Goal: Task Accomplishment & Management: Manage account settings

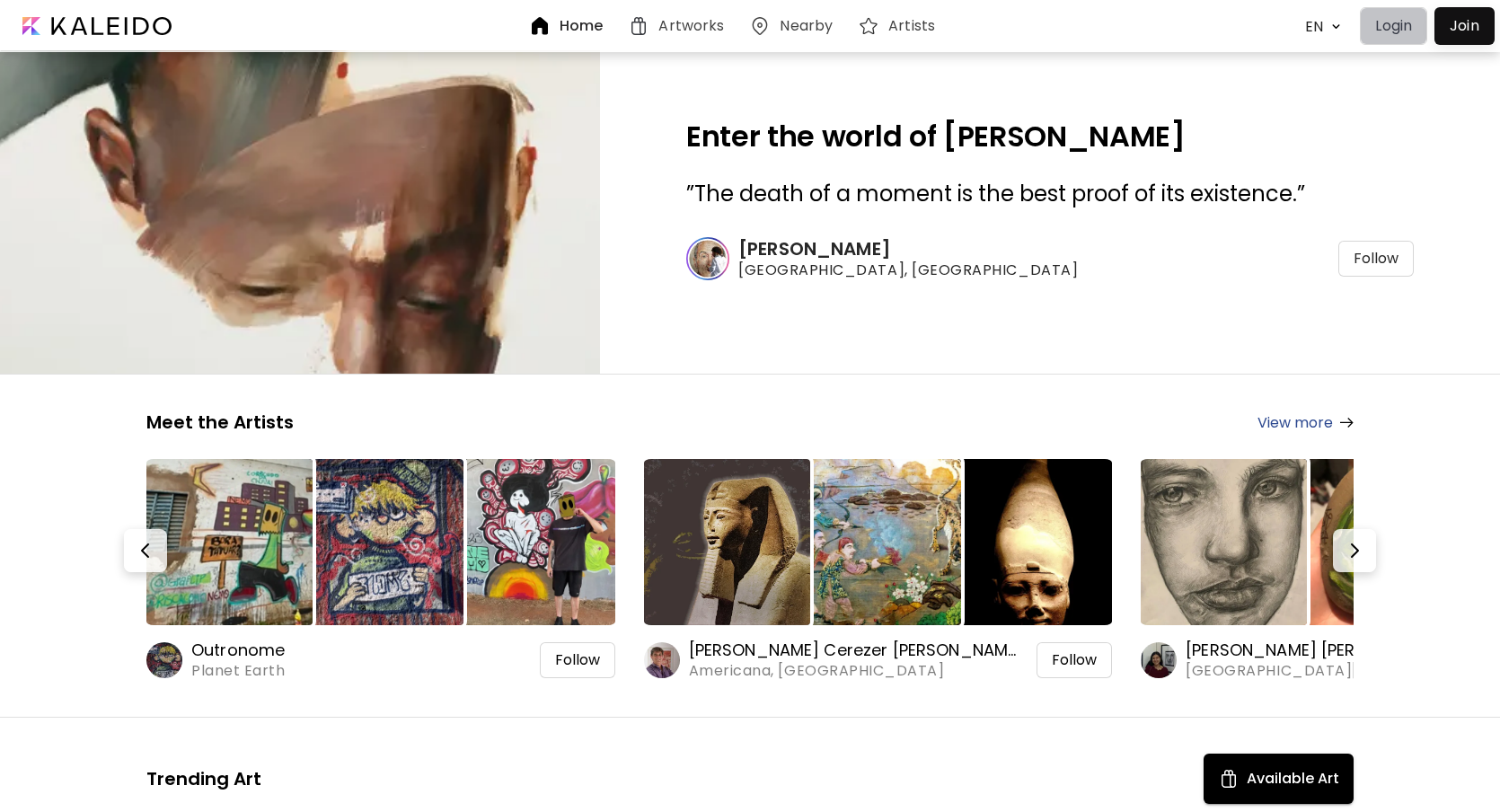
click at [1394, 34] on p "Login" at bounding box center [1394, 26] width 37 height 21
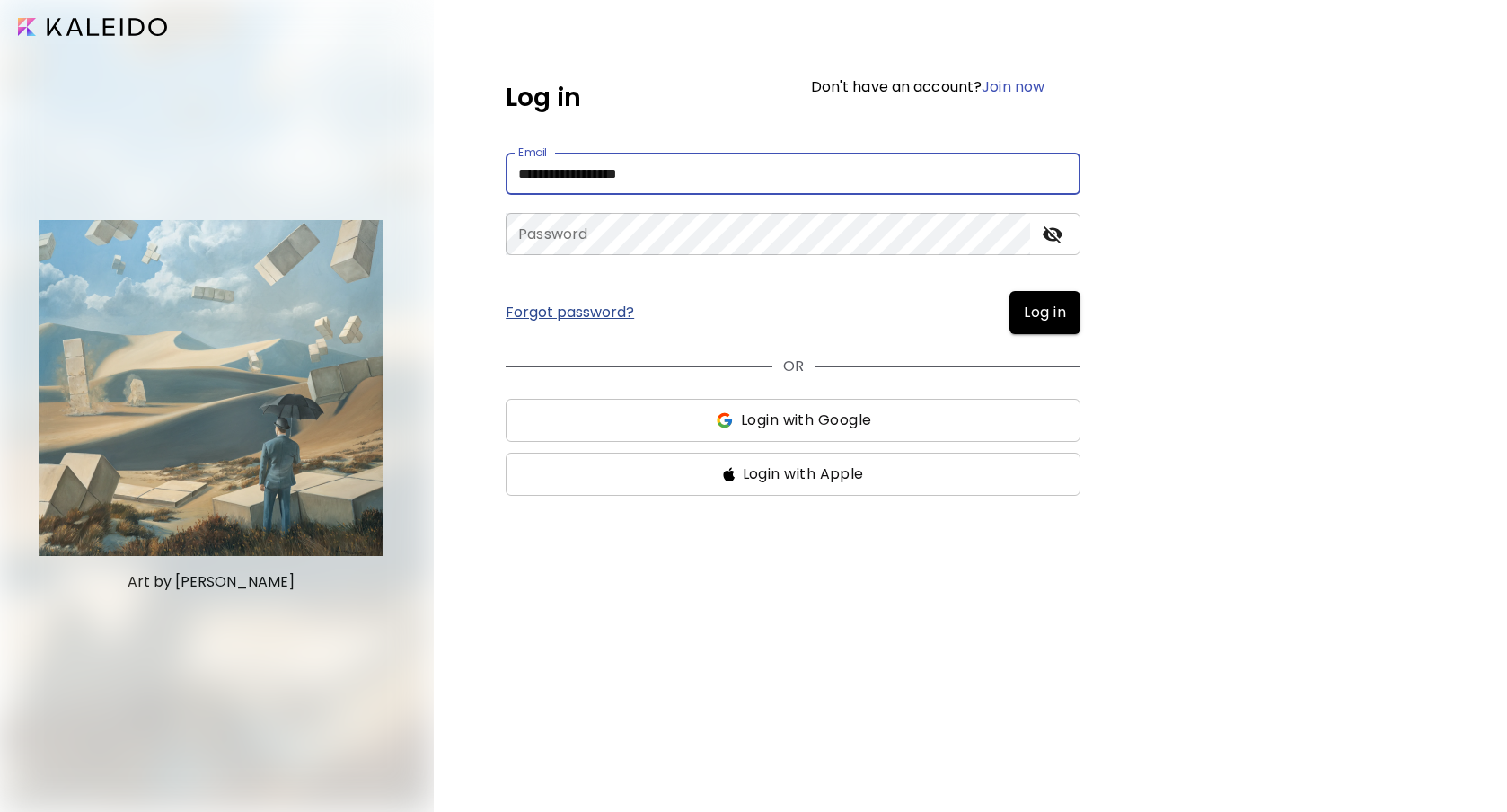
type input "**********"
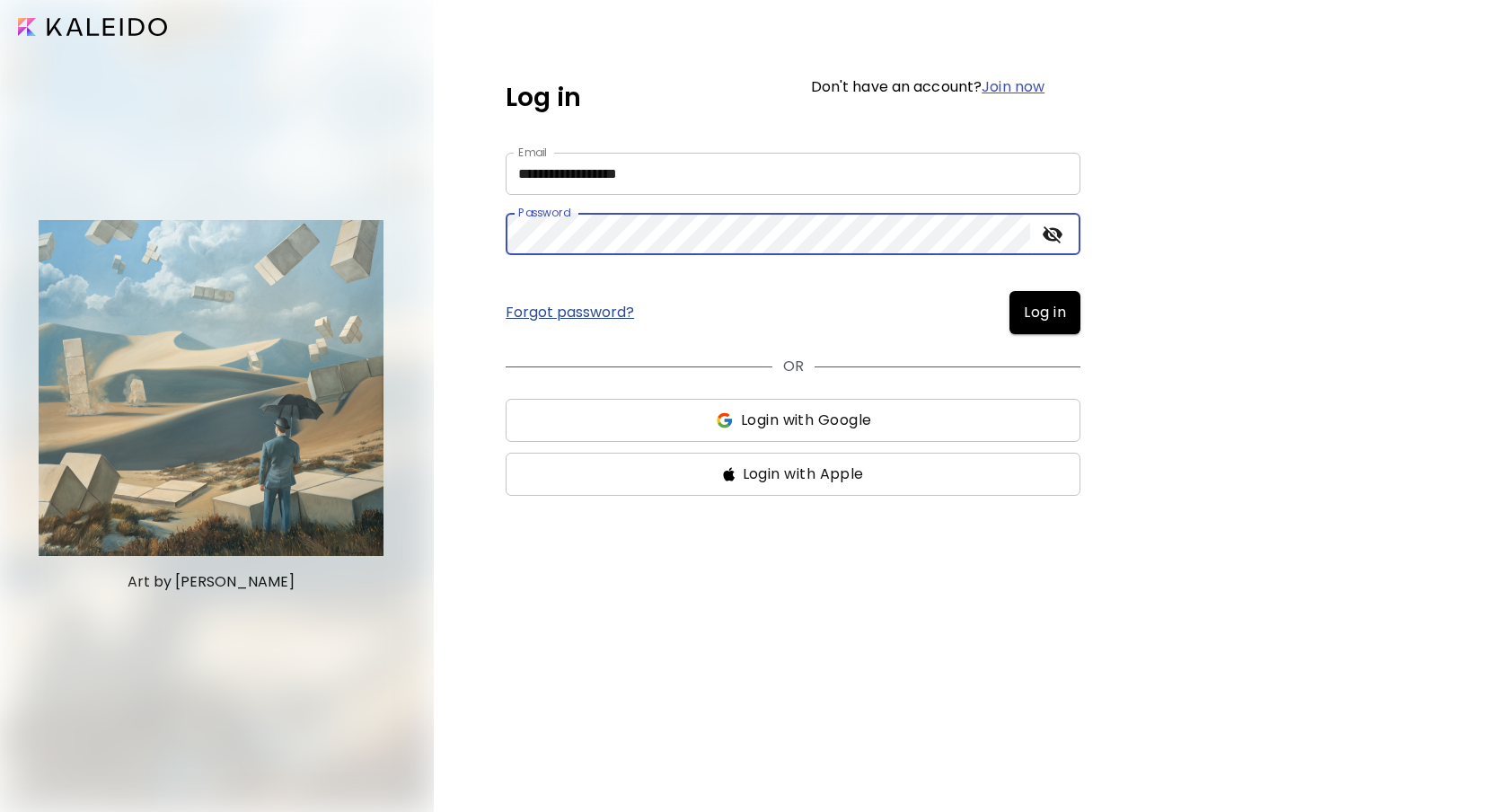
click at [1042, 308] on span "Log in" at bounding box center [1045, 312] width 43 height 21
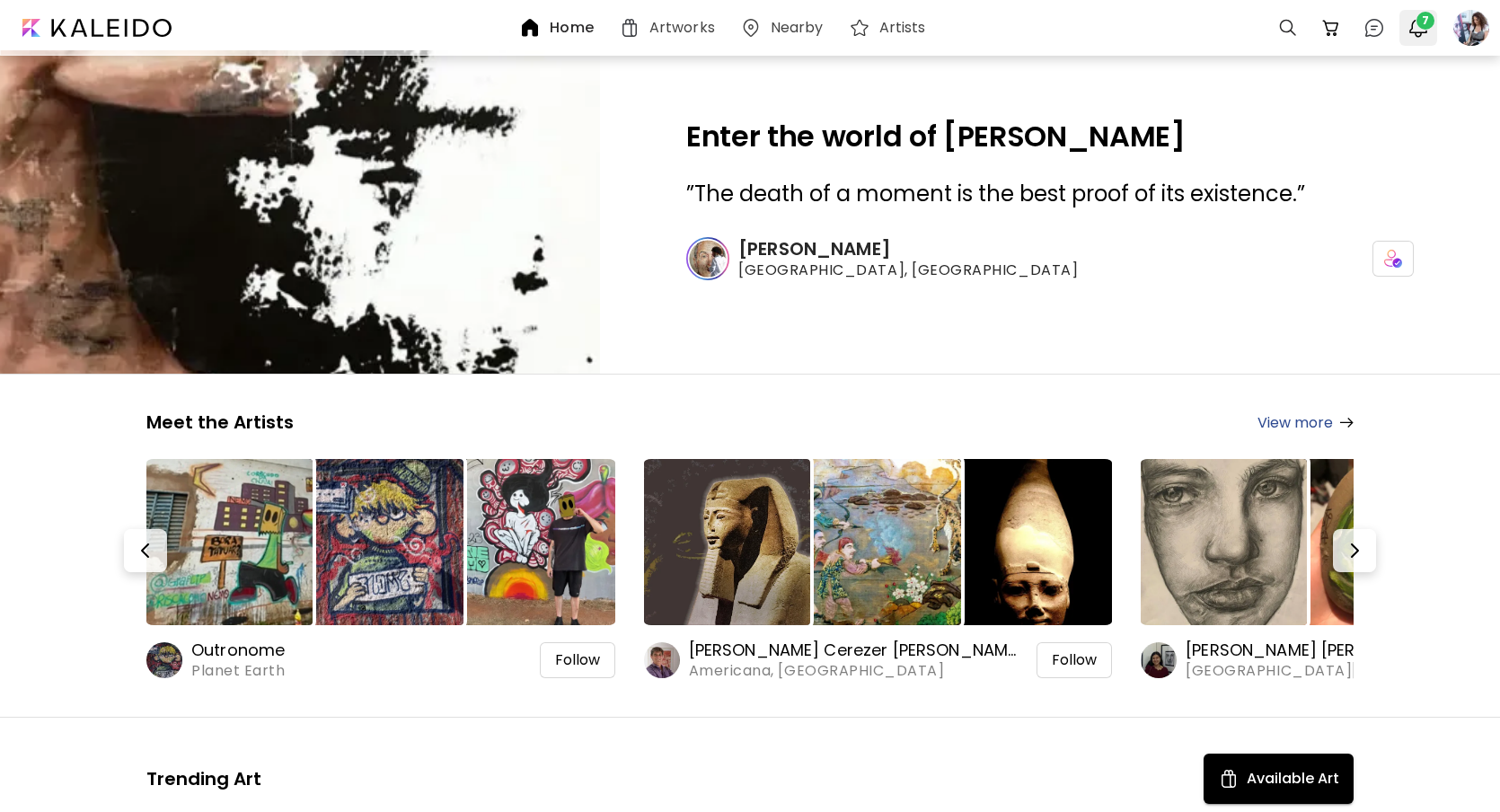
click at [1415, 24] on img "button" at bounding box center [1418, 27] width 21 height 21
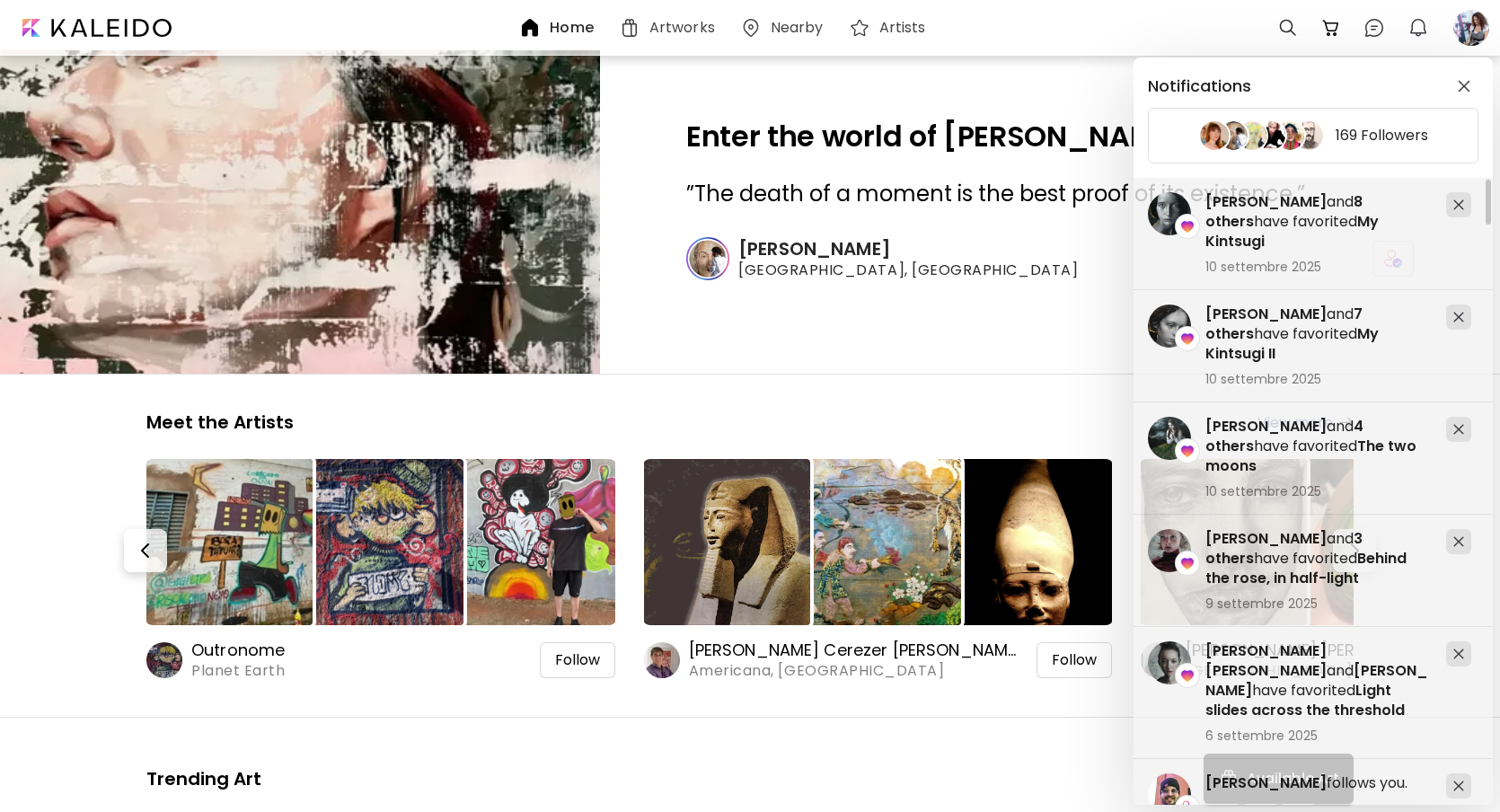
click at [1465, 38] on div "Notifications 169 Followers Basak Devrim Andreutti and 3 others have favorited …" at bounding box center [750, 406] width 1500 height 812
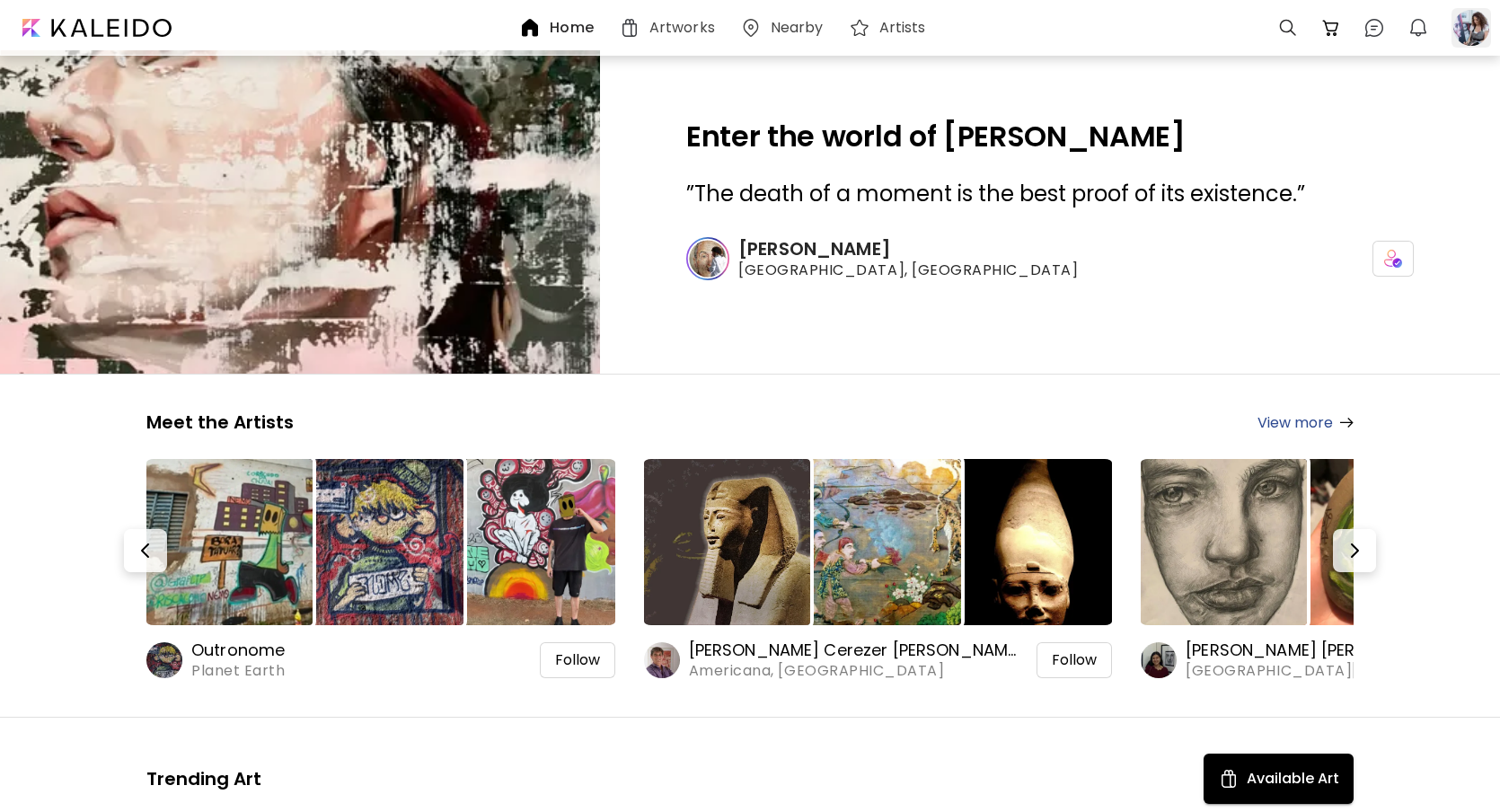
click at [1468, 32] on div at bounding box center [1471, 28] width 40 height 40
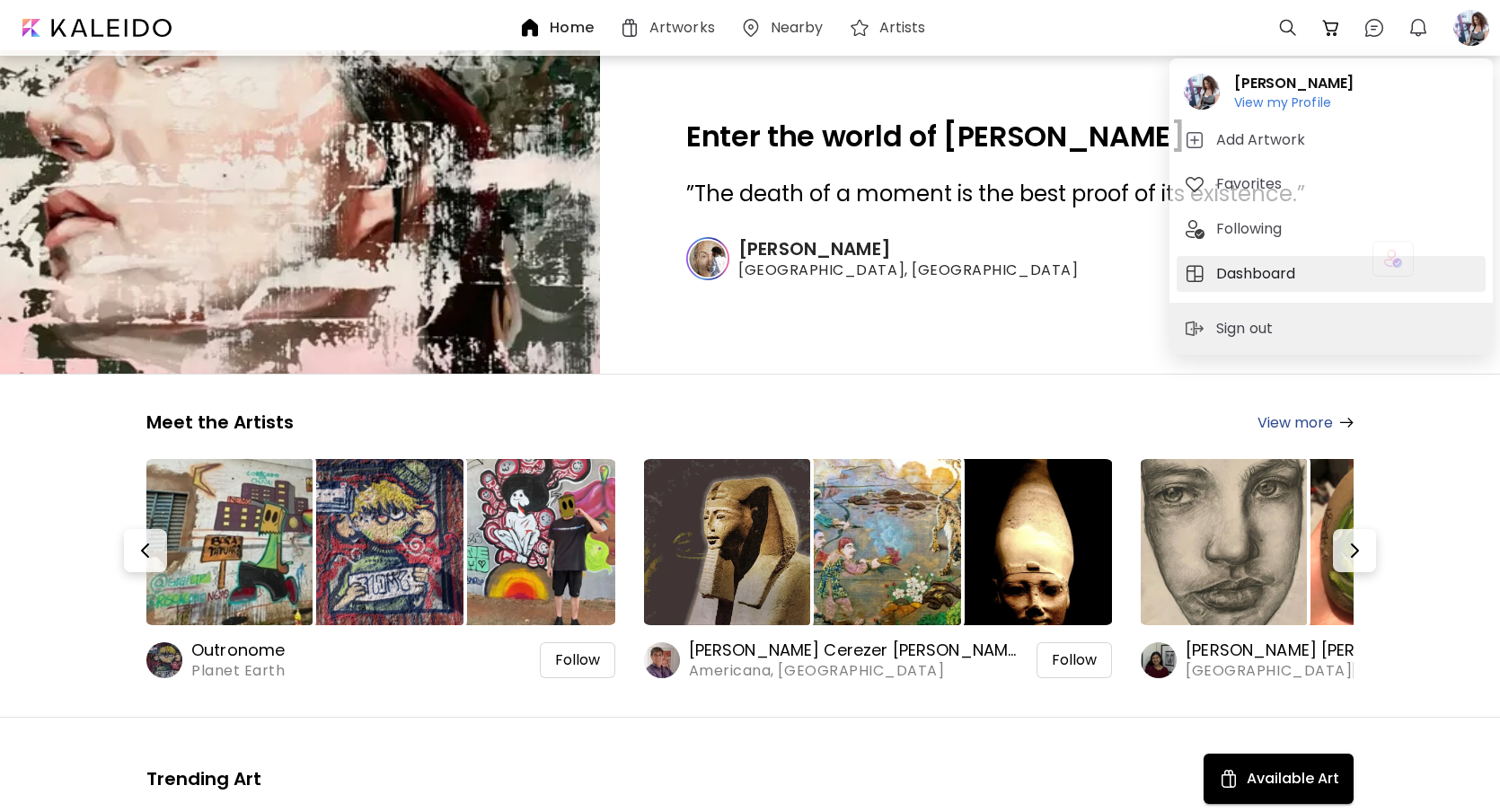
click at [1272, 267] on h5 "Dashboard" at bounding box center [1258, 273] width 84 height 21
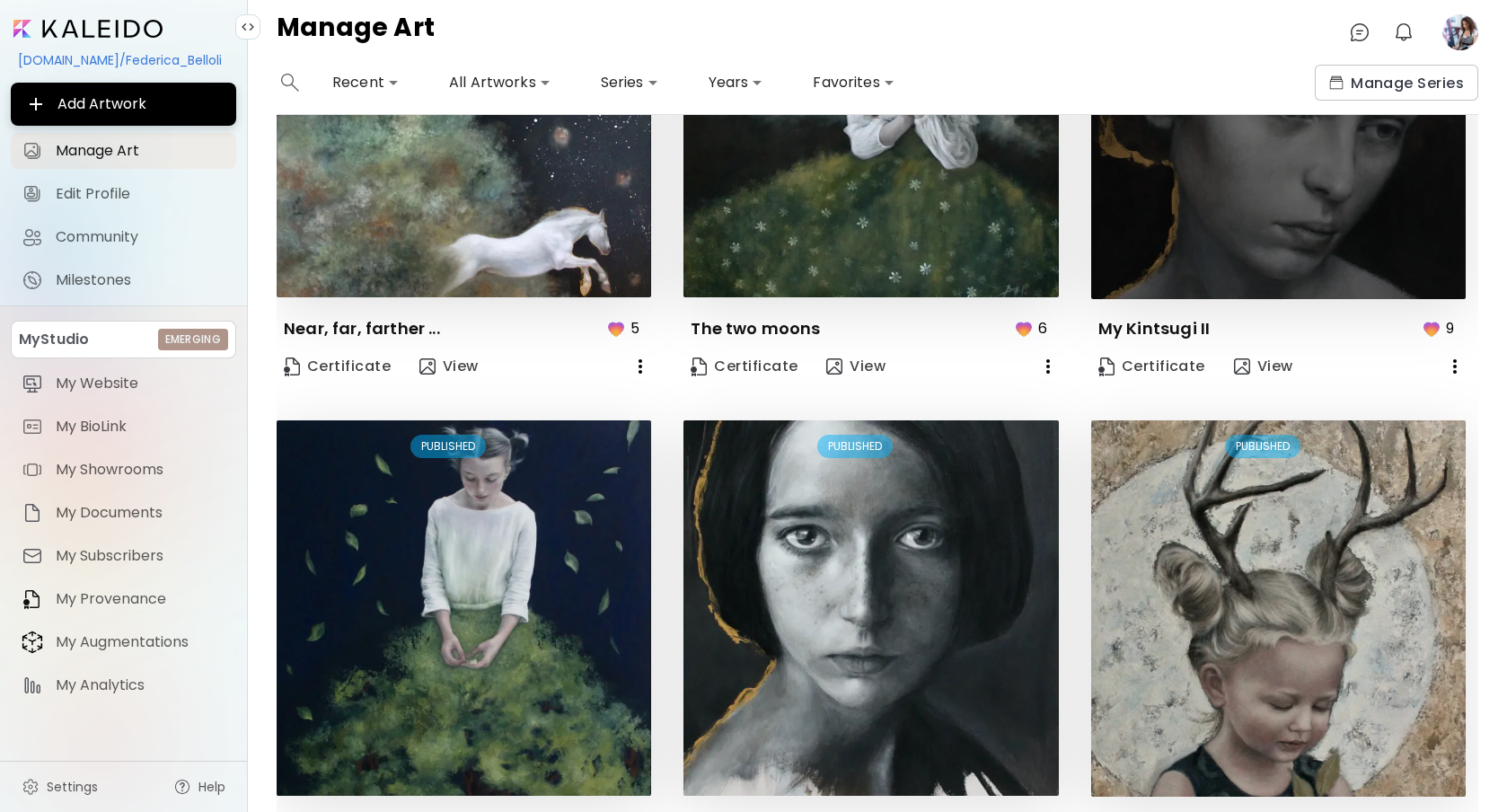
scroll to position [1361, 0]
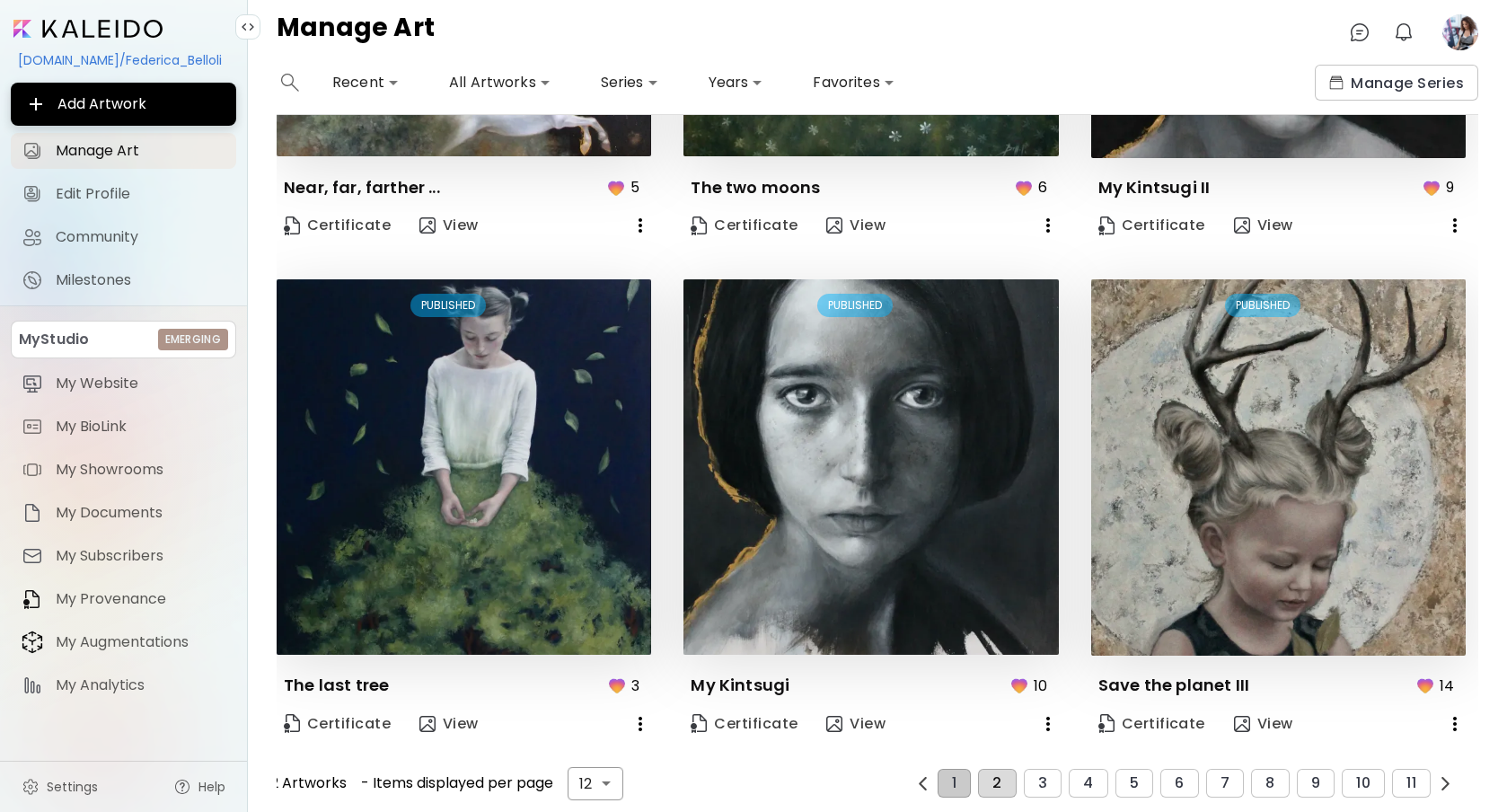
click at [993, 781] on span "2" at bounding box center [997, 782] width 9 height 16
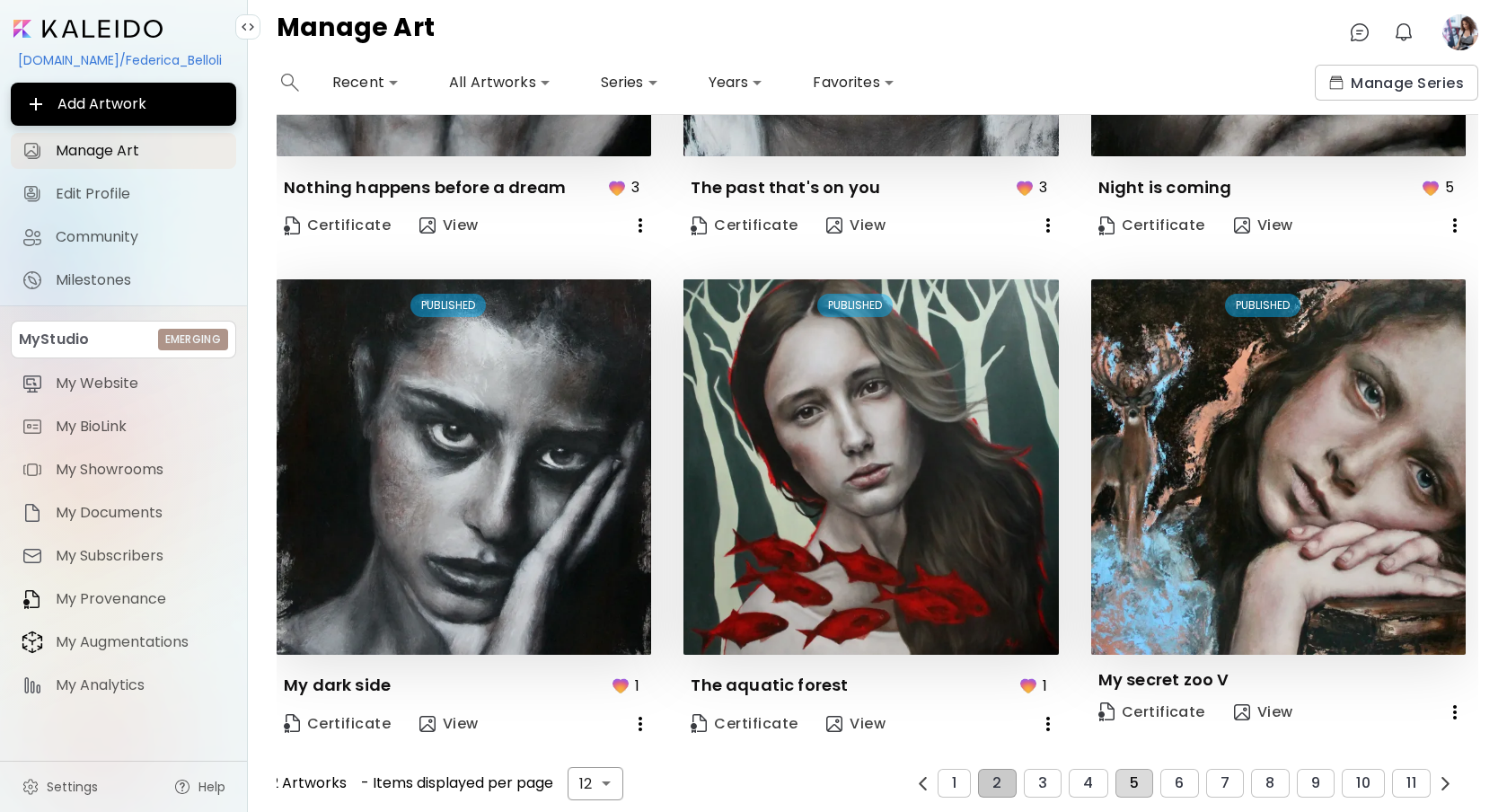
click at [1133, 773] on button "5" at bounding box center [1134, 782] width 38 height 29
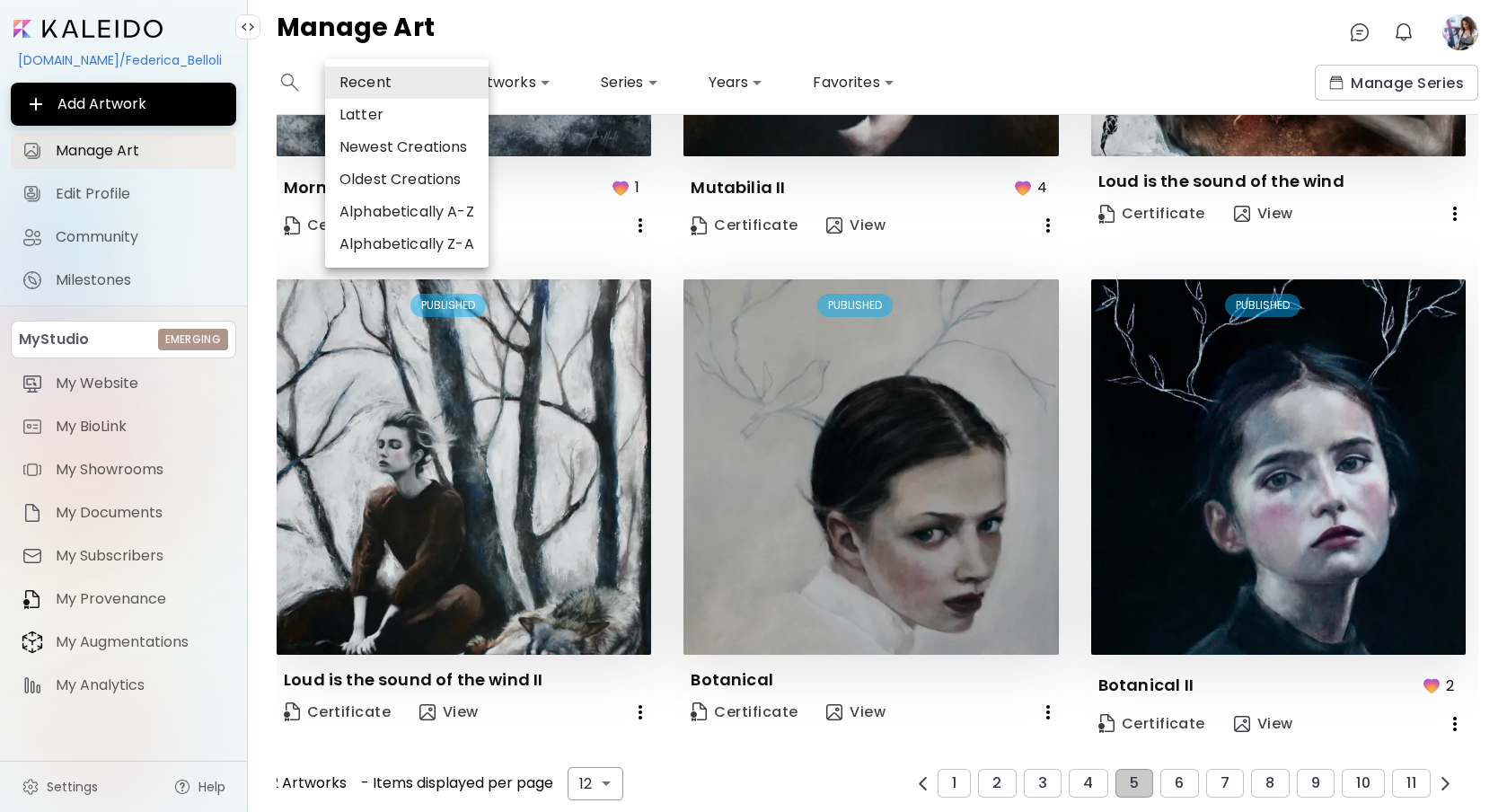
click at [387, 79] on body "**********" at bounding box center [753, 406] width 1507 height 812
click at [541, 81] on div at bounding box center [753, 406] width 1507 height 812
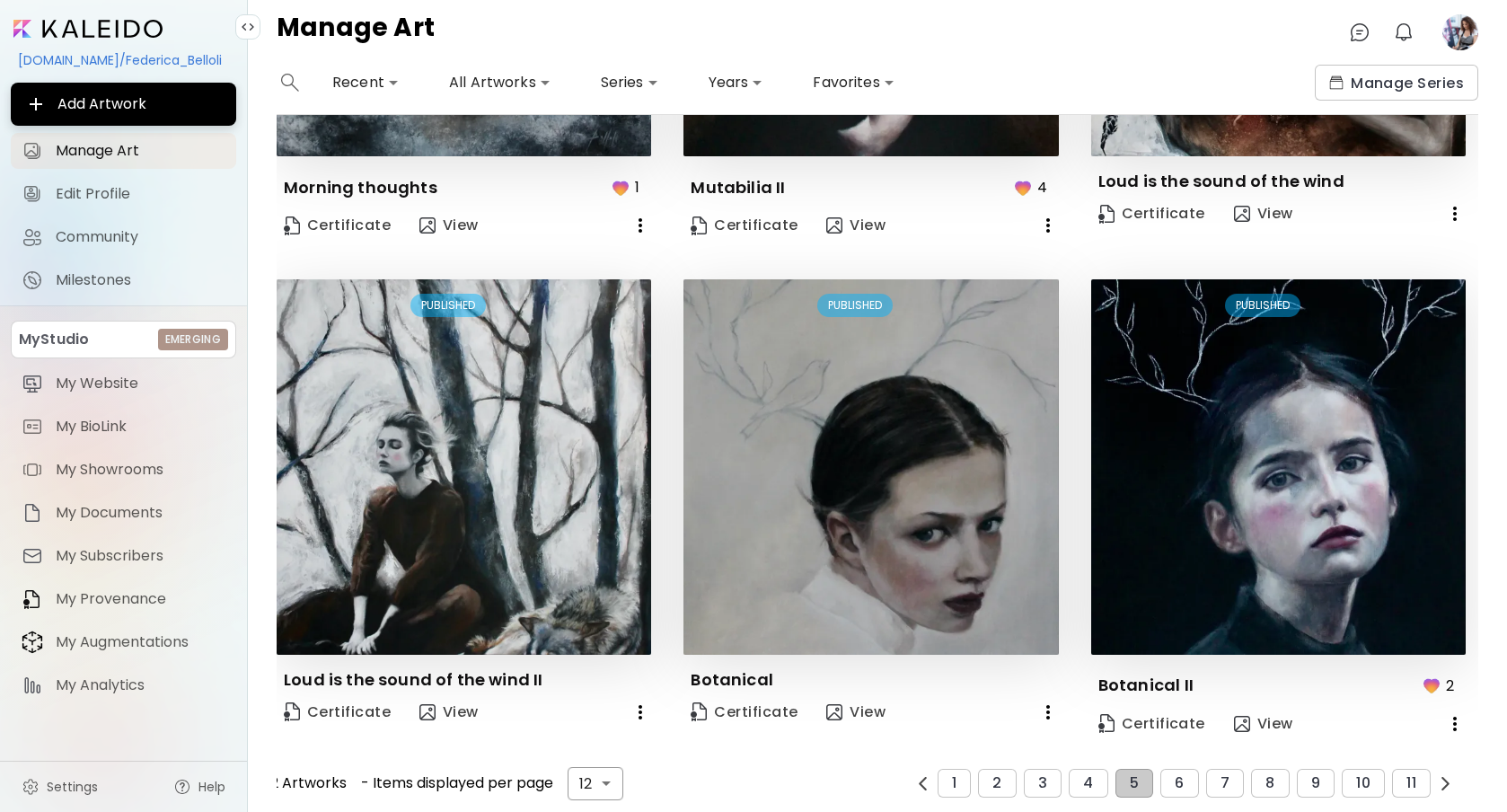
click at [541, 81] on body "**********" at bounding box center [753, 406] width 1507 height 812
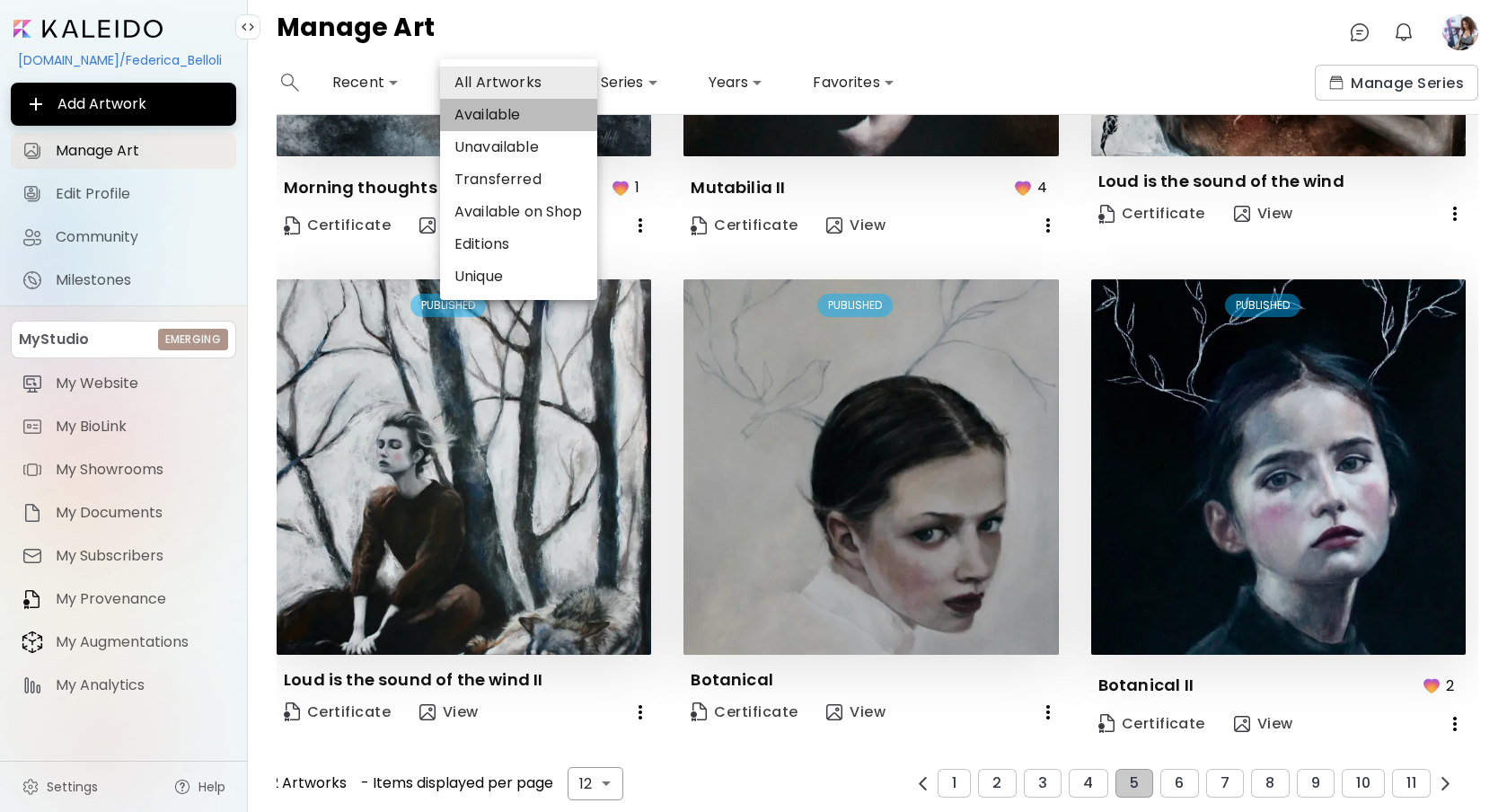
click at [513, 112] on li "Available" at bounding box center [519, 115] width 157 height 32
type input "*********"
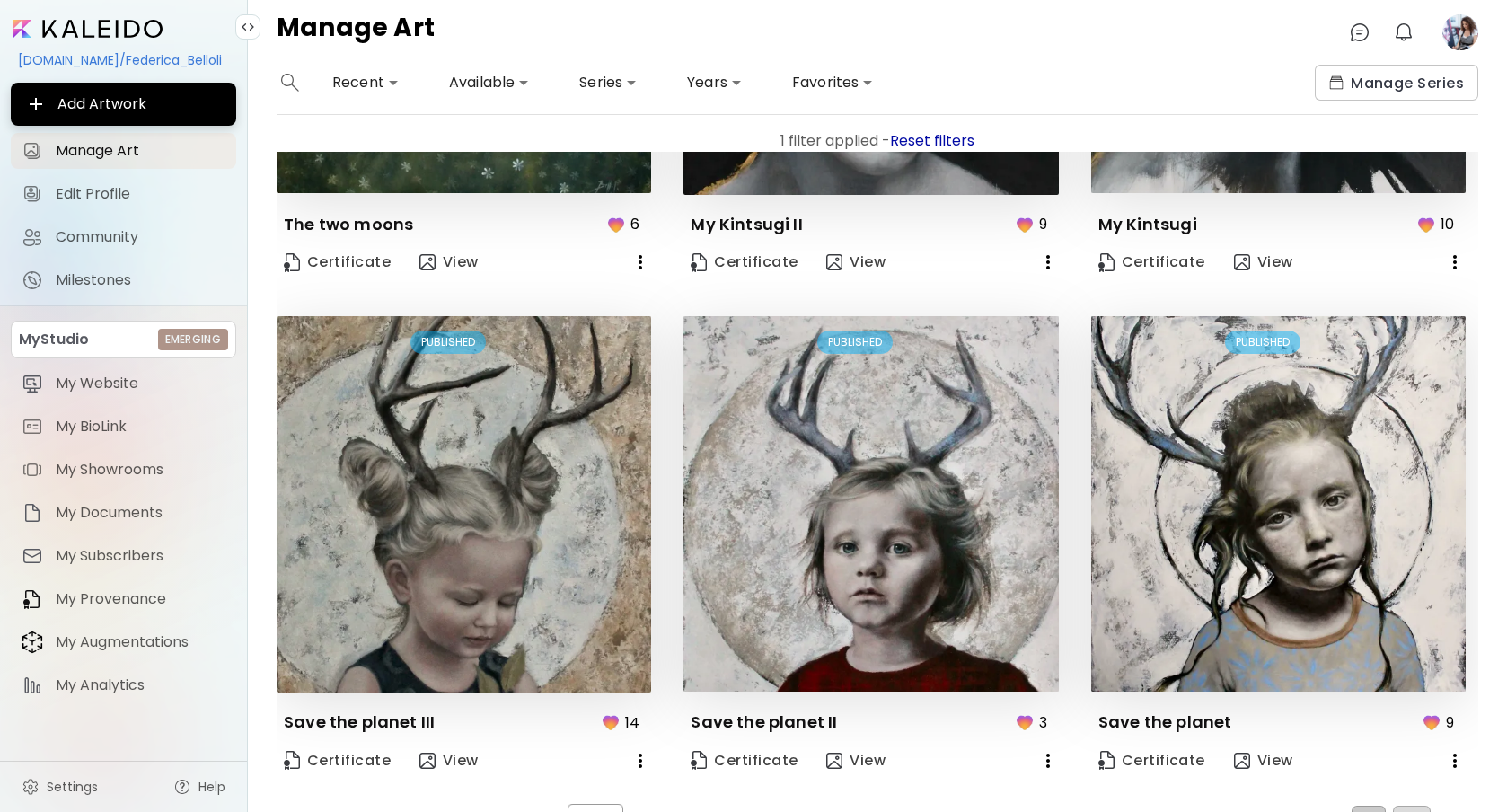
click at [1412, 807] on button "2" at bounding box center [1412, 819] width 38 height 29
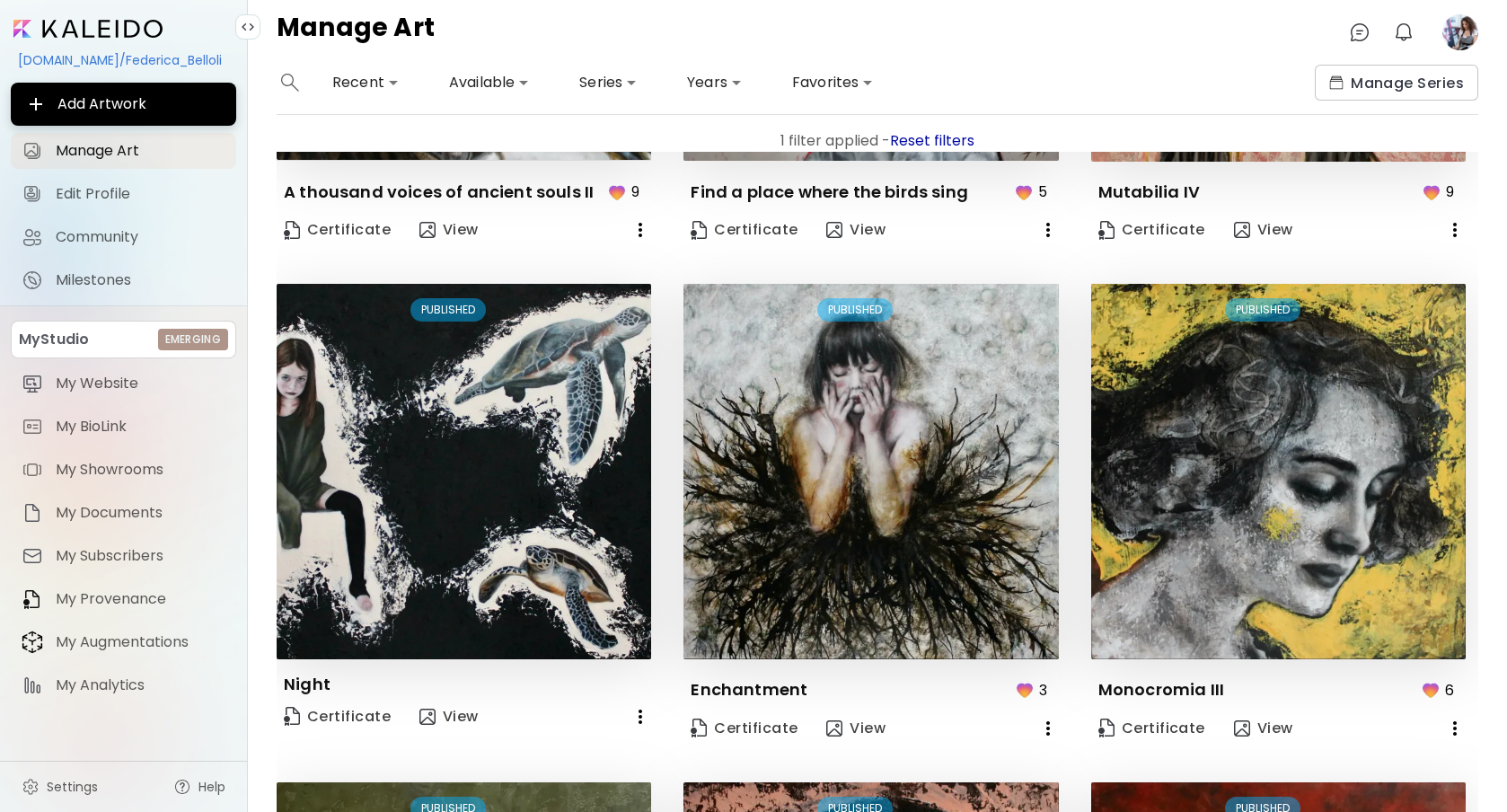
scroll to position [794, 0]
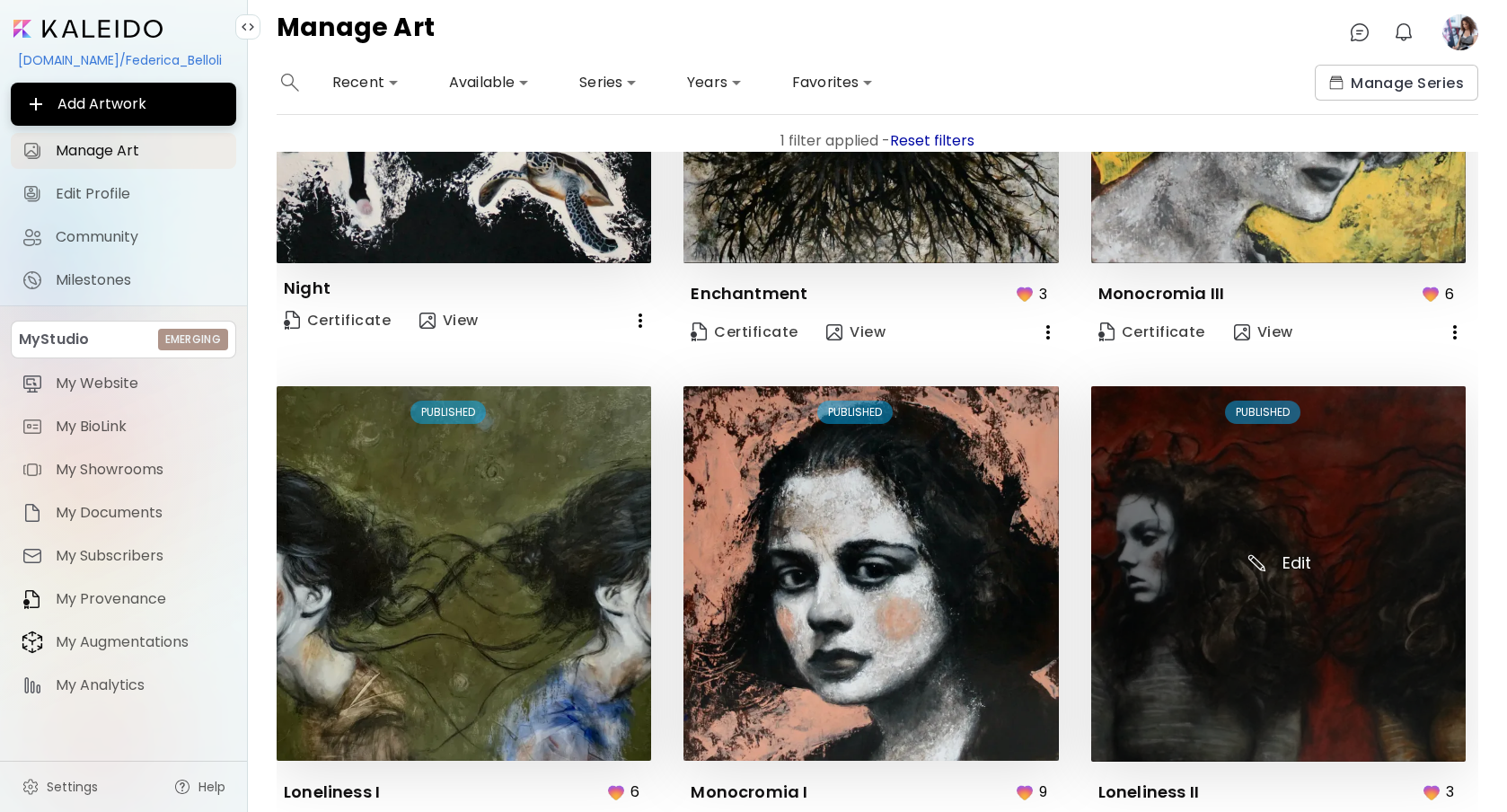
click at [1281, 560] on img at bounding box center [1278, 573] width 375 height 375
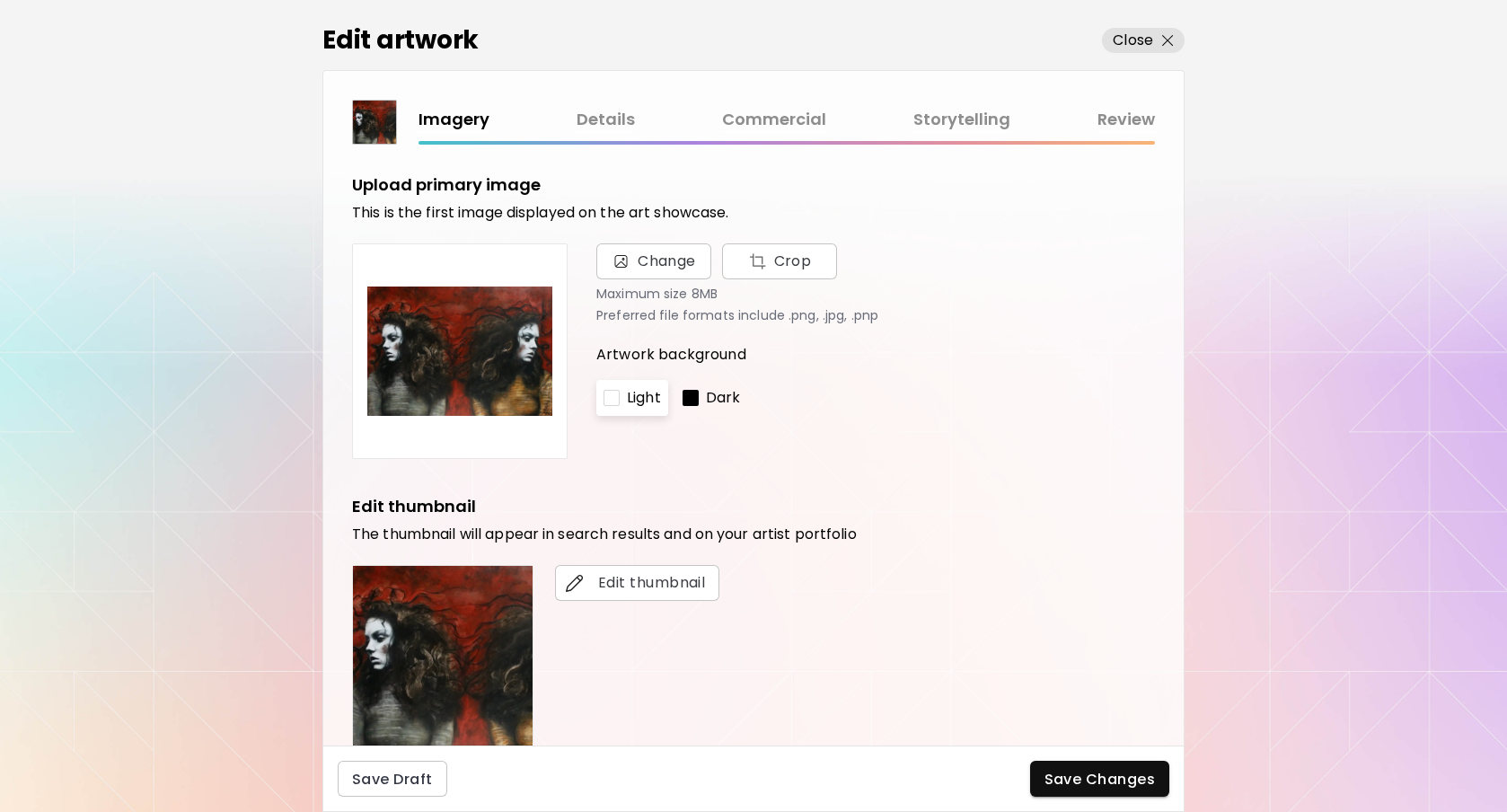
click at [774, 122] on link "Commercial" at bounding box center [774, 120] width 105 height 26
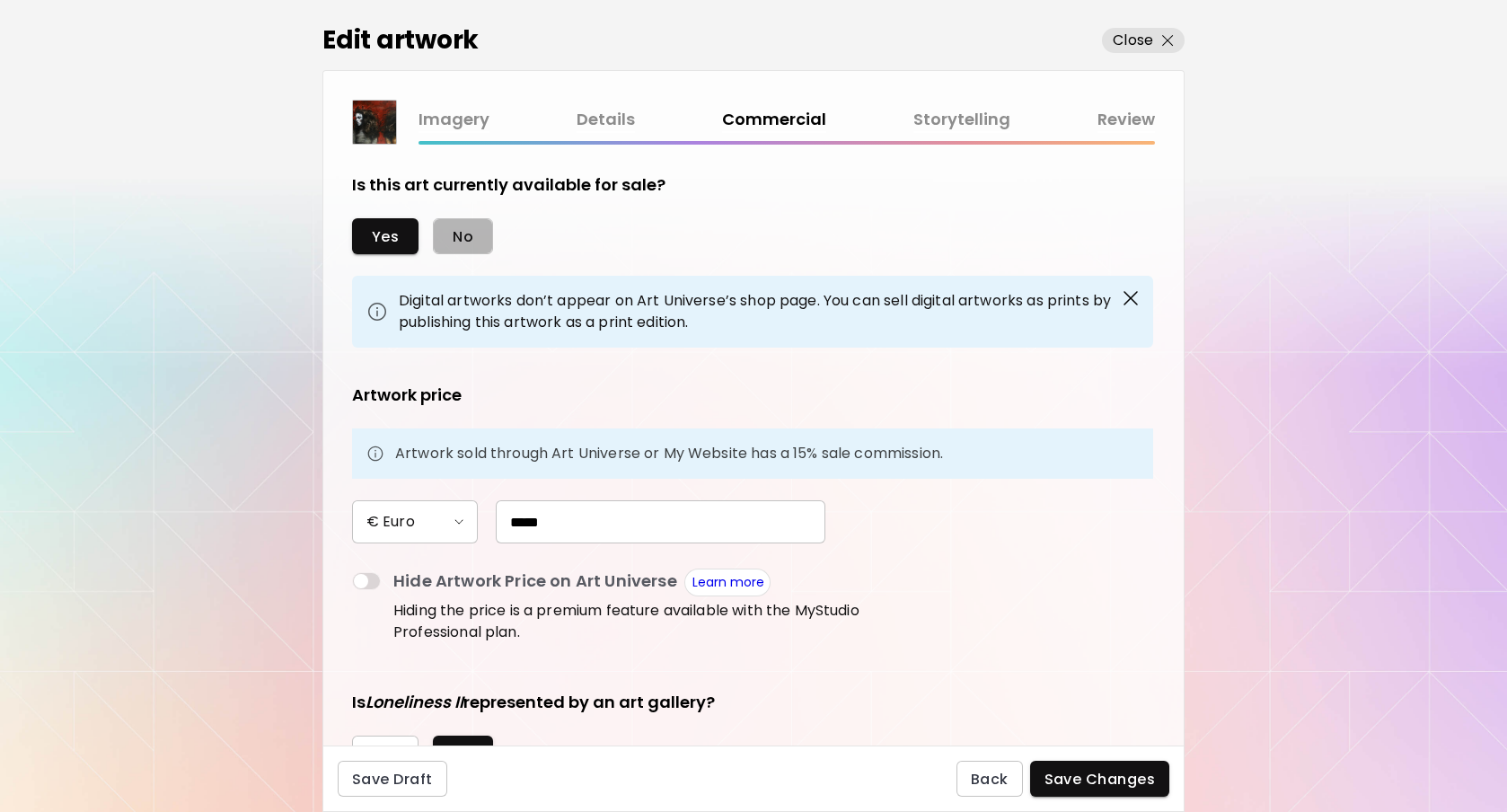
click at [463, 233] on span "No" at bounding box center [463, 237] width 20 height 18
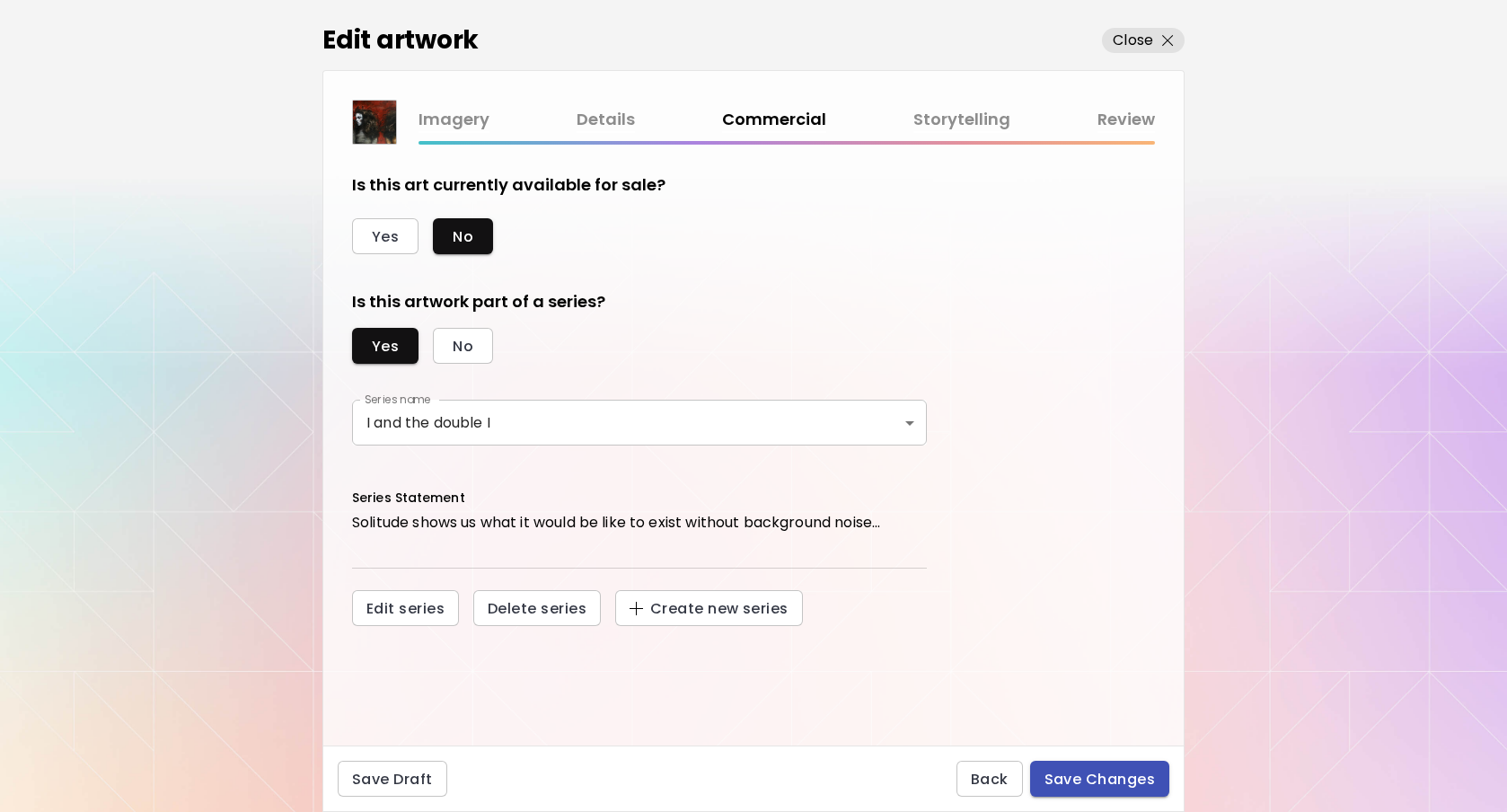
click at [1080, 771] on span "Save Changes" at bounding box center [1100, 779] width 111 height 18
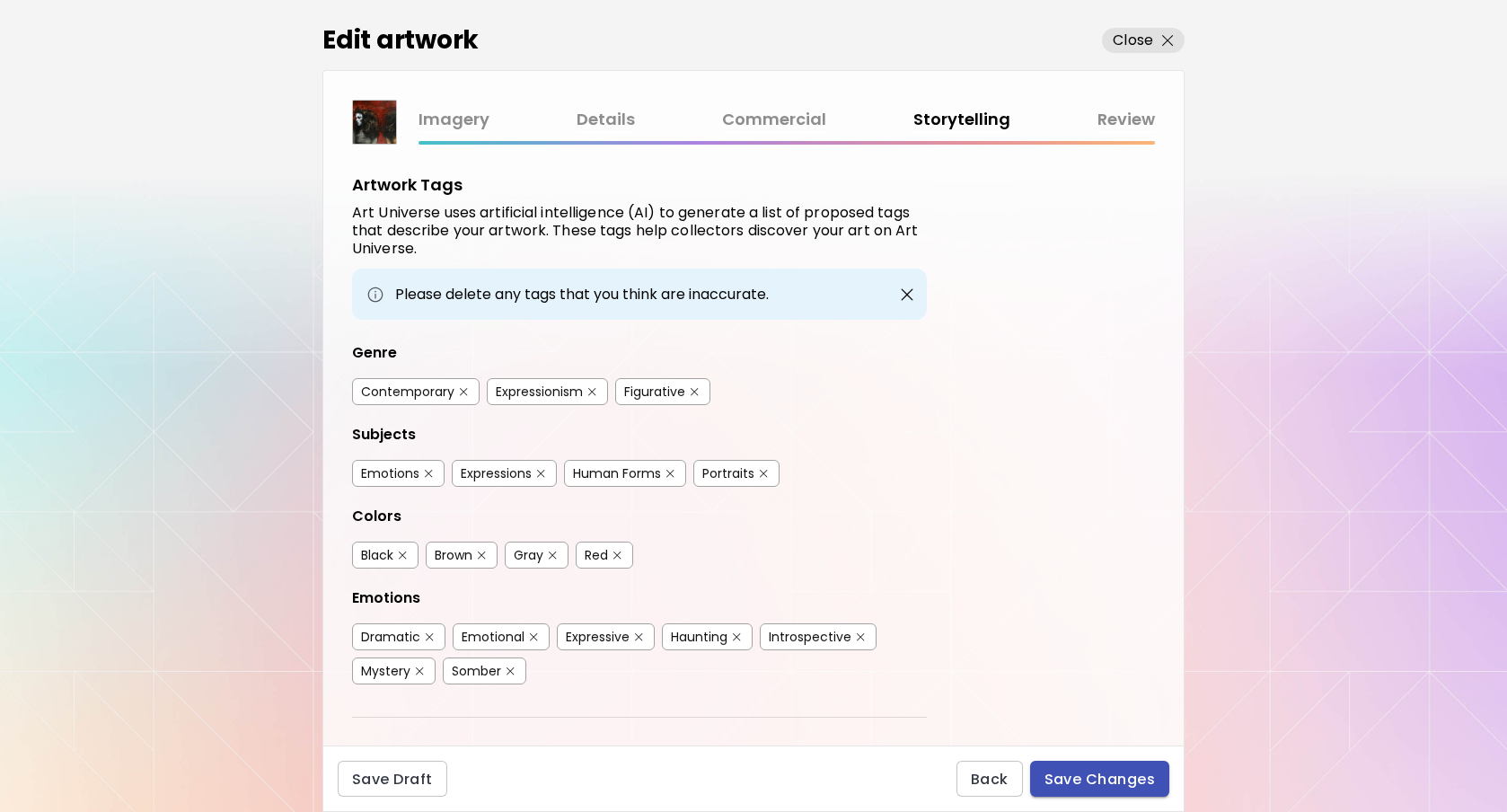
click at [1080, 777] on span "Save Changes" at bounding box center [1100, 779] width 111 height 18
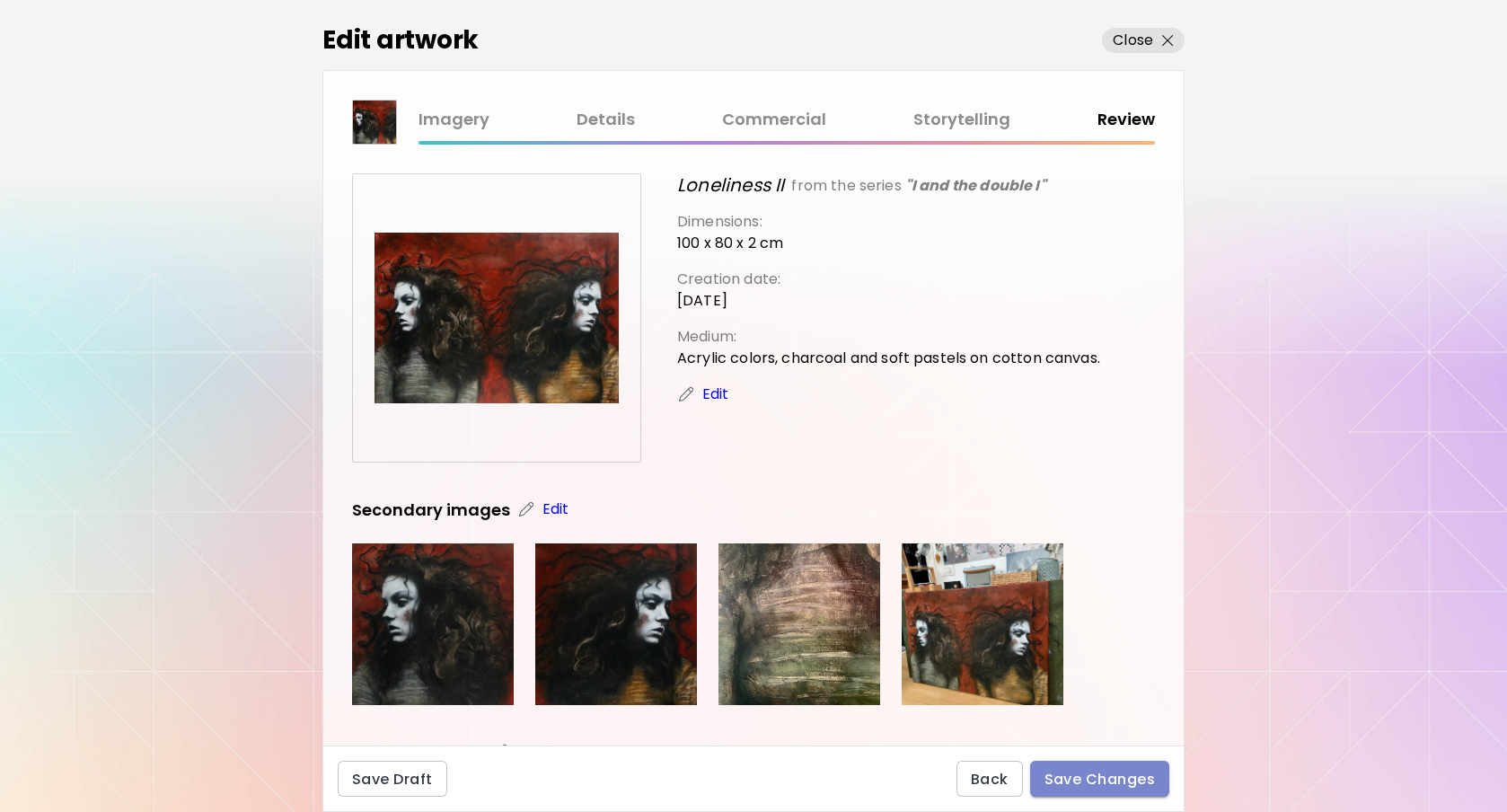
click at [1080, 777] on span "Save Changes" at bounding box center [1100, 779] width 111 height 18
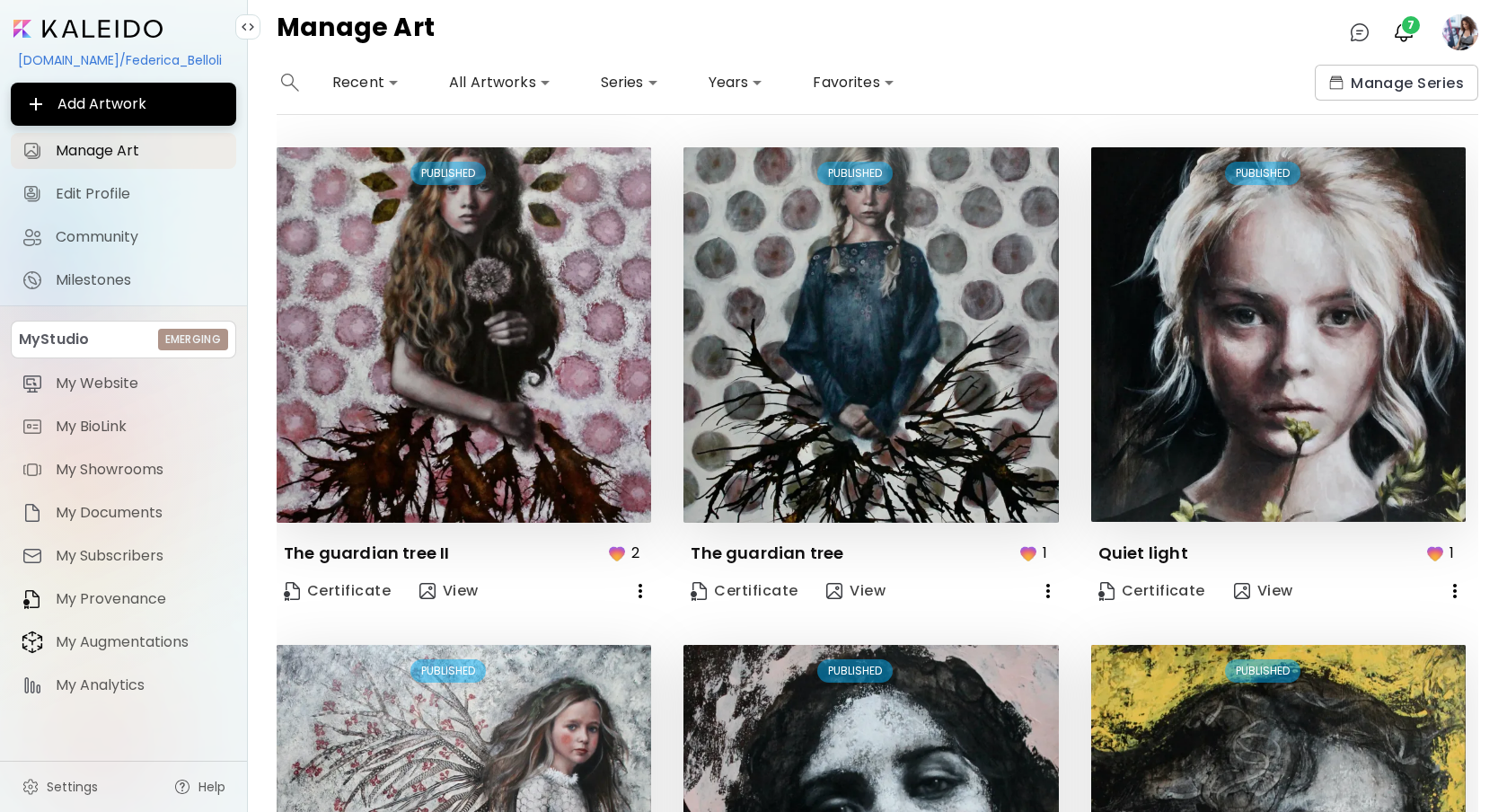
click at [534, 80] on body "**********" at bounding box center [753, 406] width 1507 height 812
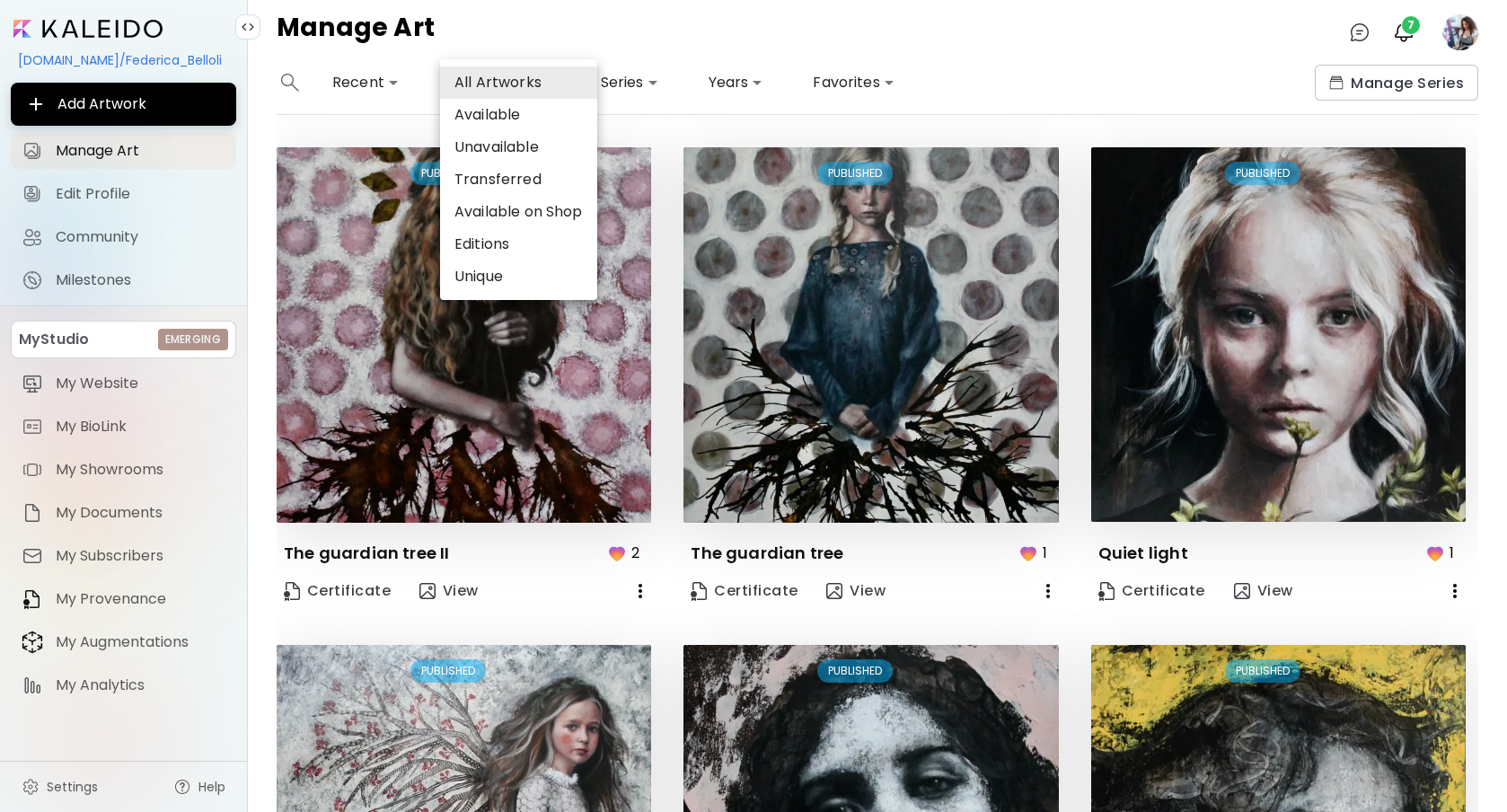
click at [525, 112] on li "Available" at bounding box center [519, 115] width 157 height 32
type input "*********"
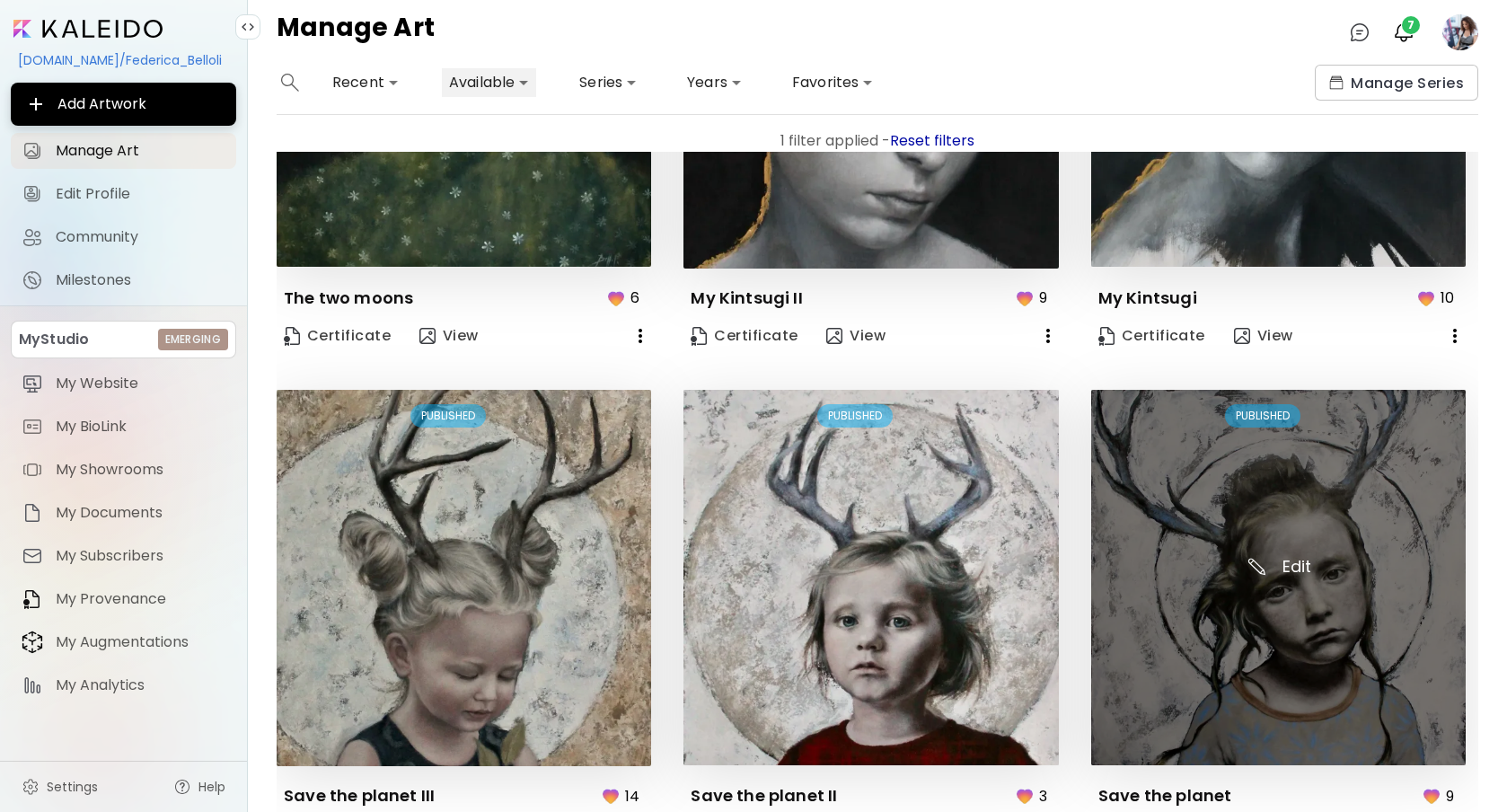
scroll to position [1361, 0]
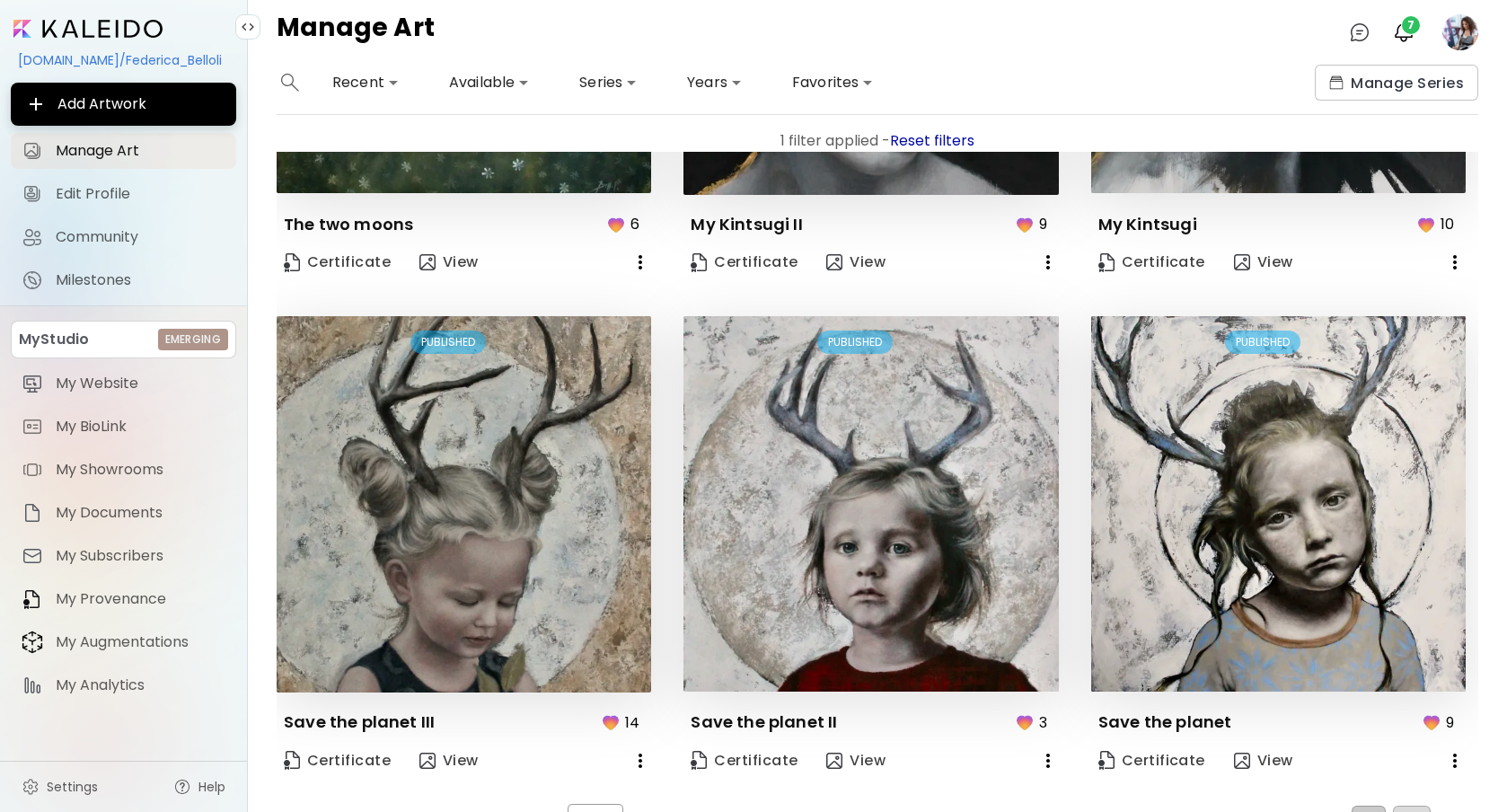
click at [1409, 806] on button "2" at bounding box center [1412, 819] width 38 height 29
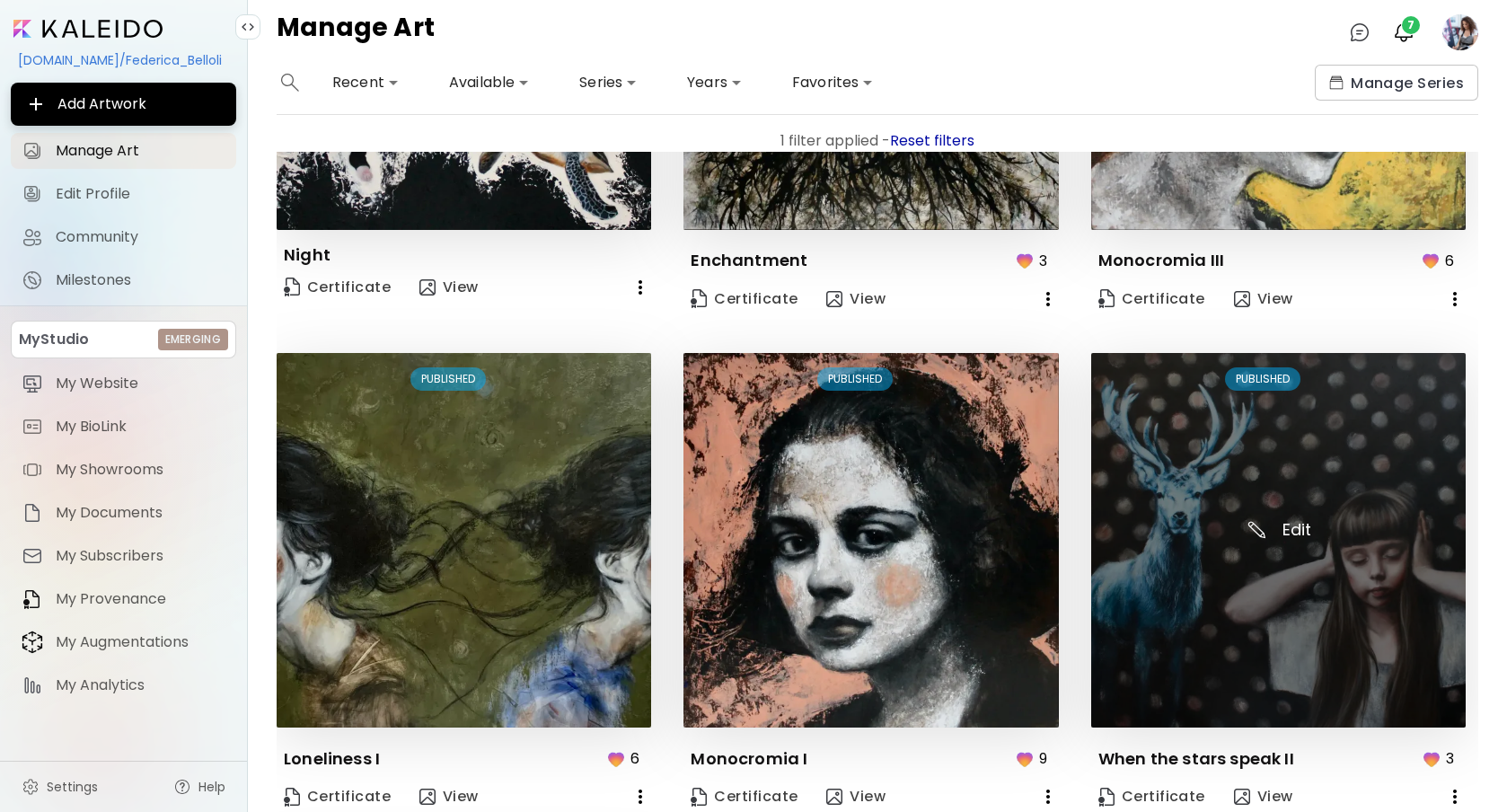
scroll to position [0, 0]
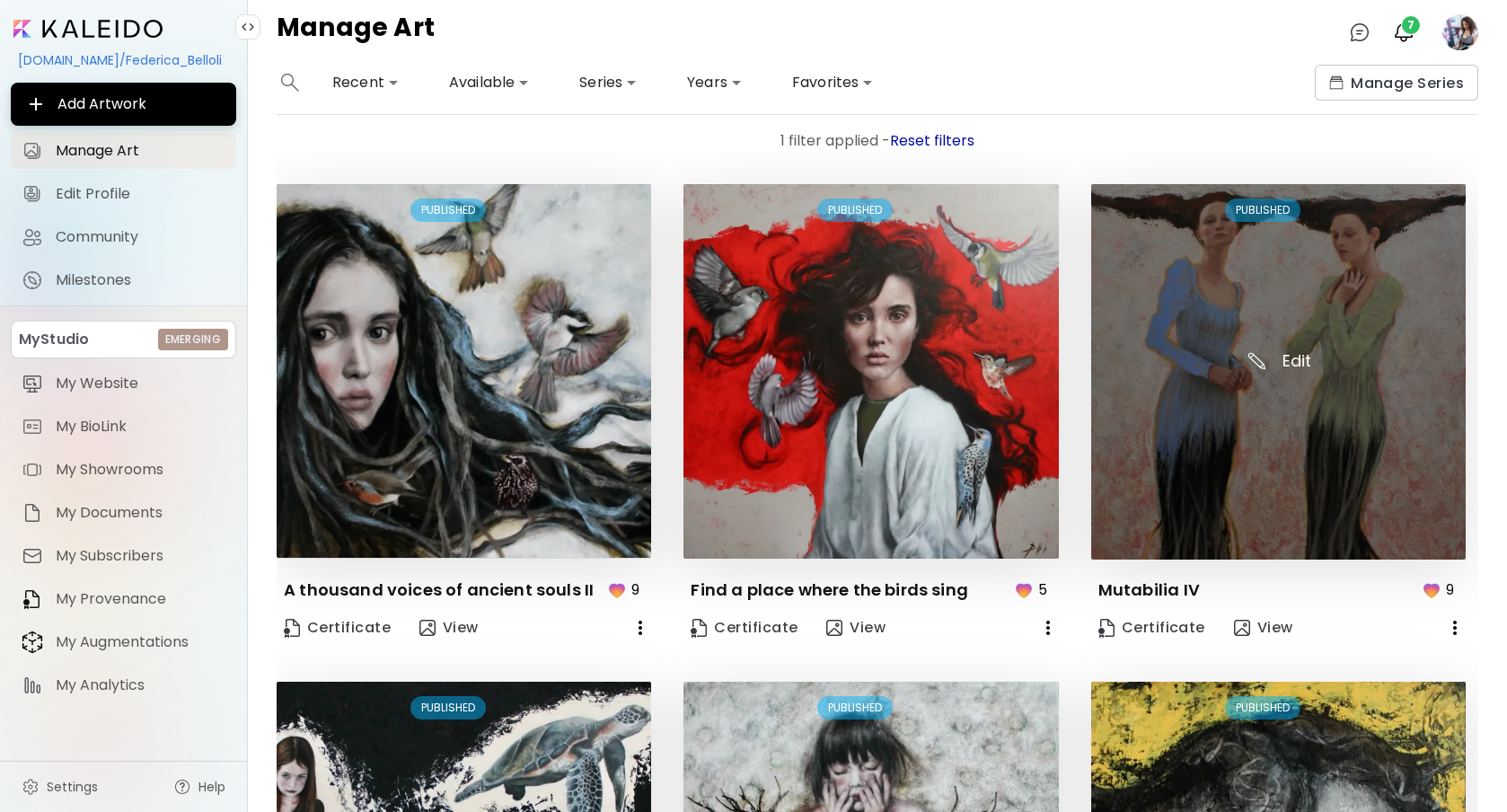
click at [1279, 354] on img at bounding box center [1278, 372] width 375 height 375
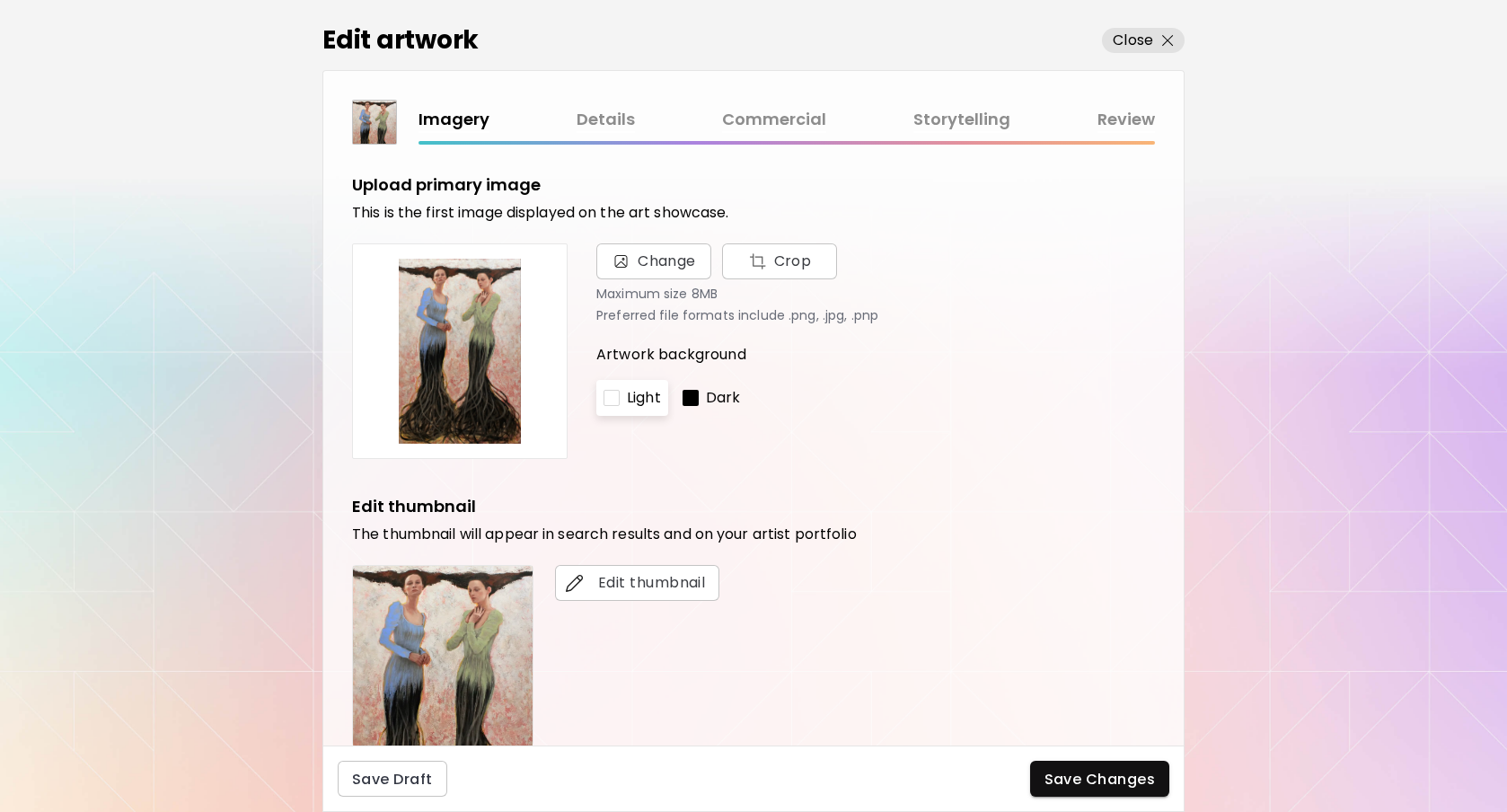
click at [772, 122] on link "Commercial" at bounding box center [774, 120] width 105 height 26
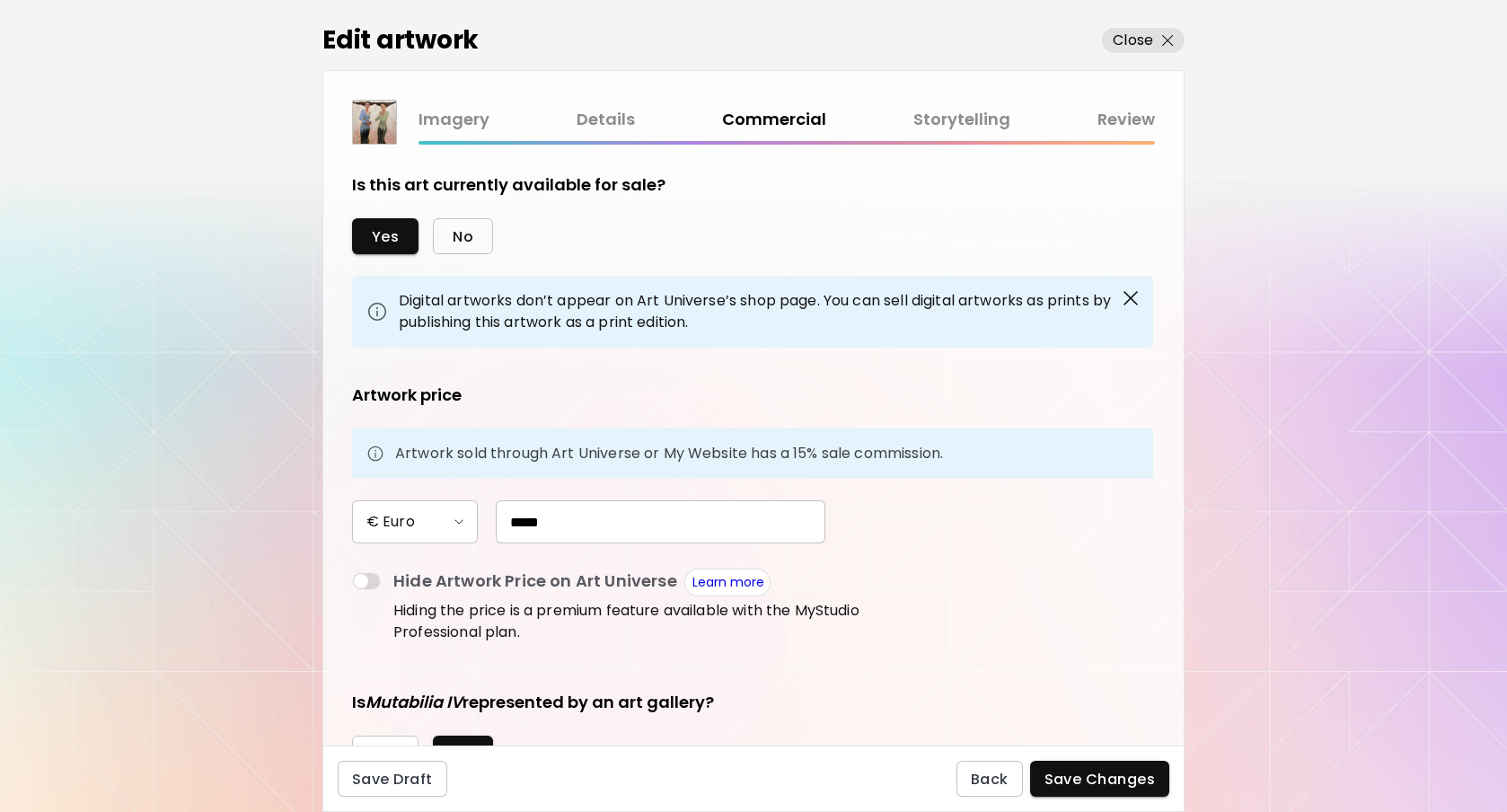
click at [467, 234] on span "No" at bounding box center [463, 237] width 20 height 18
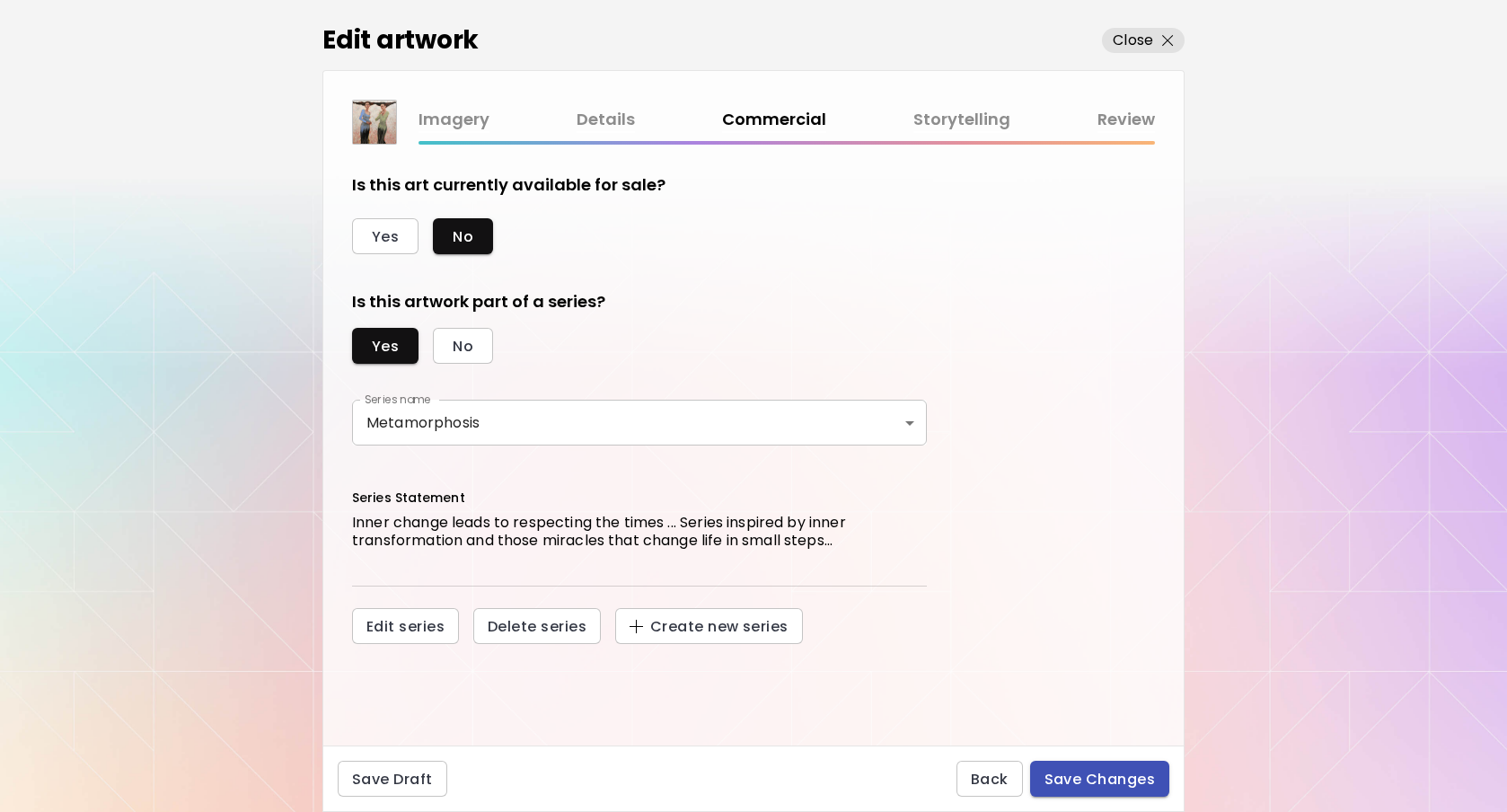
click at [1074, 785] on span "Save Changes" at bounding box center [1100, 779] width 111 height 18
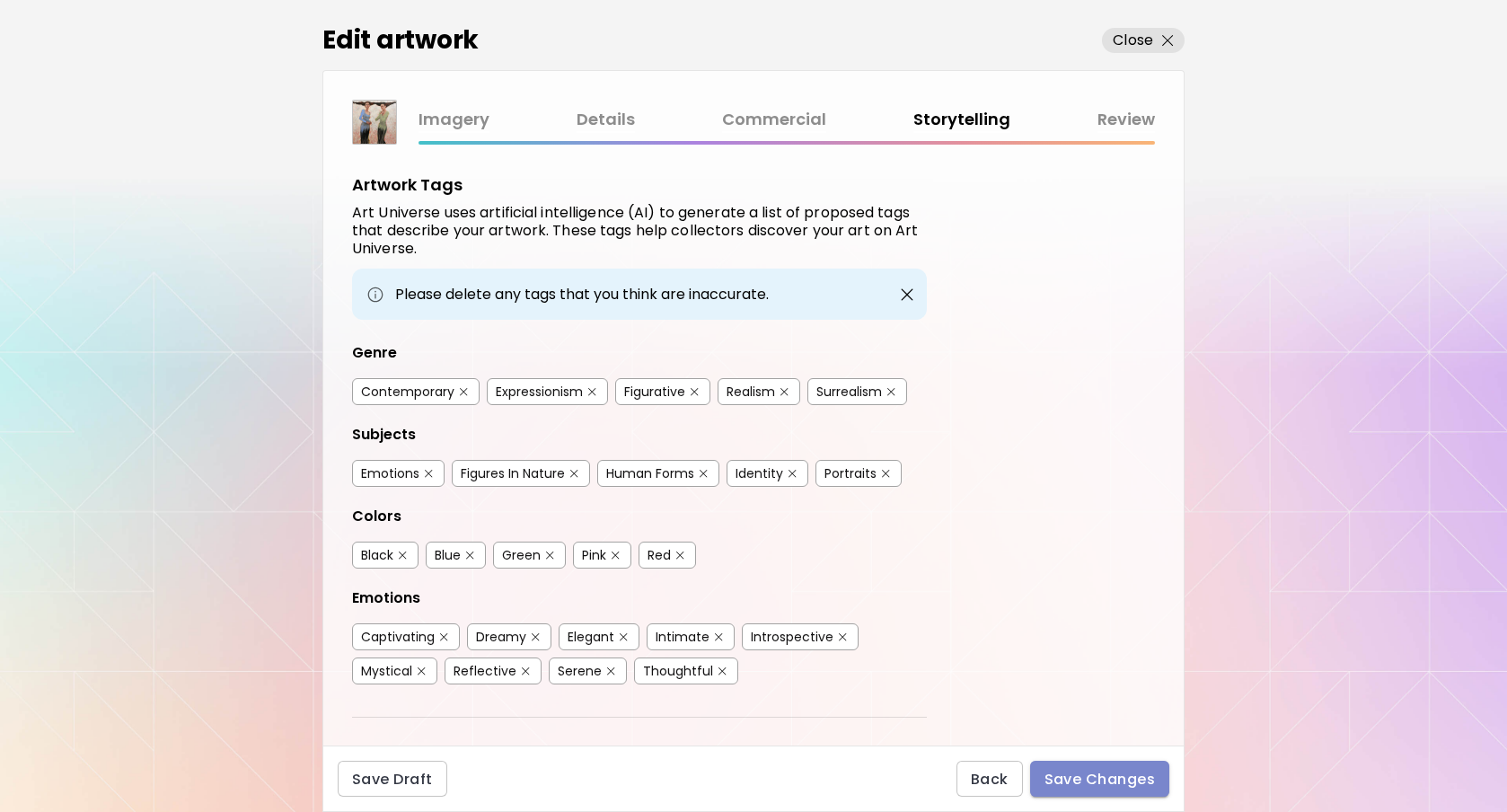
click at [1106, 784] on span "Save Changes" at bounding box center [1100, 779] width 111 height 18
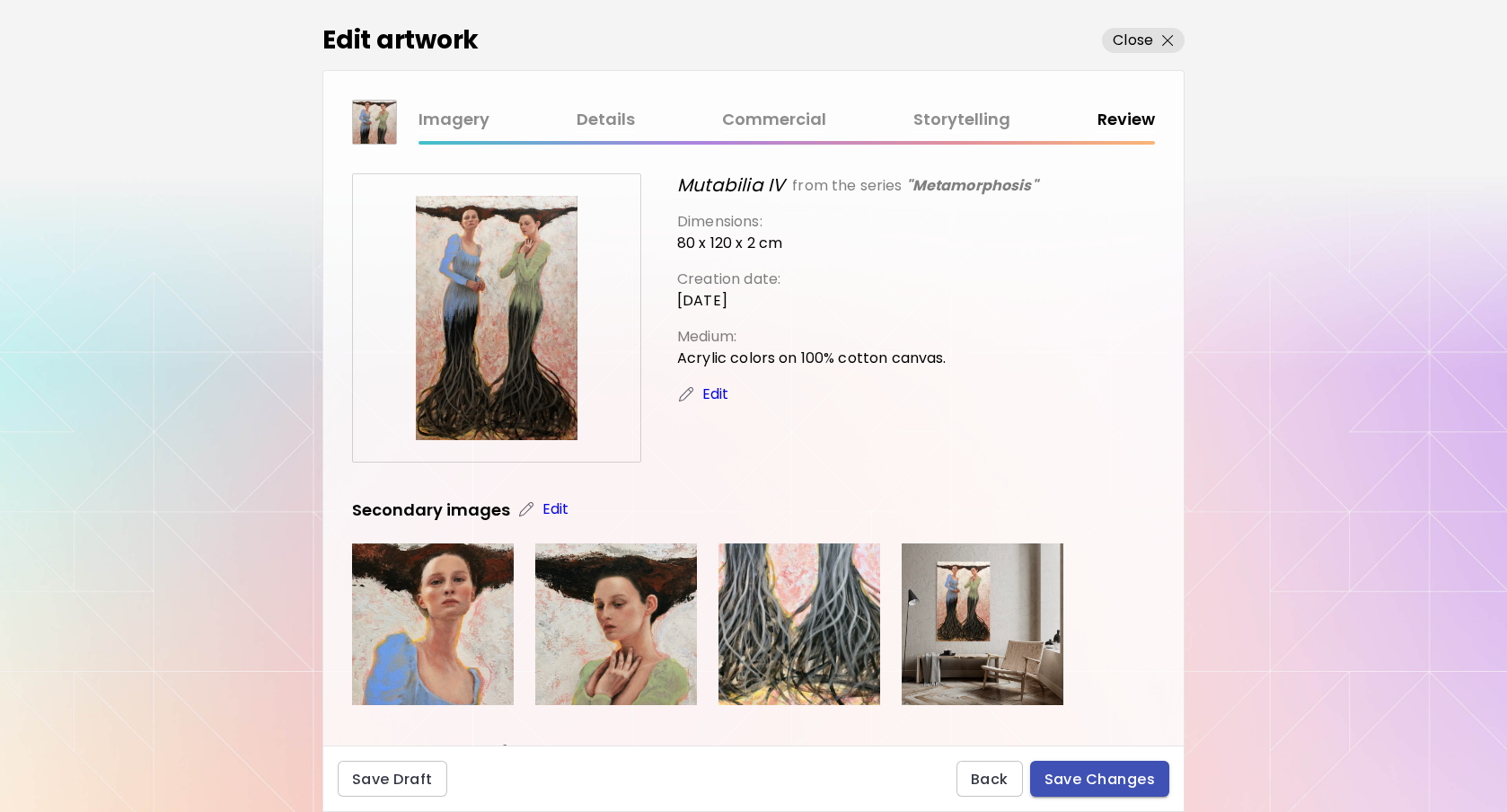
click at [1106, 784] on span "Save Changes" at bounding box center [1100, 779] width 111 height 18
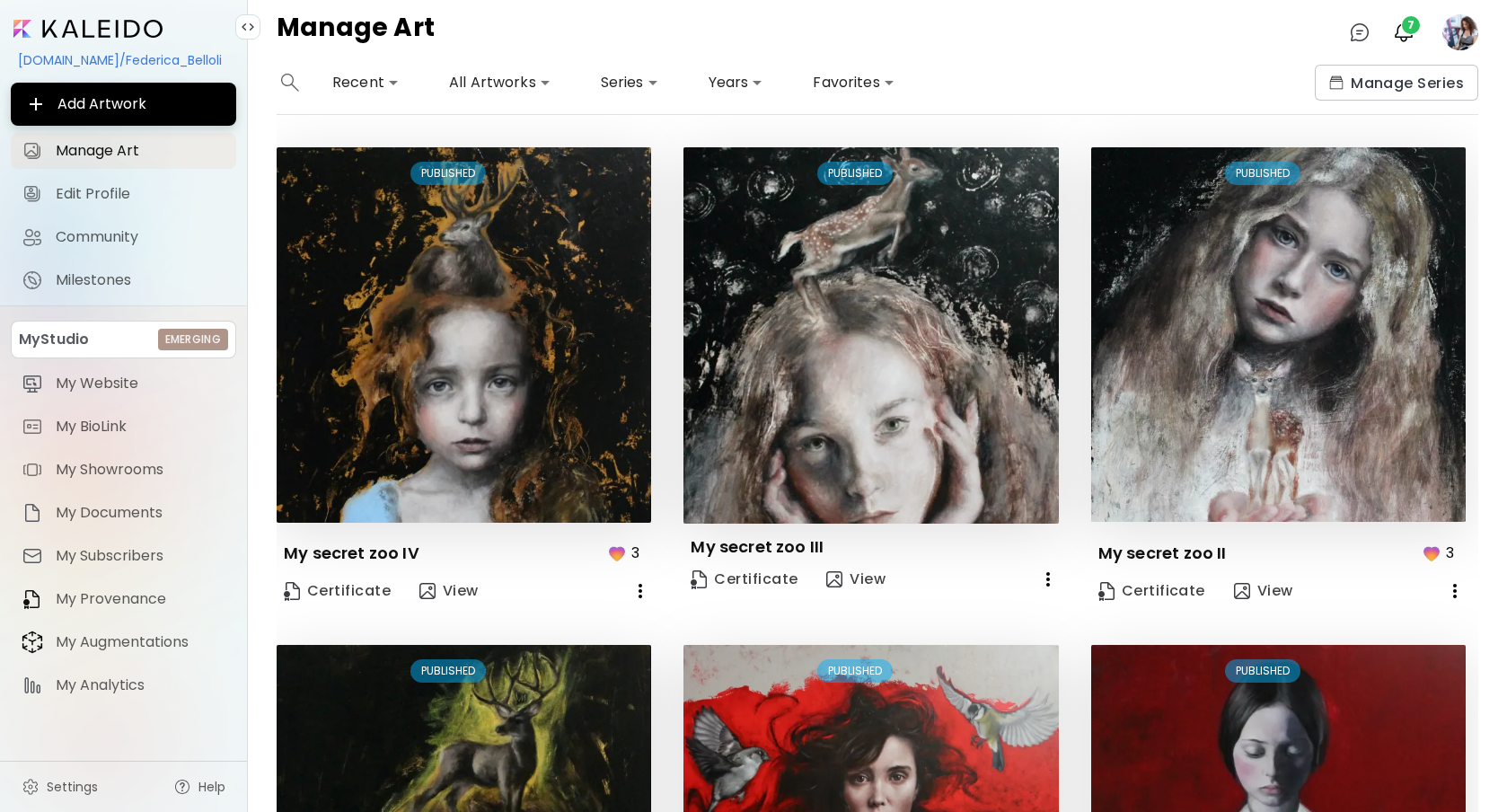
click at [539, 82] on body "**********" at bounding box center [753, 406] width 1507 height 812
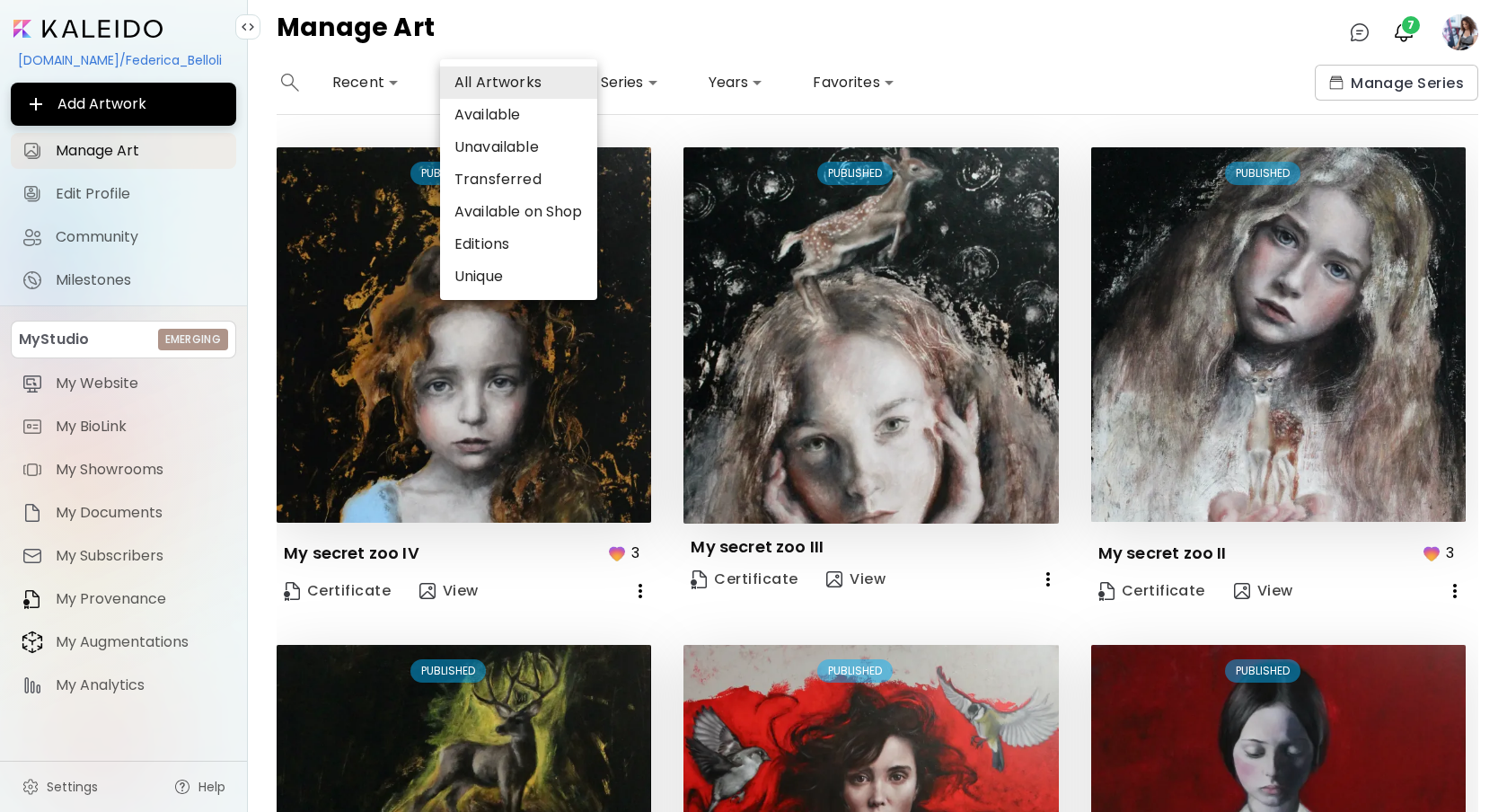
click at [540, 120] on li "Available" at bounding box center [519, 115] width 157 height 32
type input "*********"
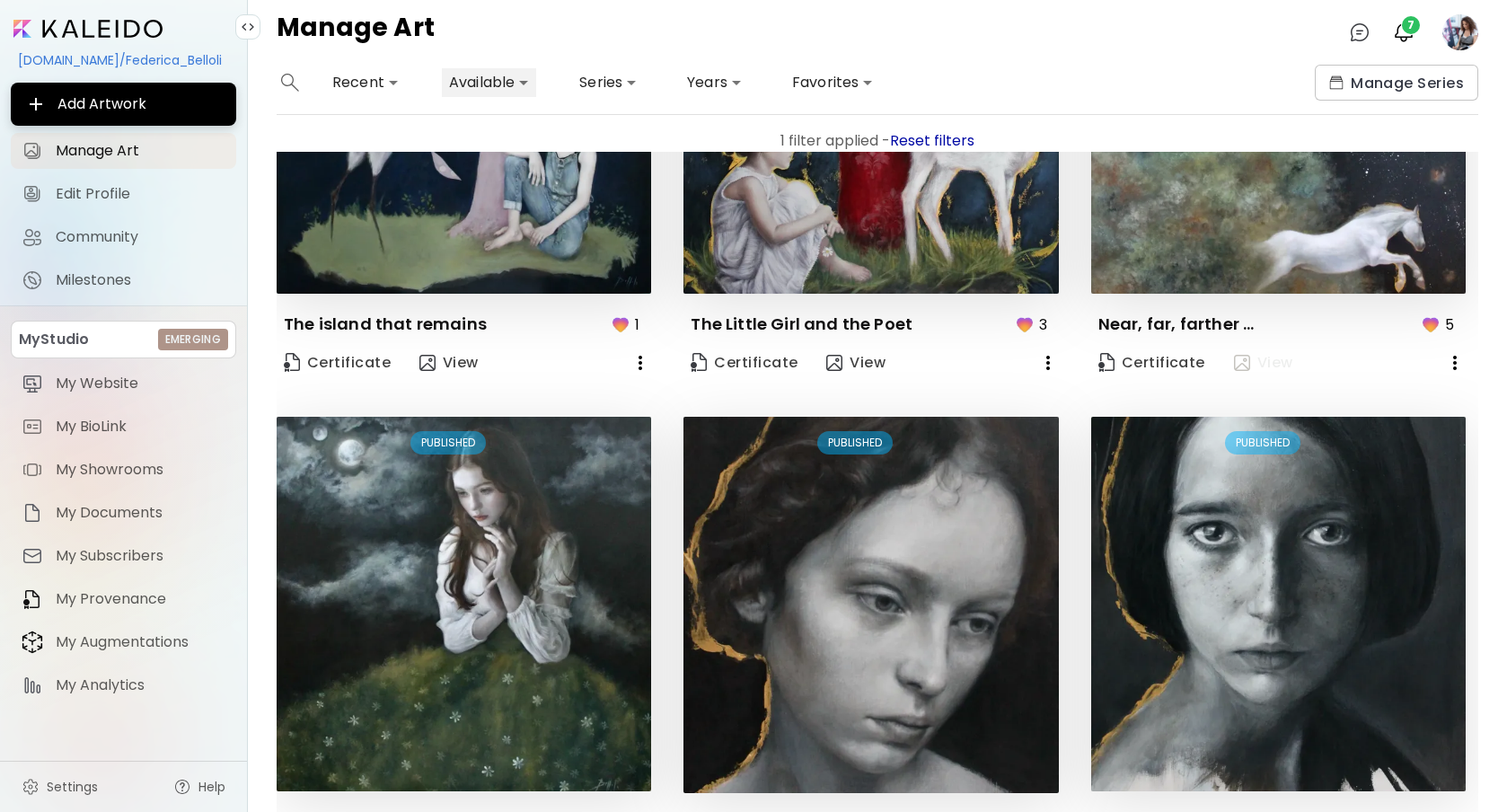
scroll to position [1131, 0]
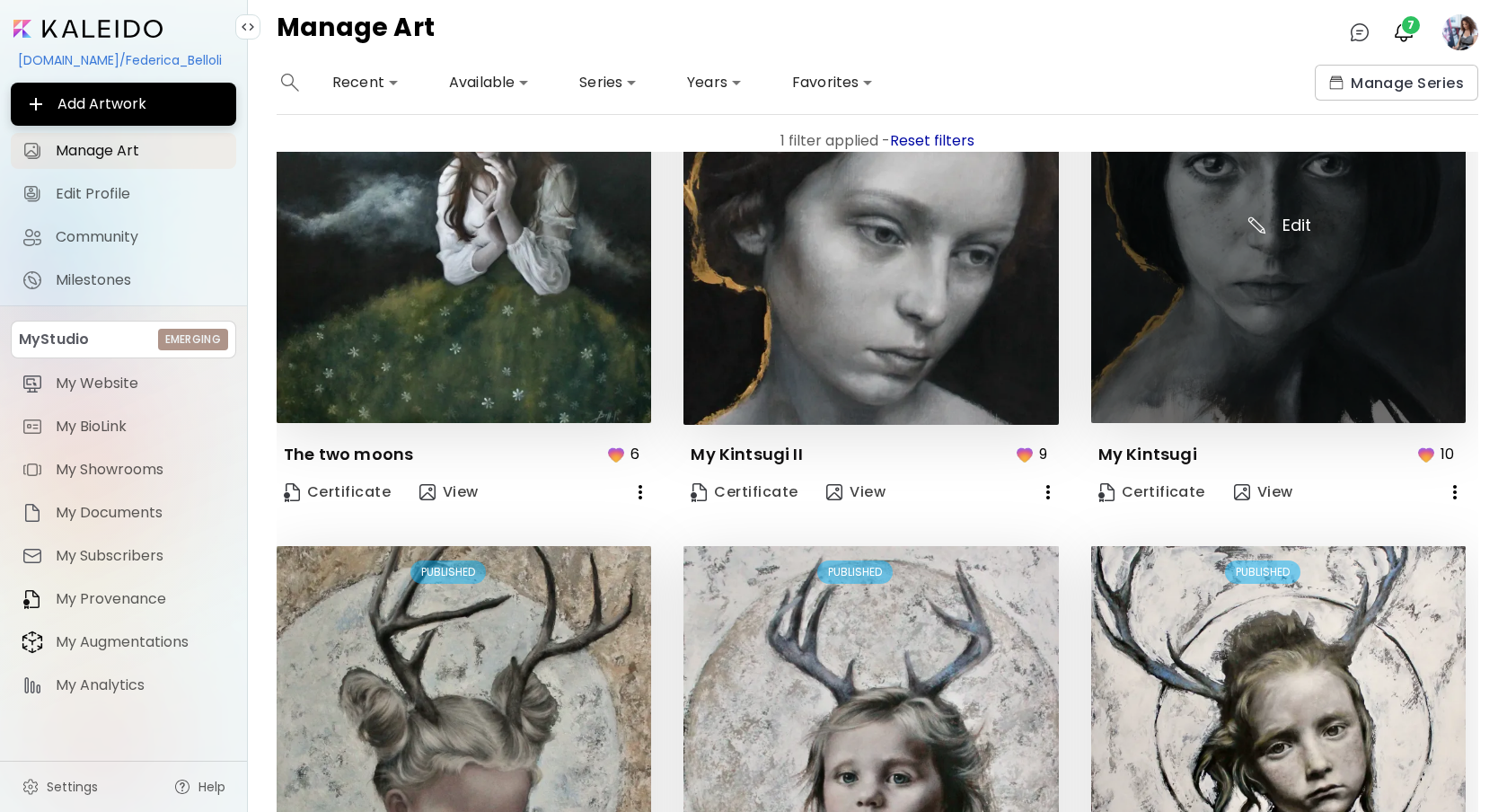
click at [1272, 216] on img at bounding box center [1278, 235] width 375 height 375
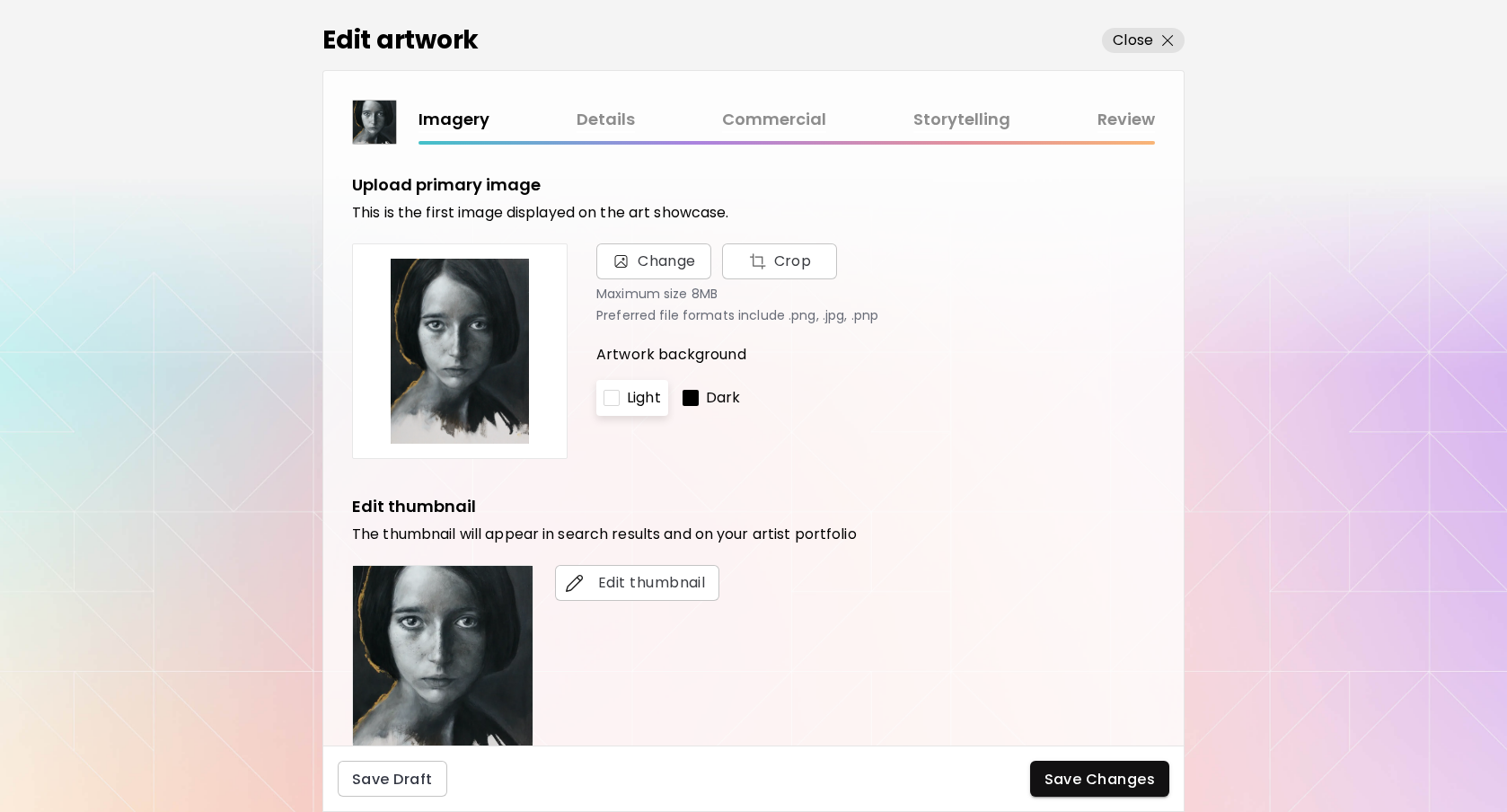
click at [801, 122] on link "Commercial" at bounding box center [774, 120] width 105 height 26
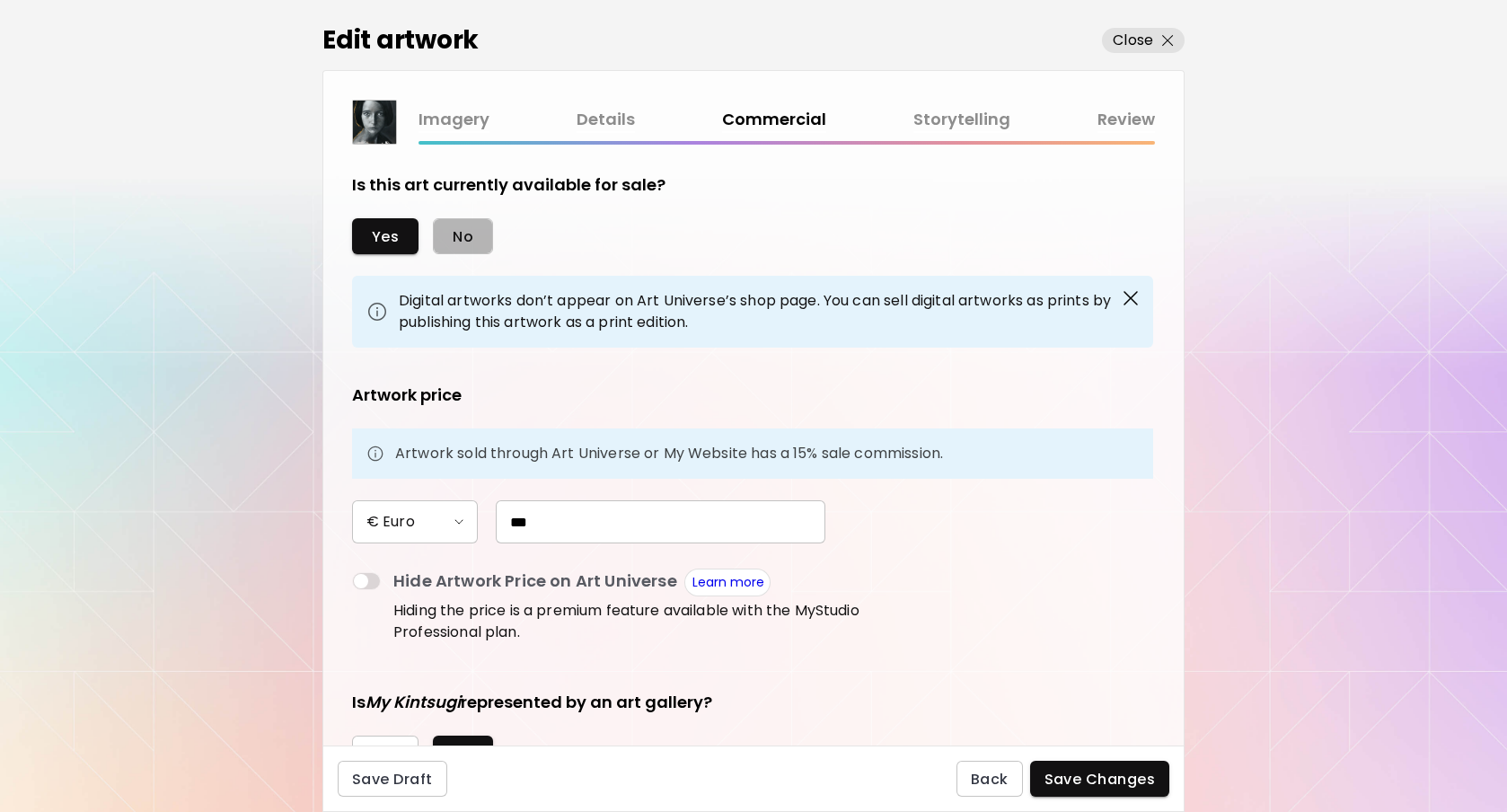
click at [476, 229] on button "No" at bounding box center [463, 236] width 60 height 36
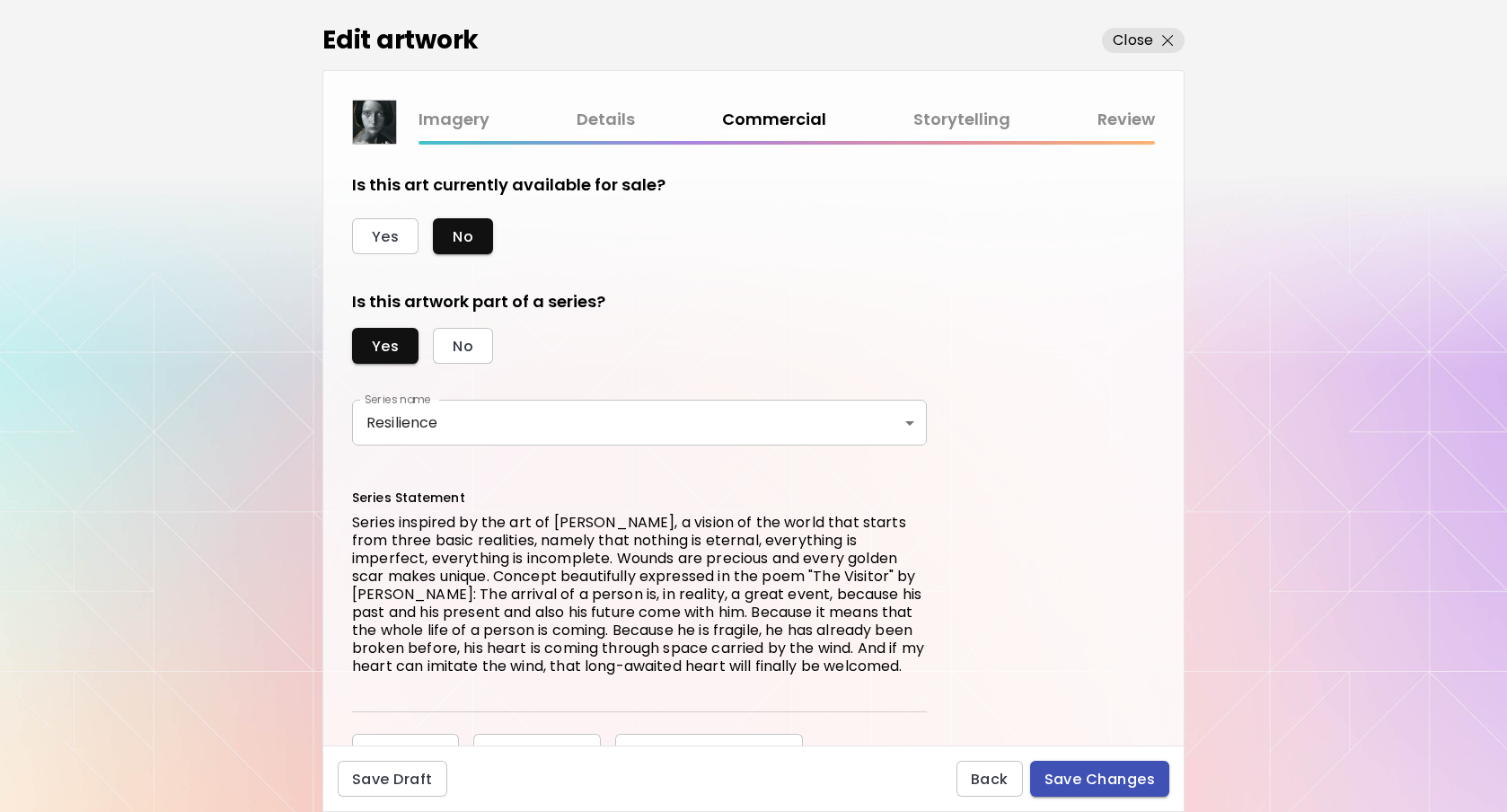
click at [1056, 774] on span "Save Changes" at bounding box center [1100, 779] width 111 height 18
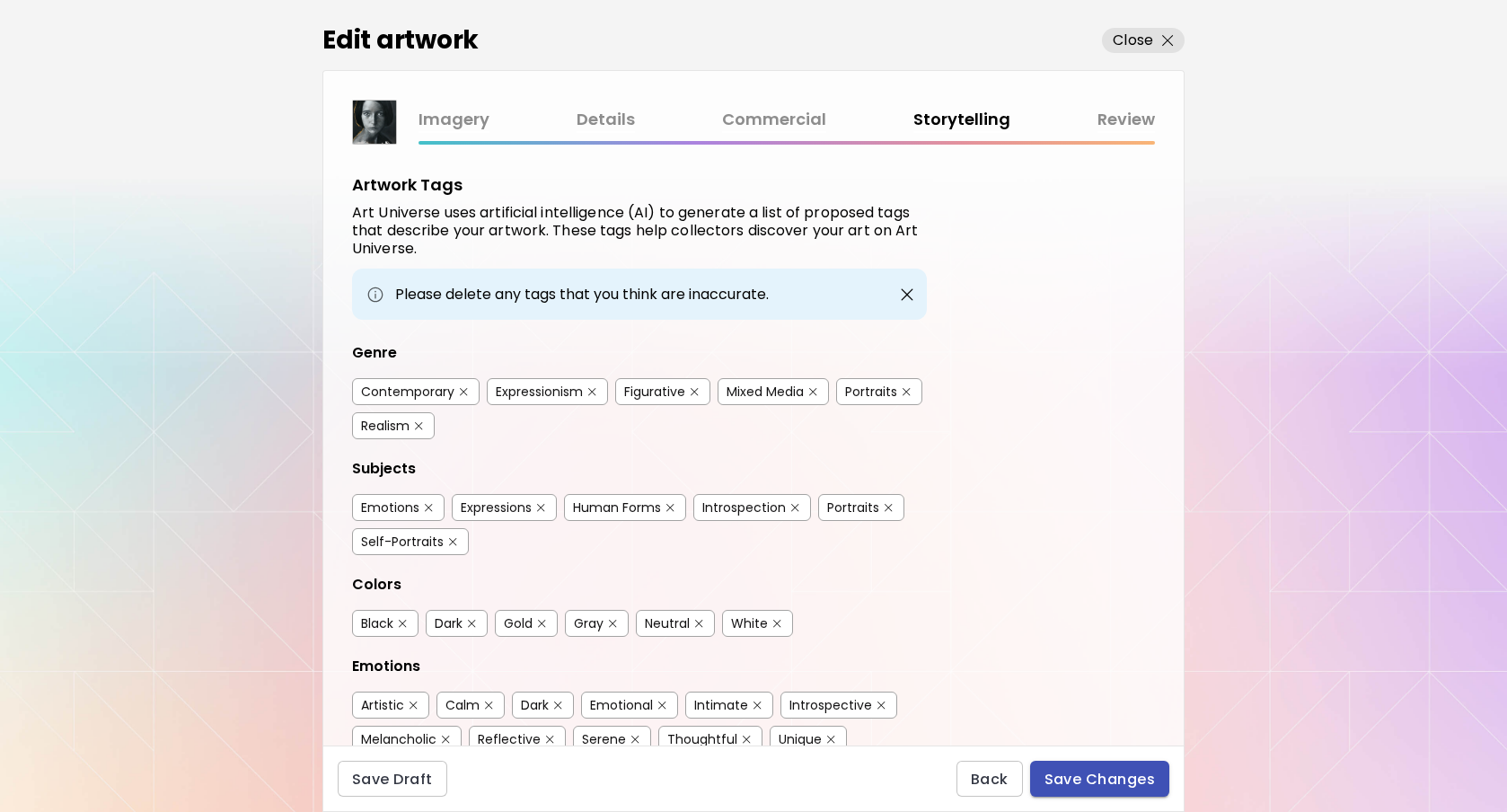
click at [1119, 784] on span "Save Changes" at bounding box center [1100, 779] width 111 height 18
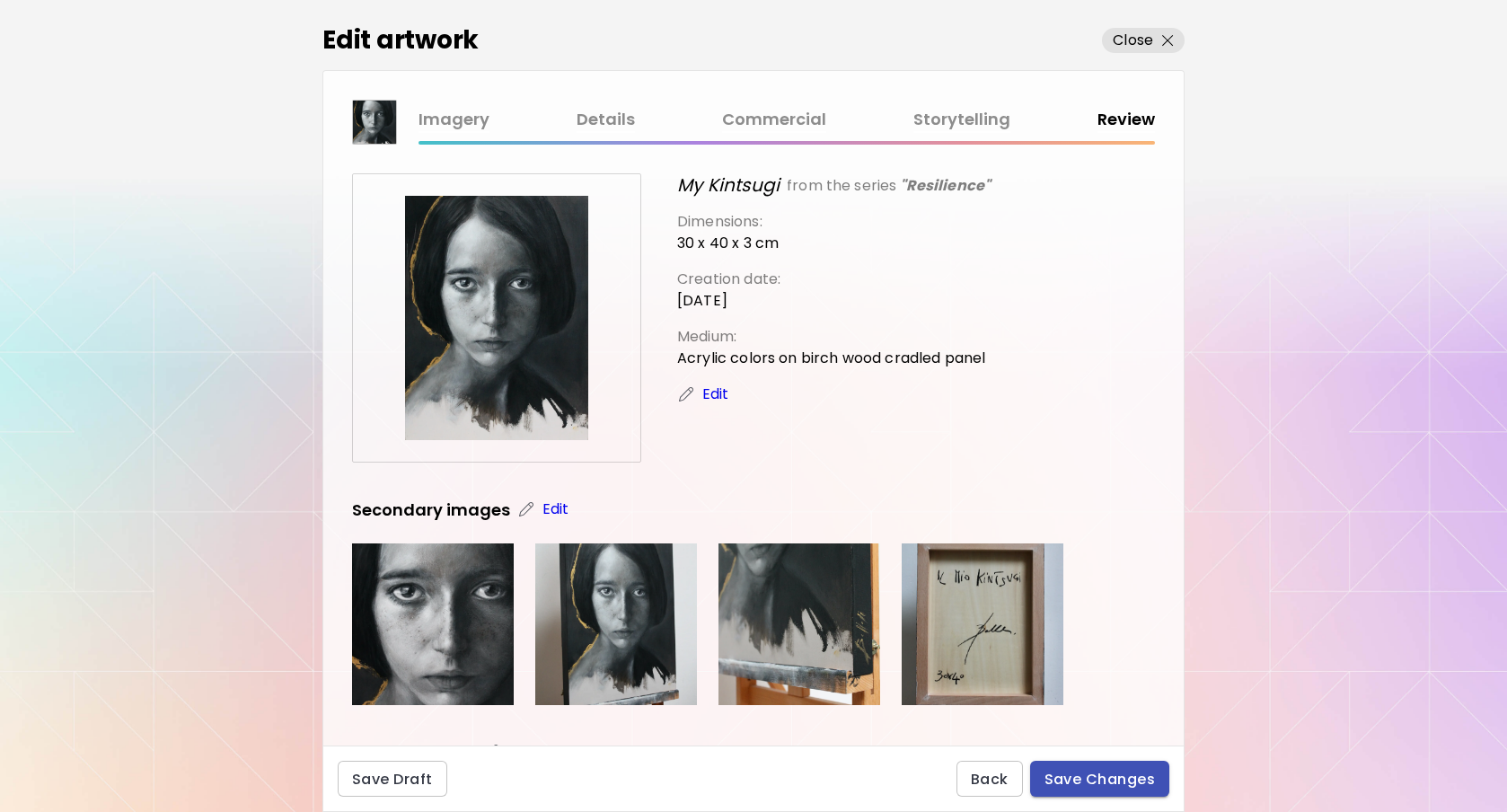
click at [1119, 784] on span "Save Changes" at bounding box center [1100, 779] width 111 height 18
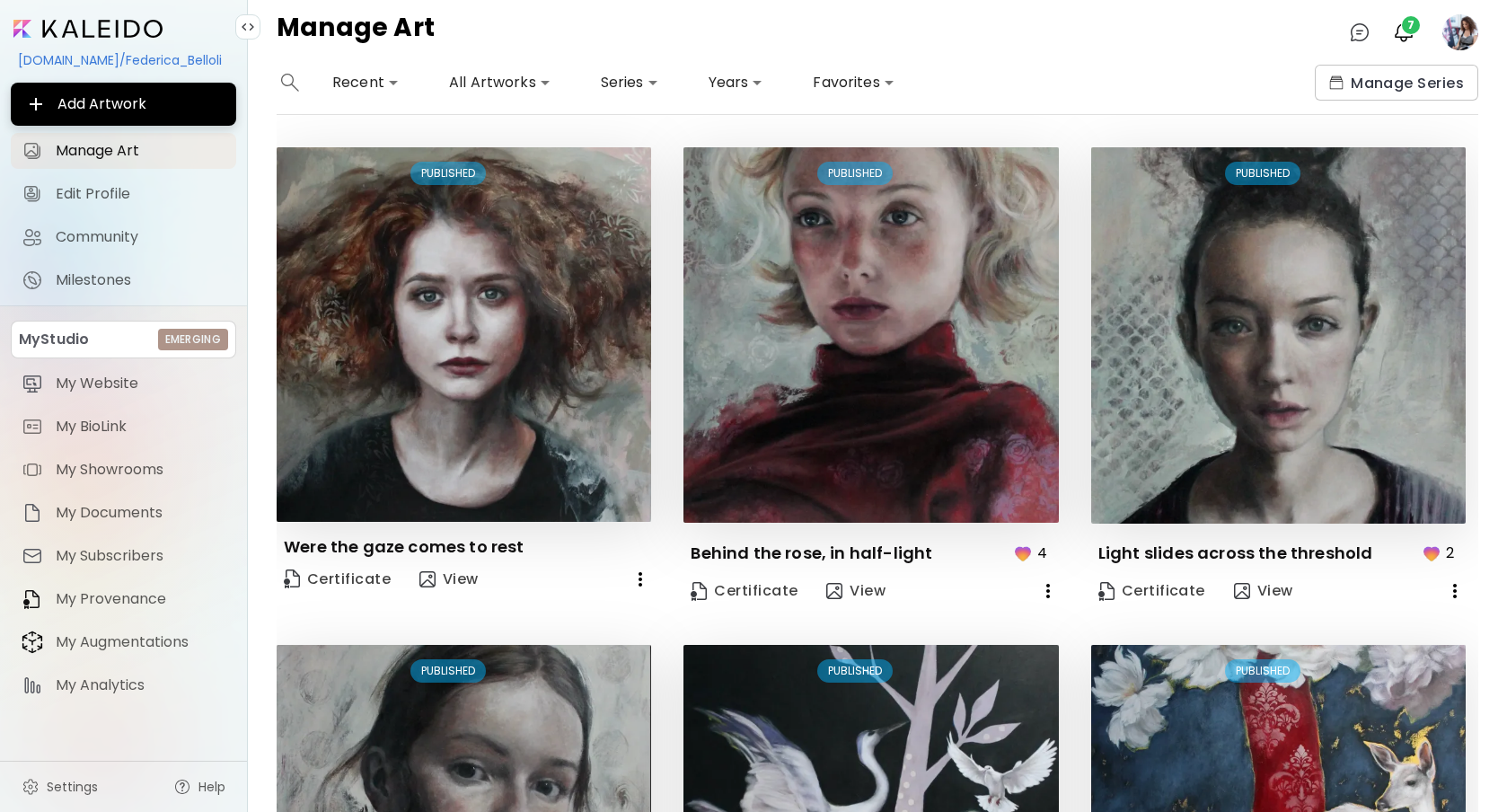
click at [532, 84] on body "**********" at bounding box center [753, 406] width 1507 height 812
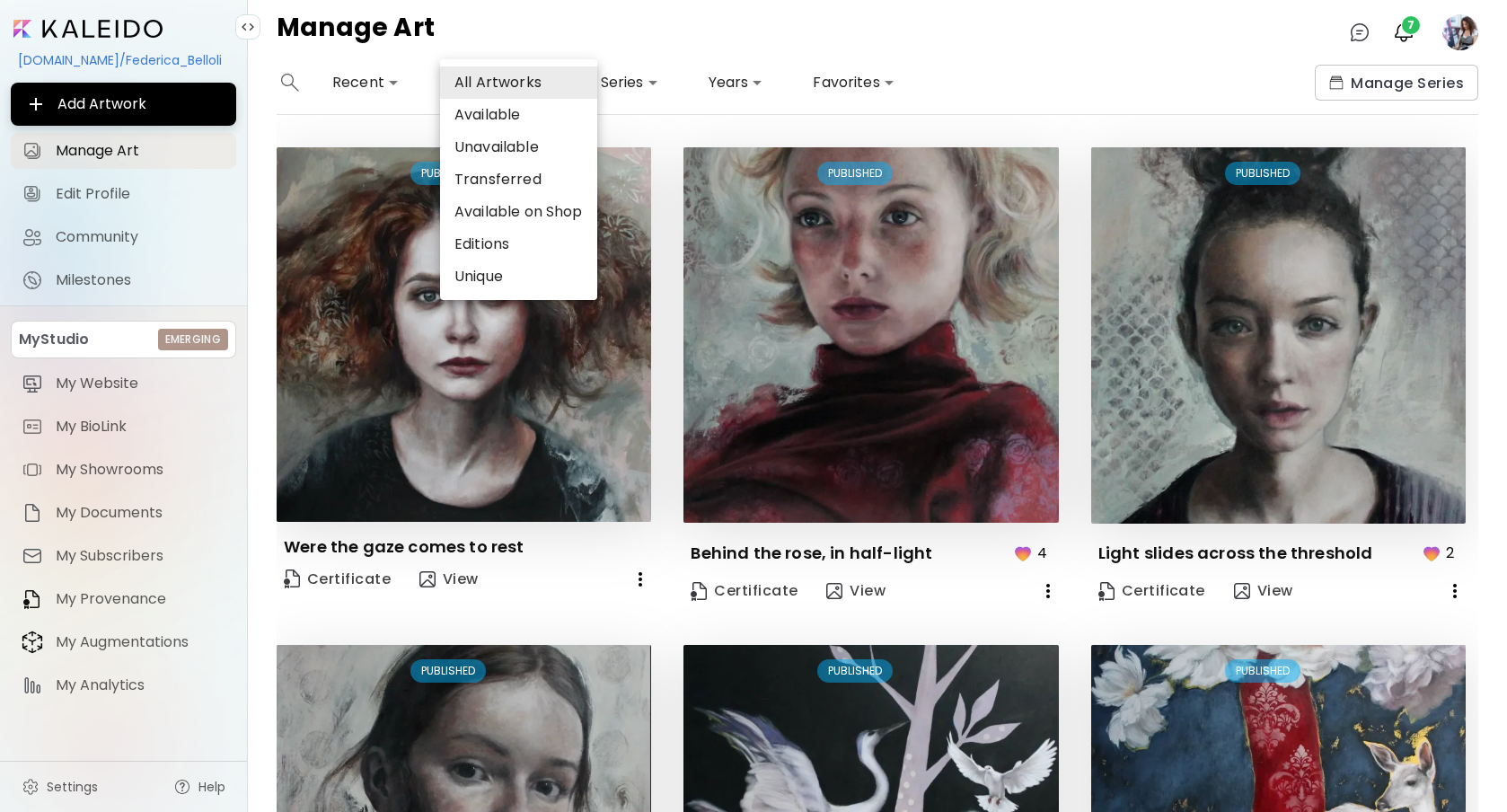
click at [523, 114] on li "Available" at bounding box center [519, 115] width 157 height 32
type input "*********"
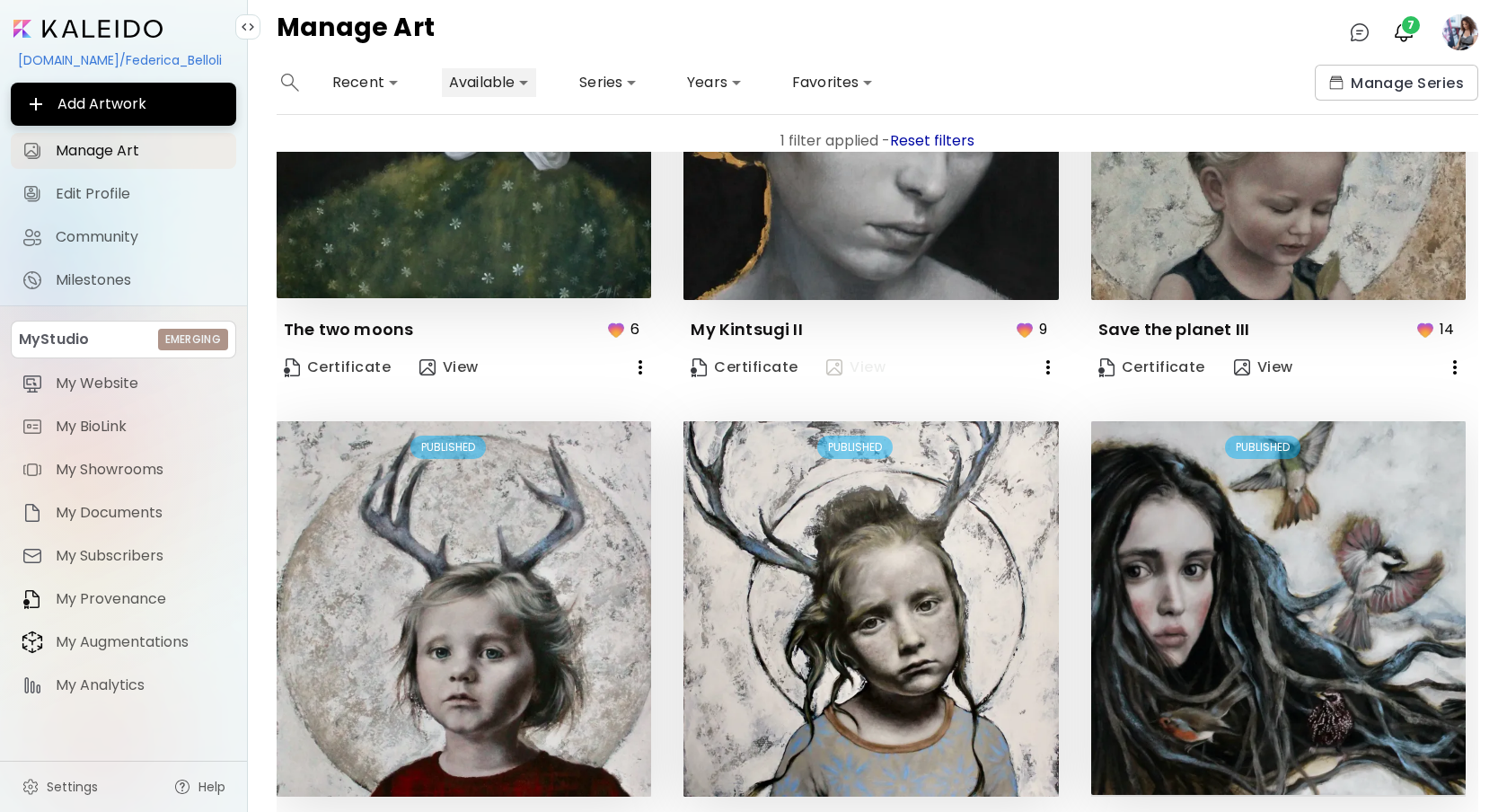
scroll to position [1361, 0]
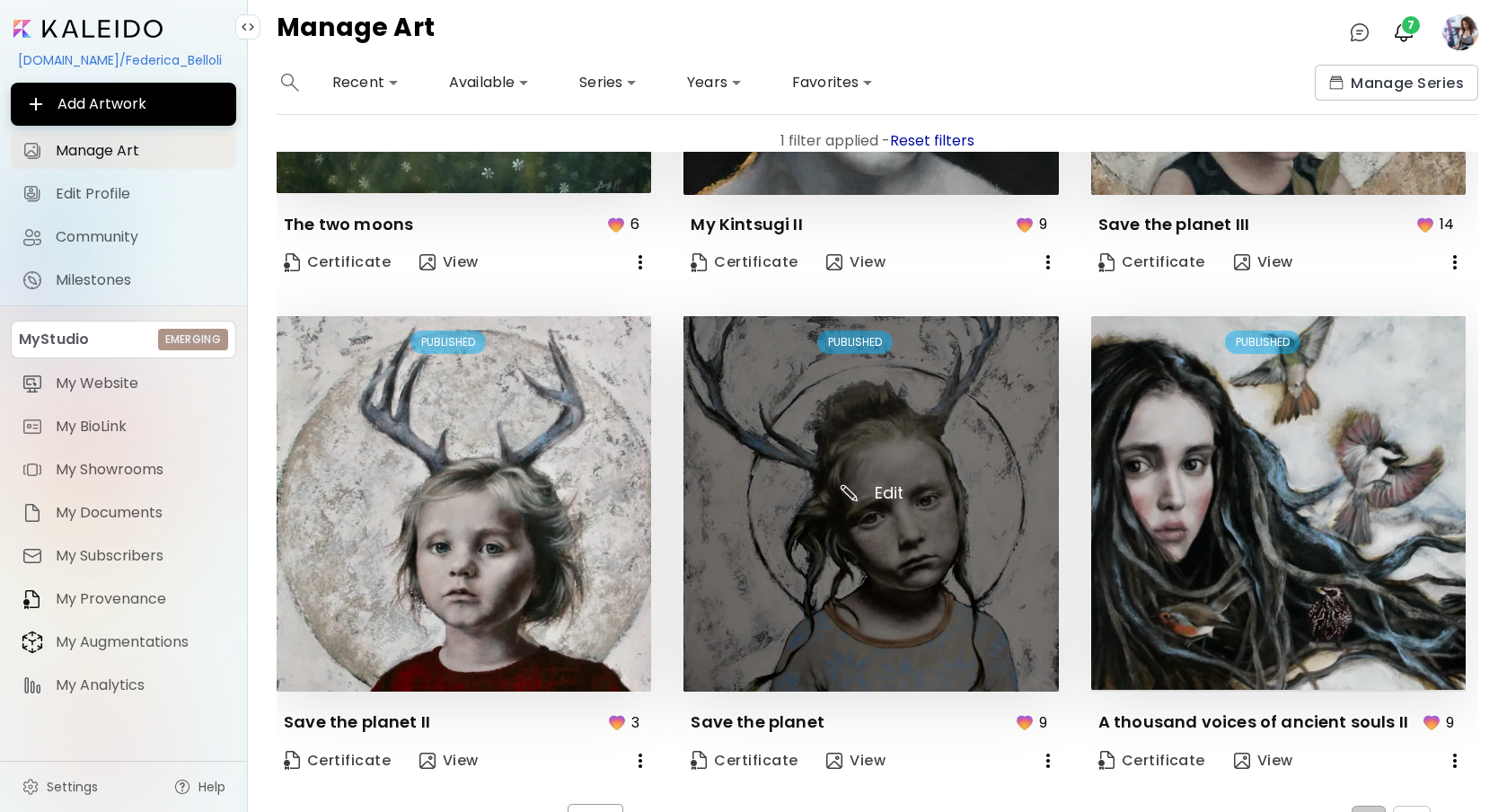
click at [869, 484] on img at bounding box center [871, 503] width 375 height 375
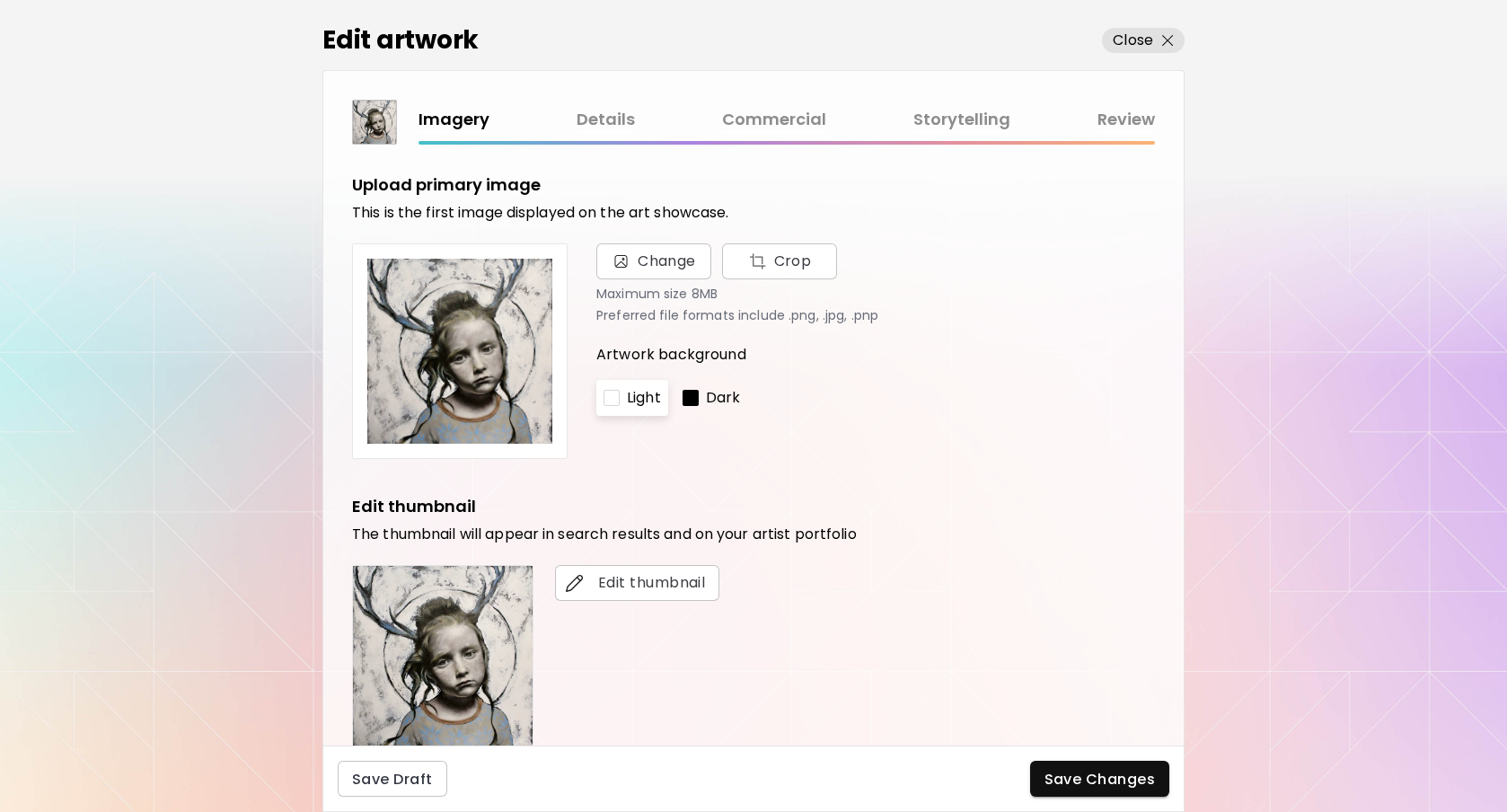
click at [806, 120] on link "Commercial" at bounding box center [774, 120] width 105 height 26
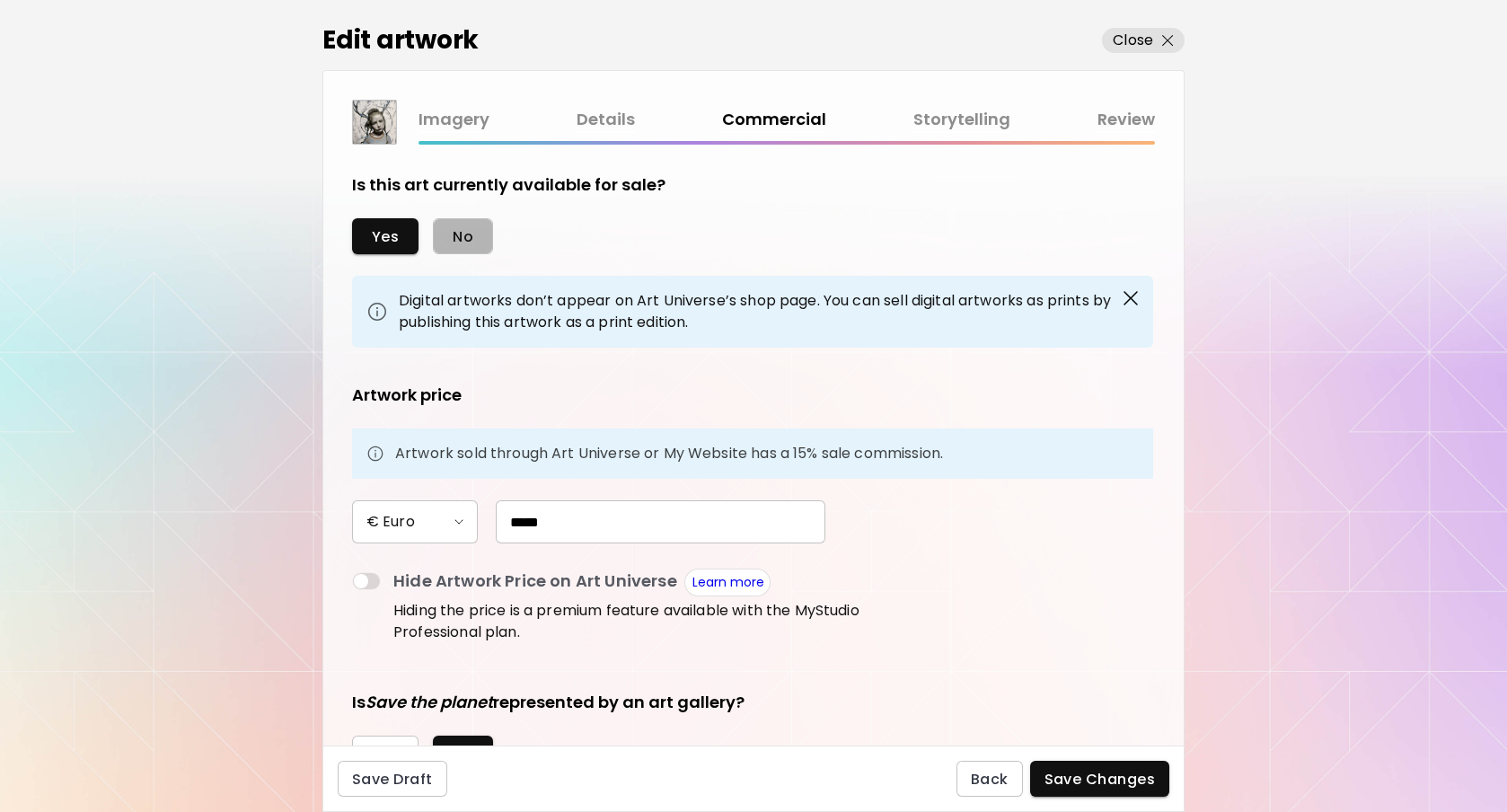
click at [468, 235] on span "No" at bounding box center [463, 237] width 20 height 18
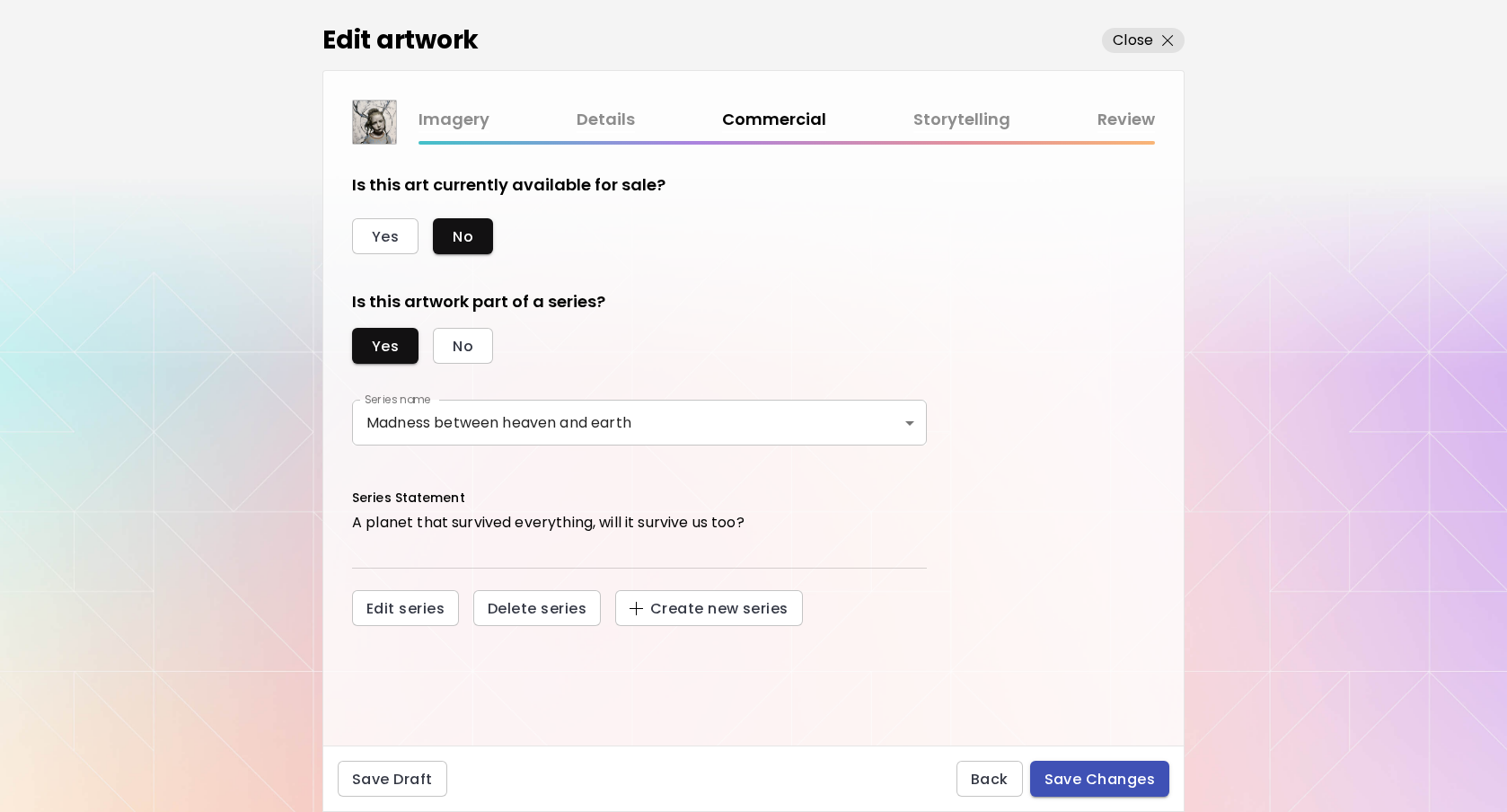
click at [1106, 776] on span "Save Changes" at bounding box center [1100, 779] width 111 height 18
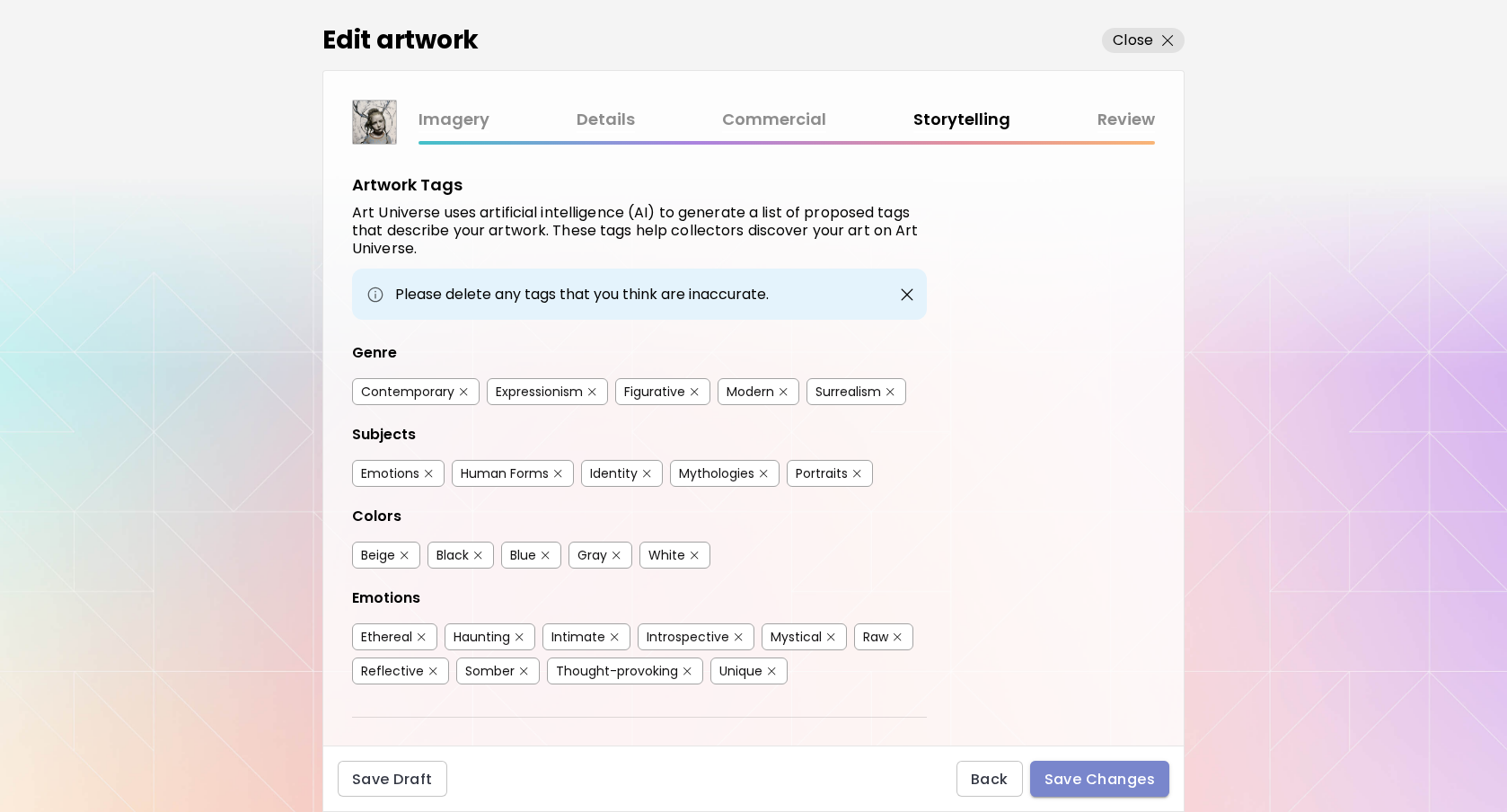
click at [1106, 776] on span "Save Changes" at bounding box center [1100, 779] width 111 height 18
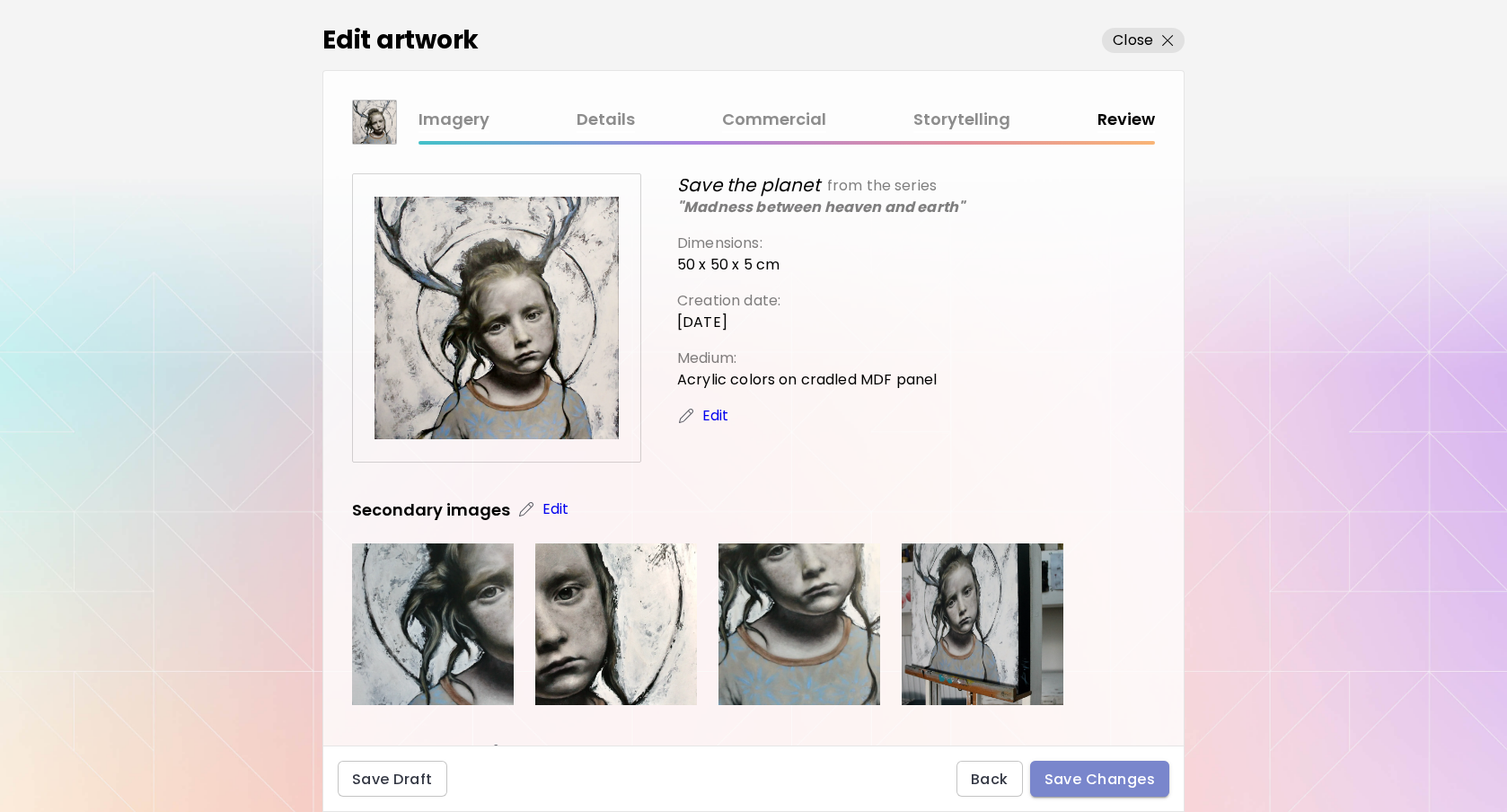
click at [1106, 776] on span "Save Changes" at bounding box center [1100, 779] width 111 height 18
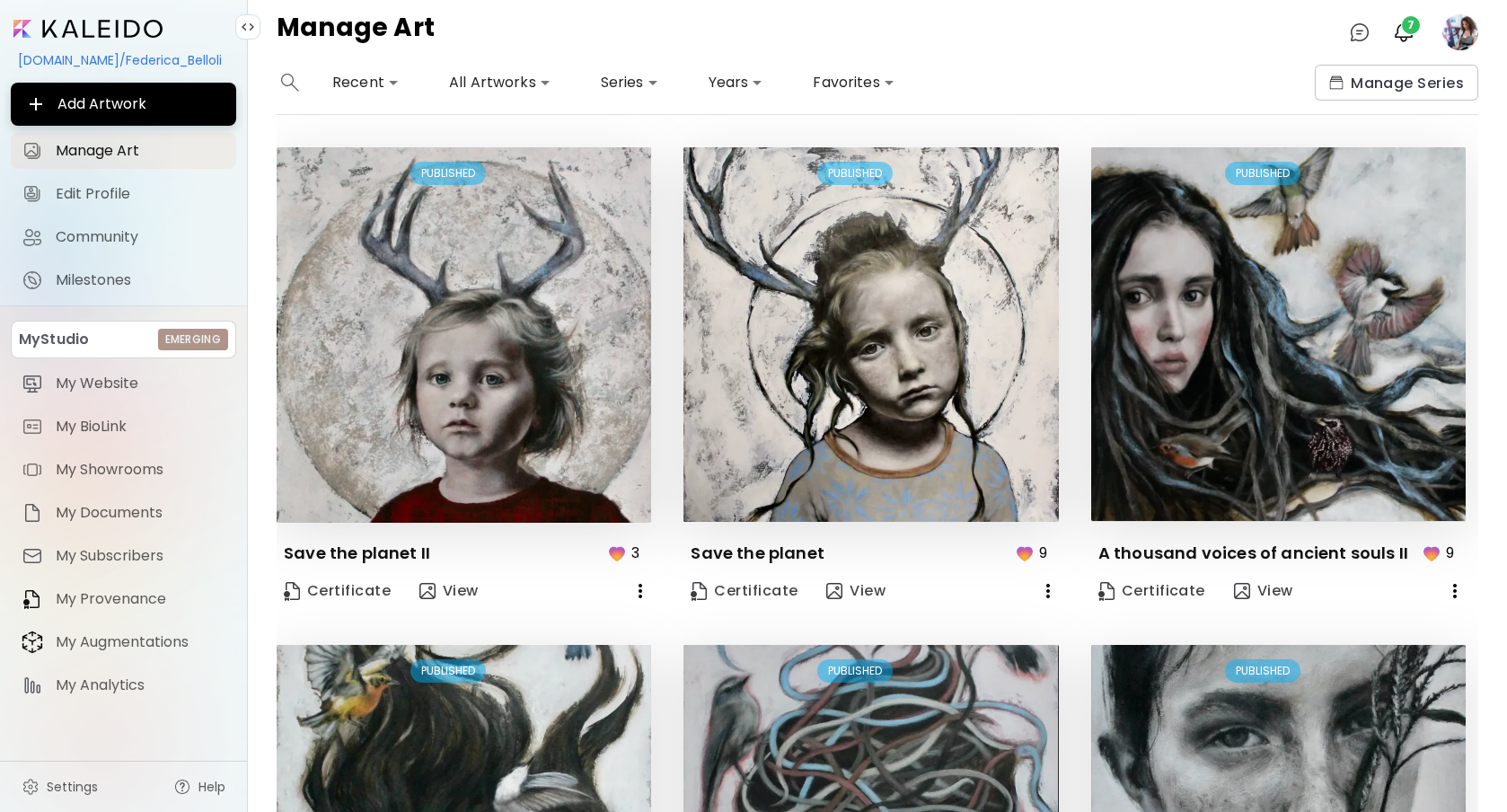
click at [509, 77] on body "**********" at bounding box center [753, 406] width 1507 height 812
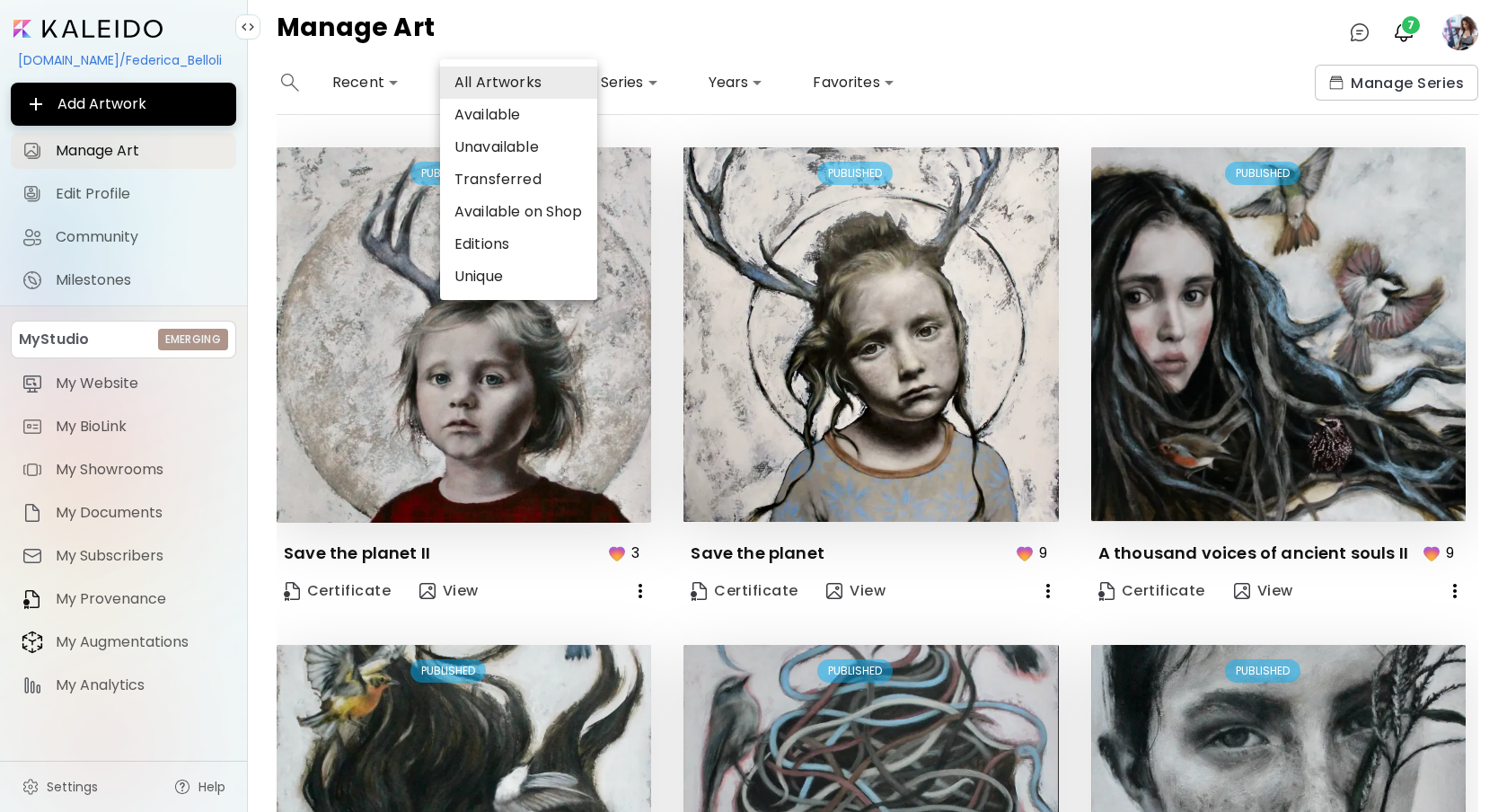
click at [514, 117] on li "Available" at bounding box center [519, 115] width 157 height 32
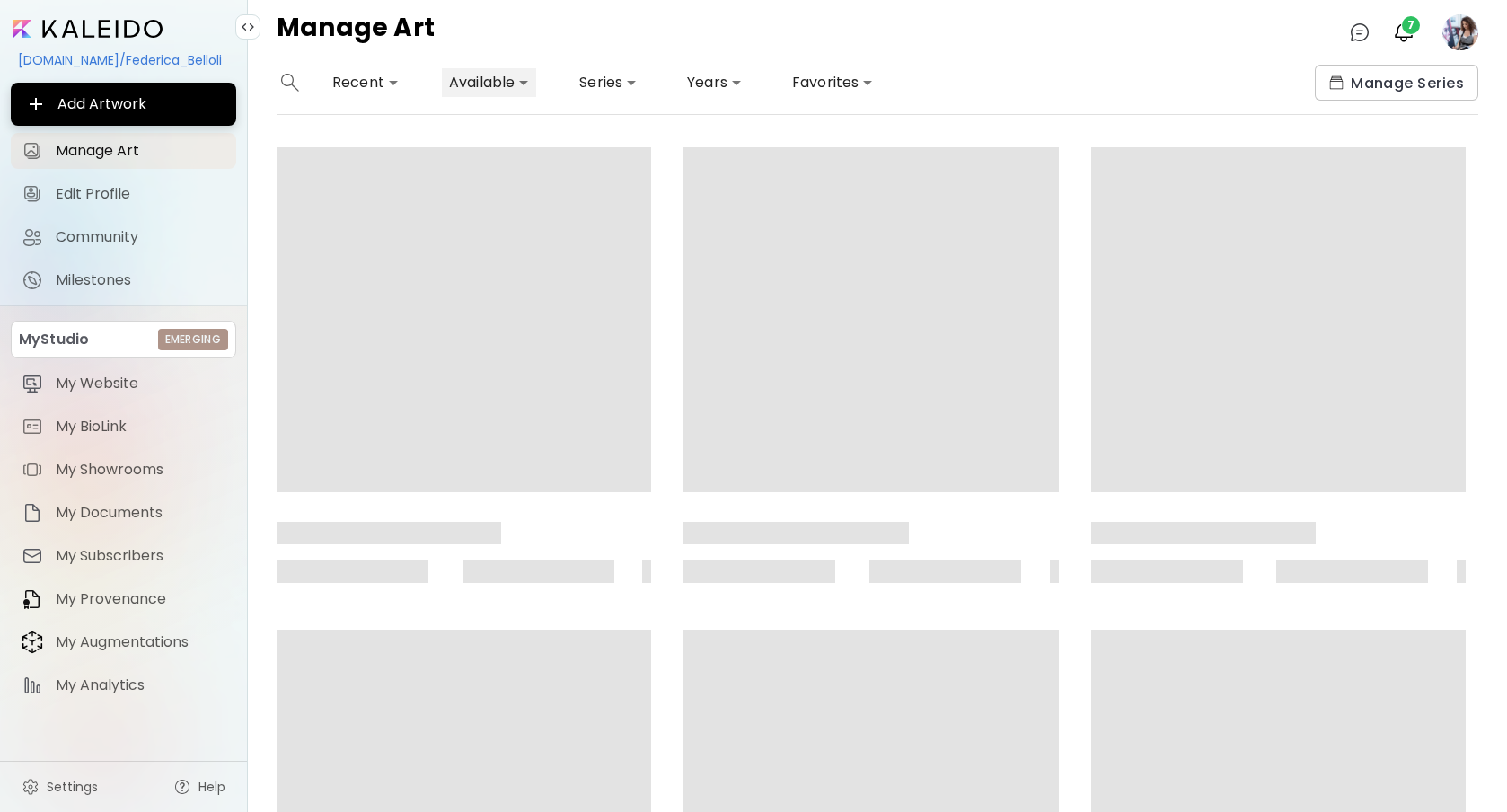
type input "*********"
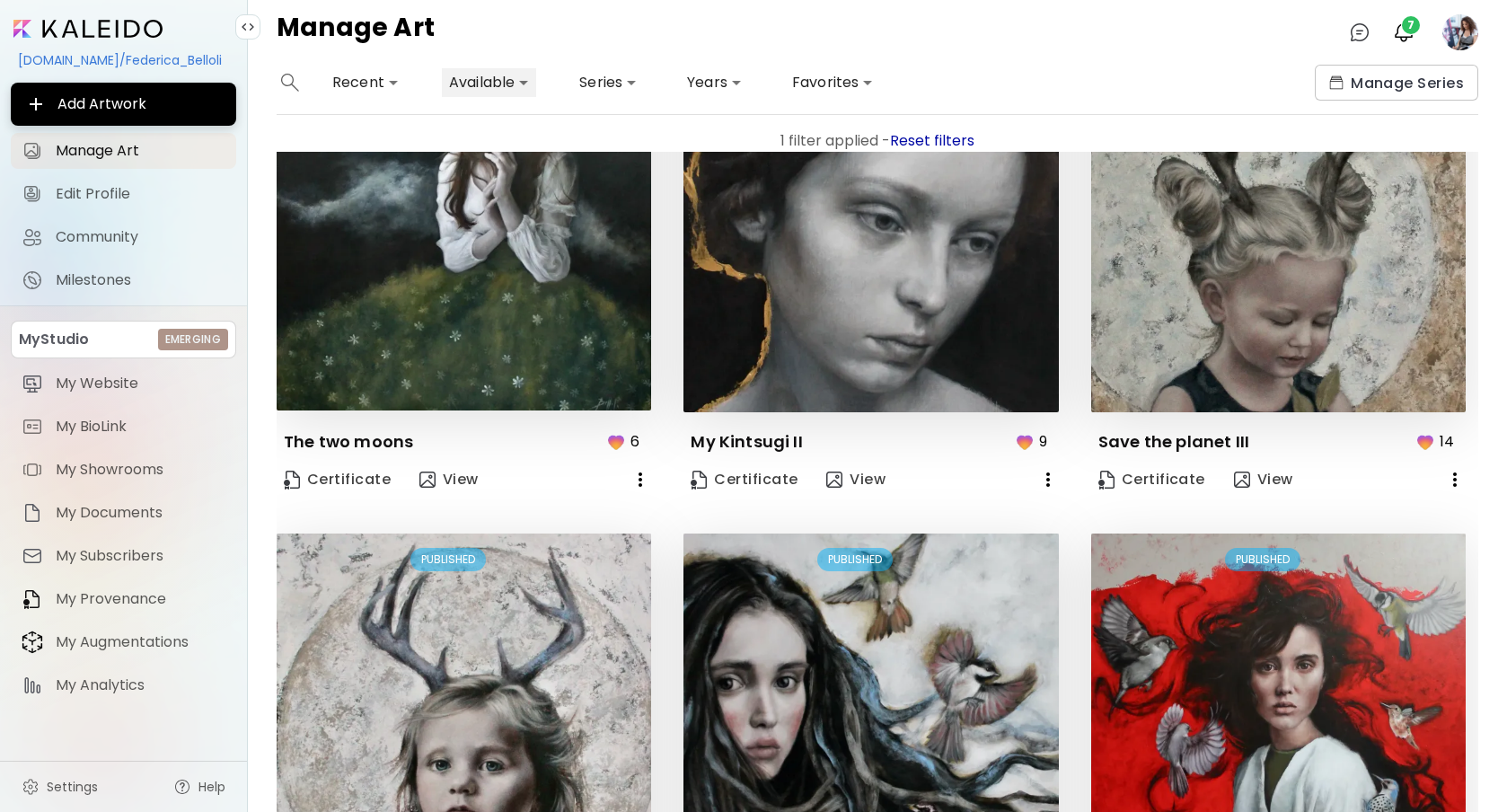
scroll to position [1361, 0]
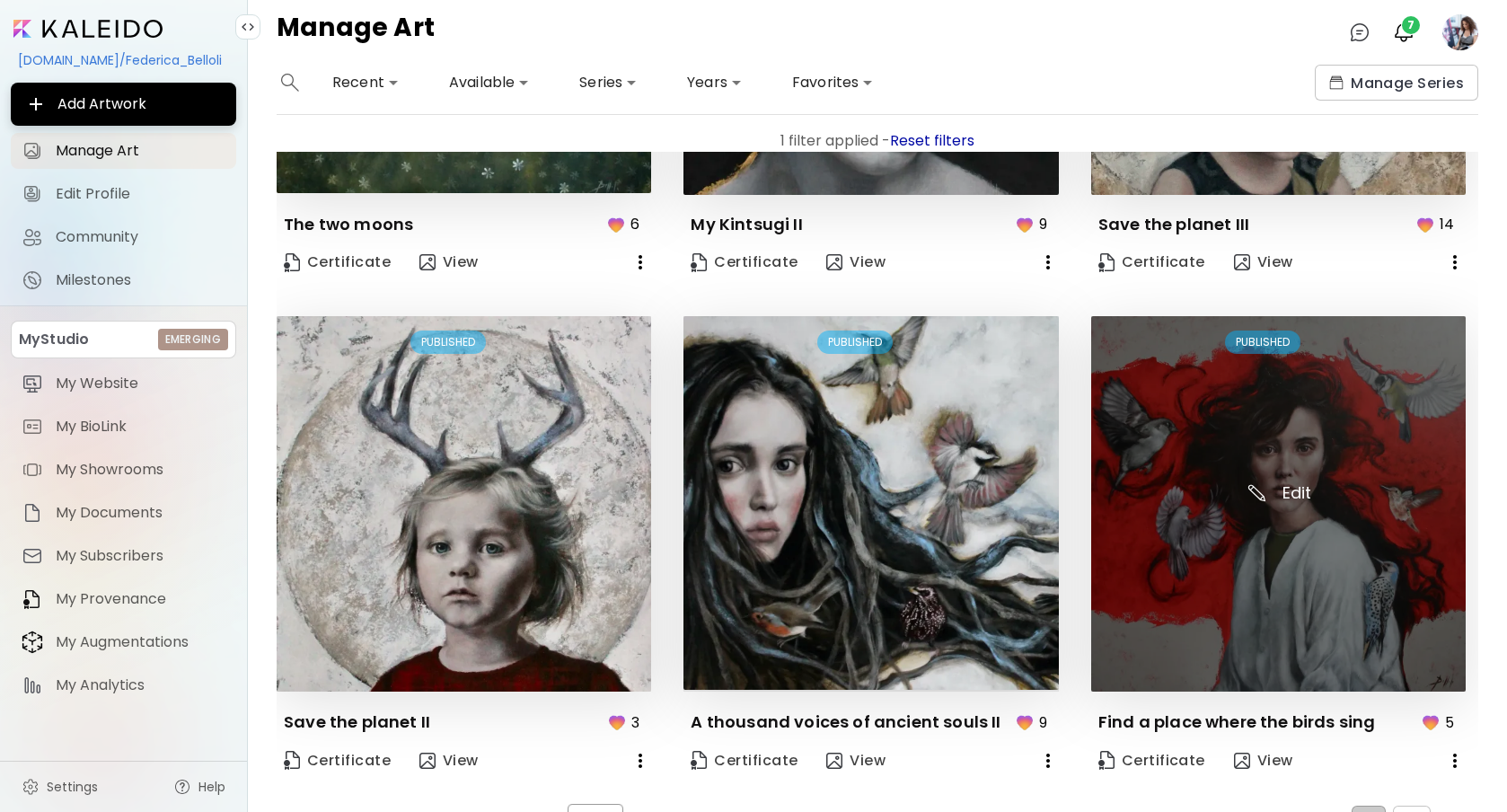
click at [1283, 478] on img at bounding box center [1278, 503] width 375 height 375
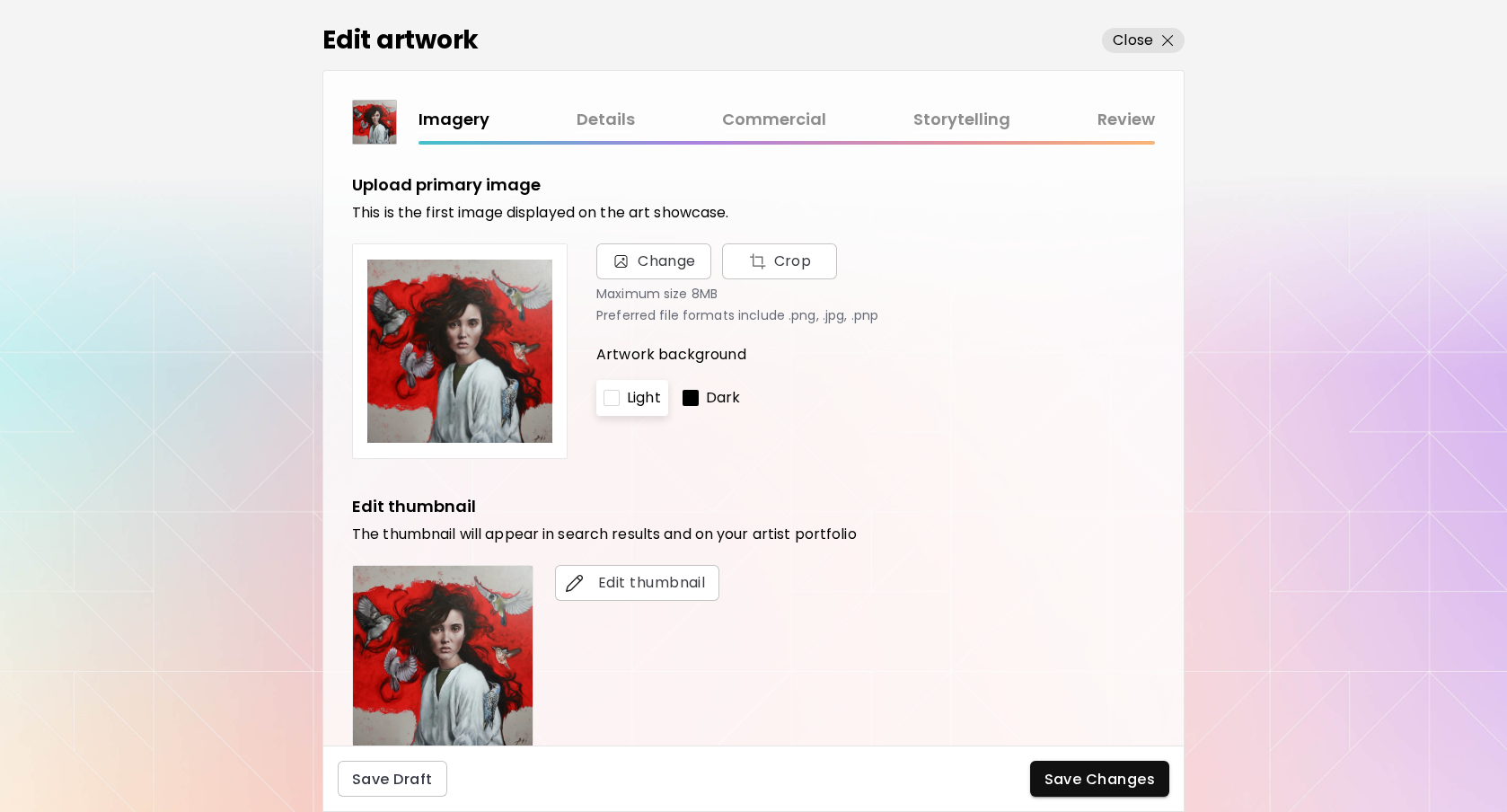
click at [767, 122] on link "Commercial" at bounding box center [774, 120] width 105 height 26
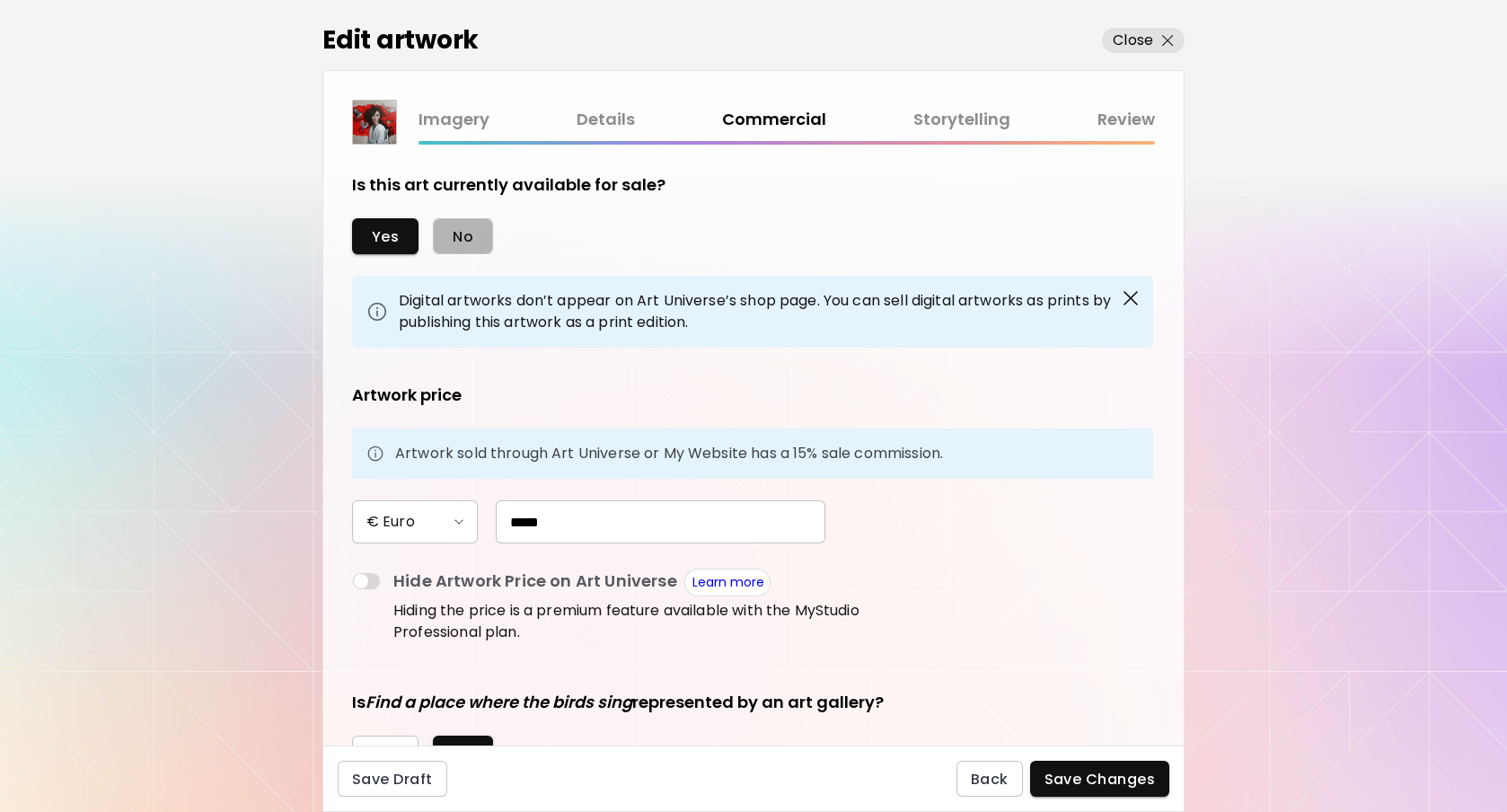
click at [472, 235] on span "No" at bounding box center [463, 237] width 20 height 18
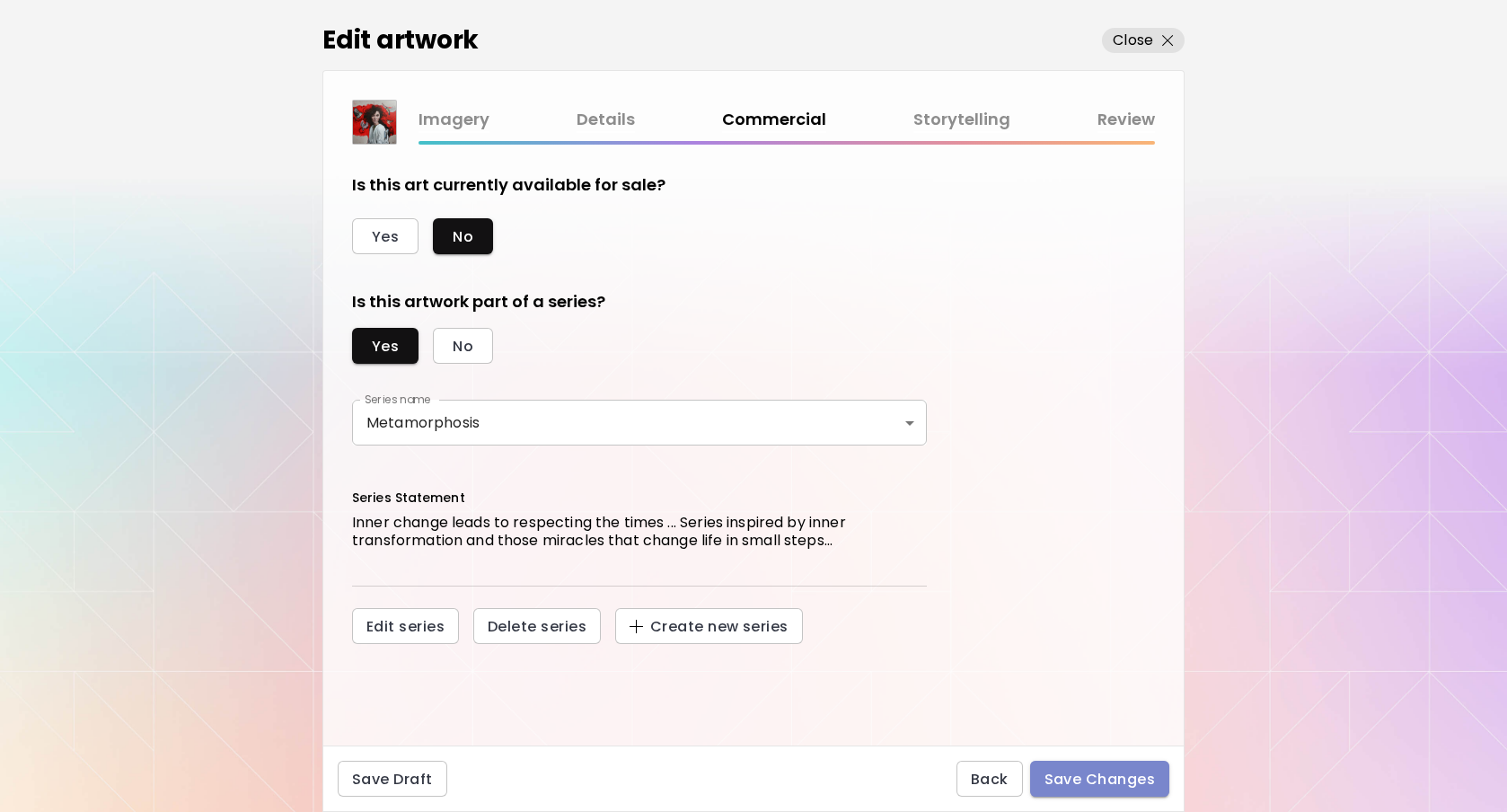
click at [1085, 773] on span "Save Changes" at bounding box center [1100, 779] width 111 height 18
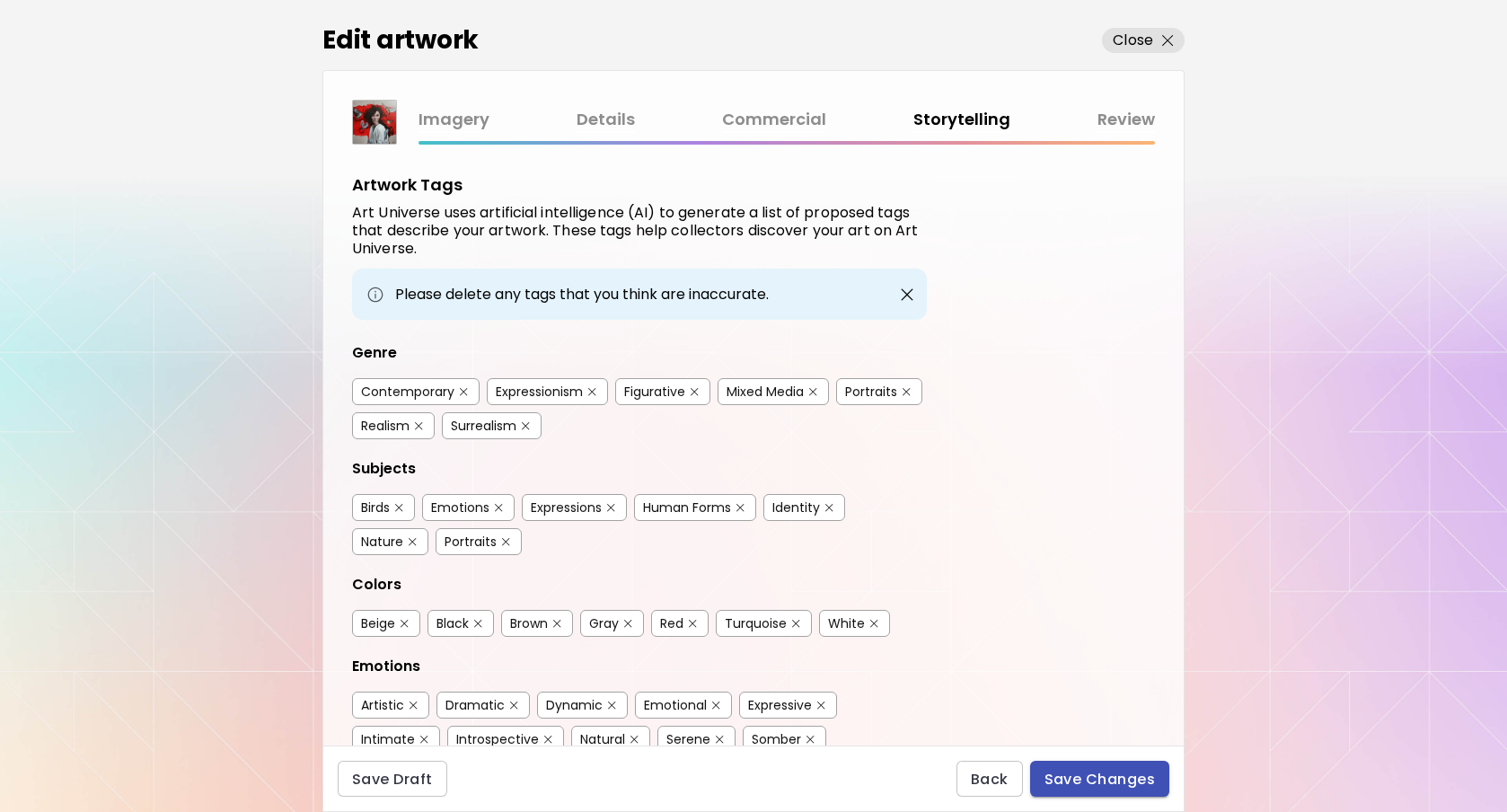
click at [1128, 778] on span "Save Changes" at bounding box center [1100, 779] width 111 height 18
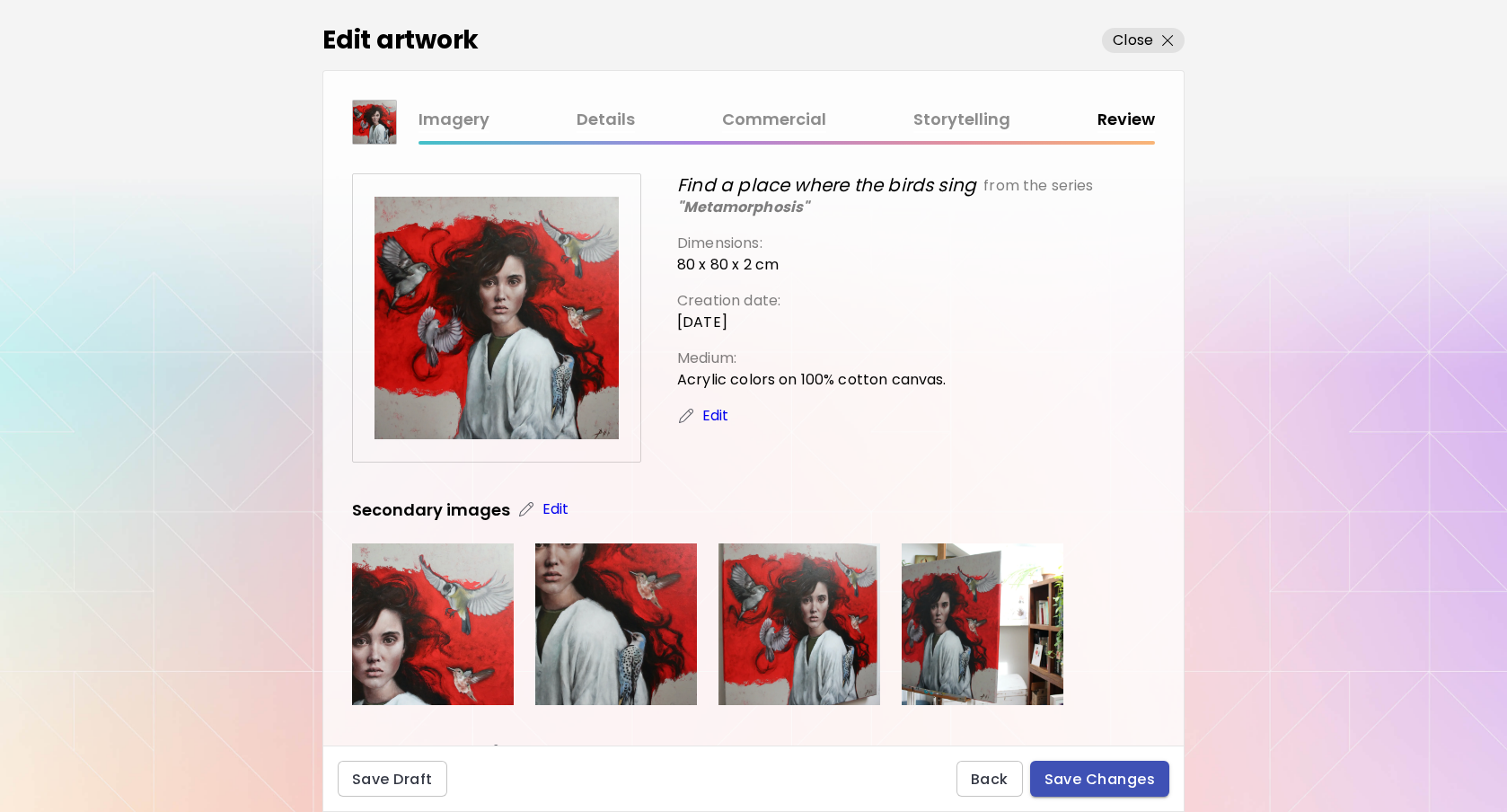
click at [1128, 778] on span "Save Changes" at bounding box center [1100, 779] width 111 height 18
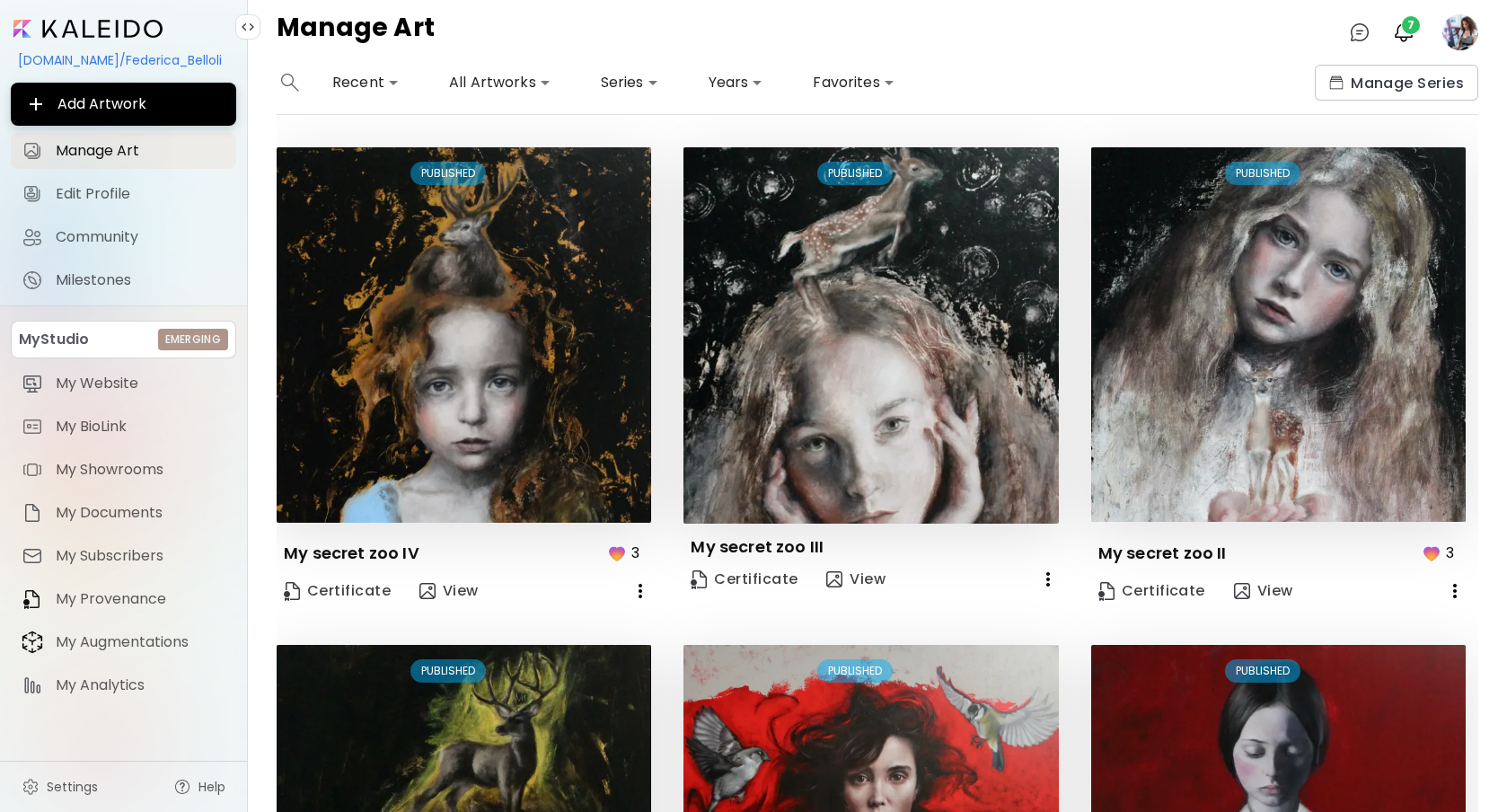
click at [468, 81] on body "**********" at bounding box center [753, 406] width 1507 height 812
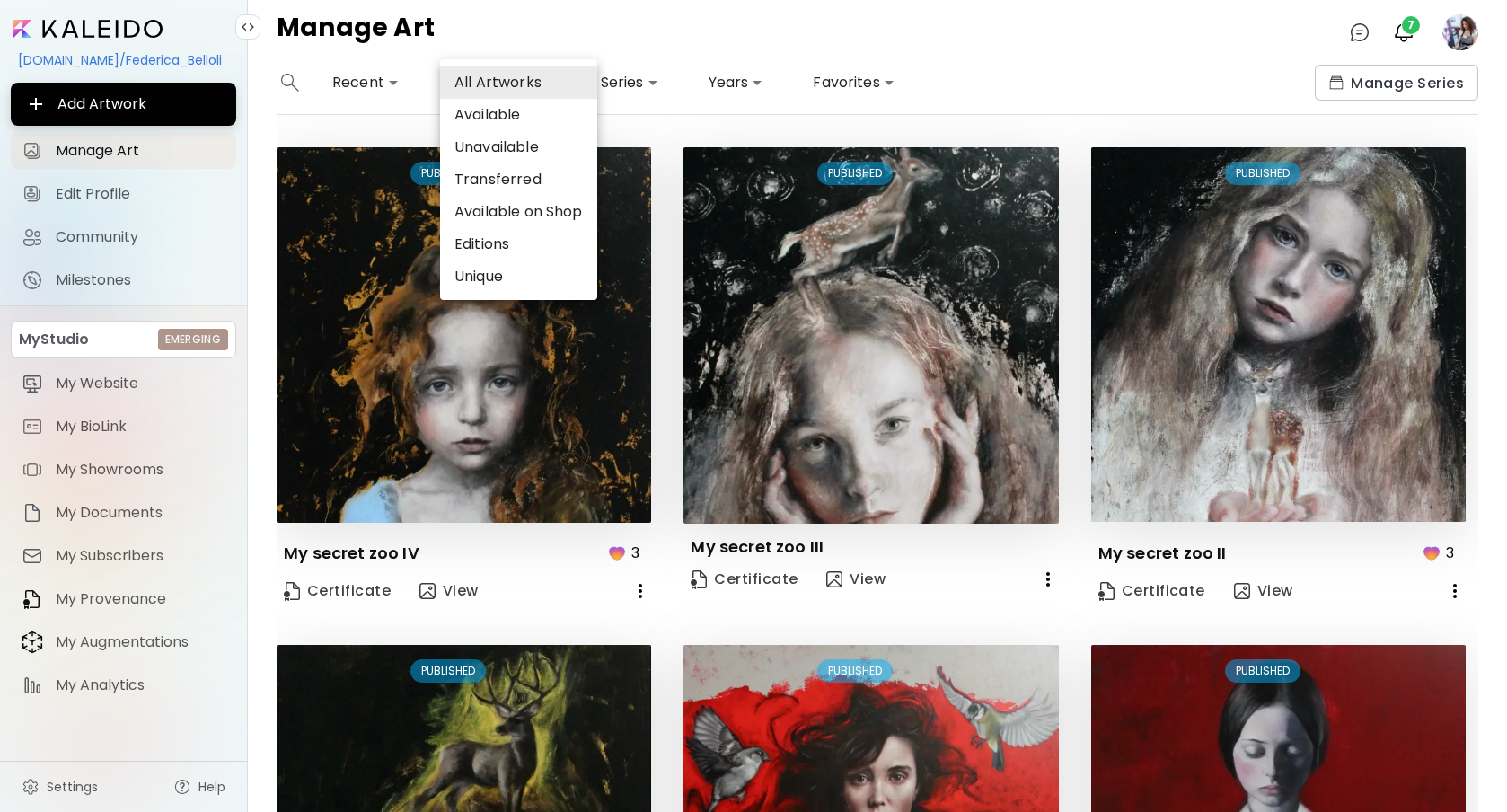
click at [476, 110] on li "Available" at bounding box center [519, 115] width 157 height 32
type input "*********"
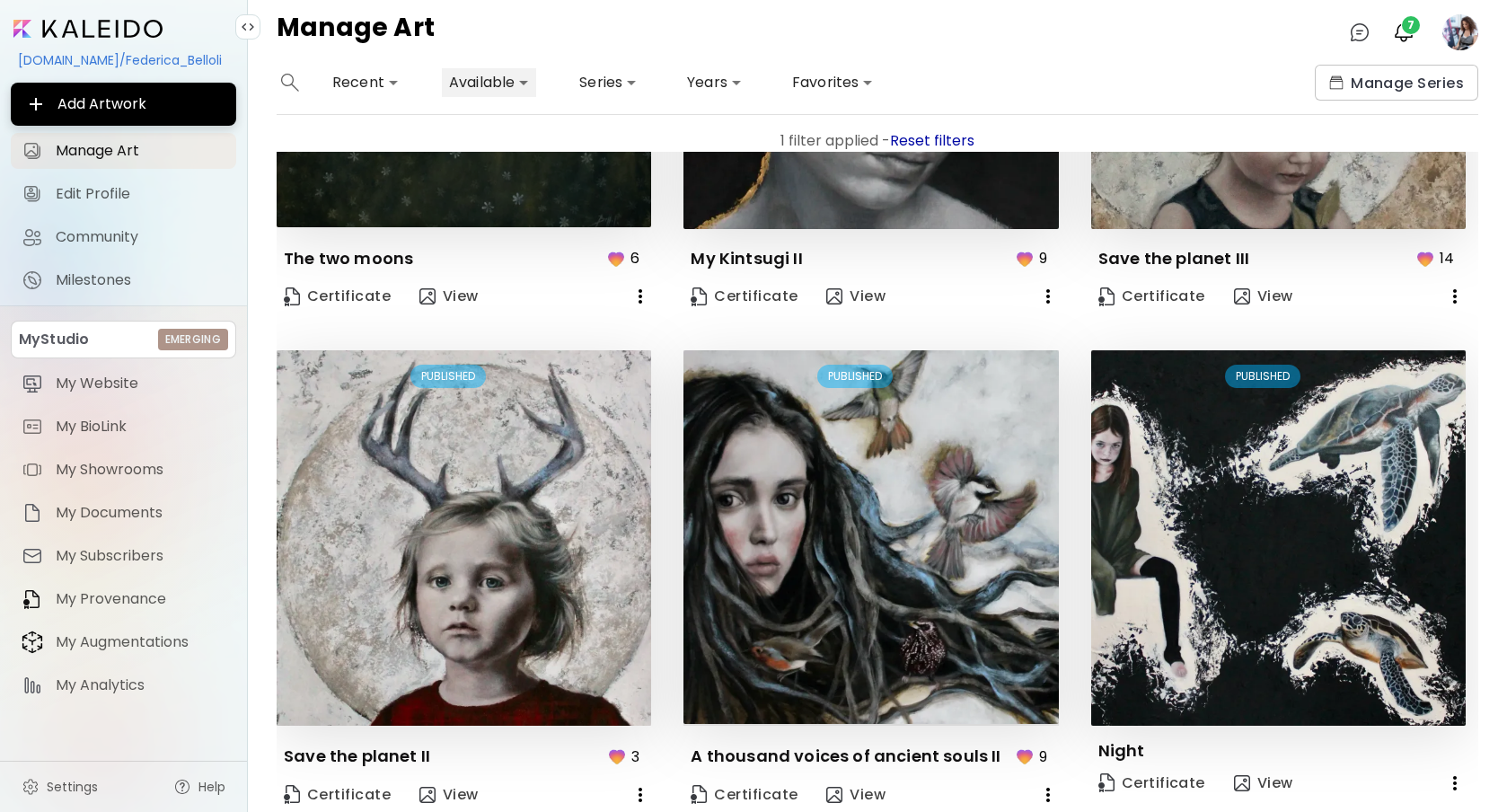
scroll to position [1361, 0]
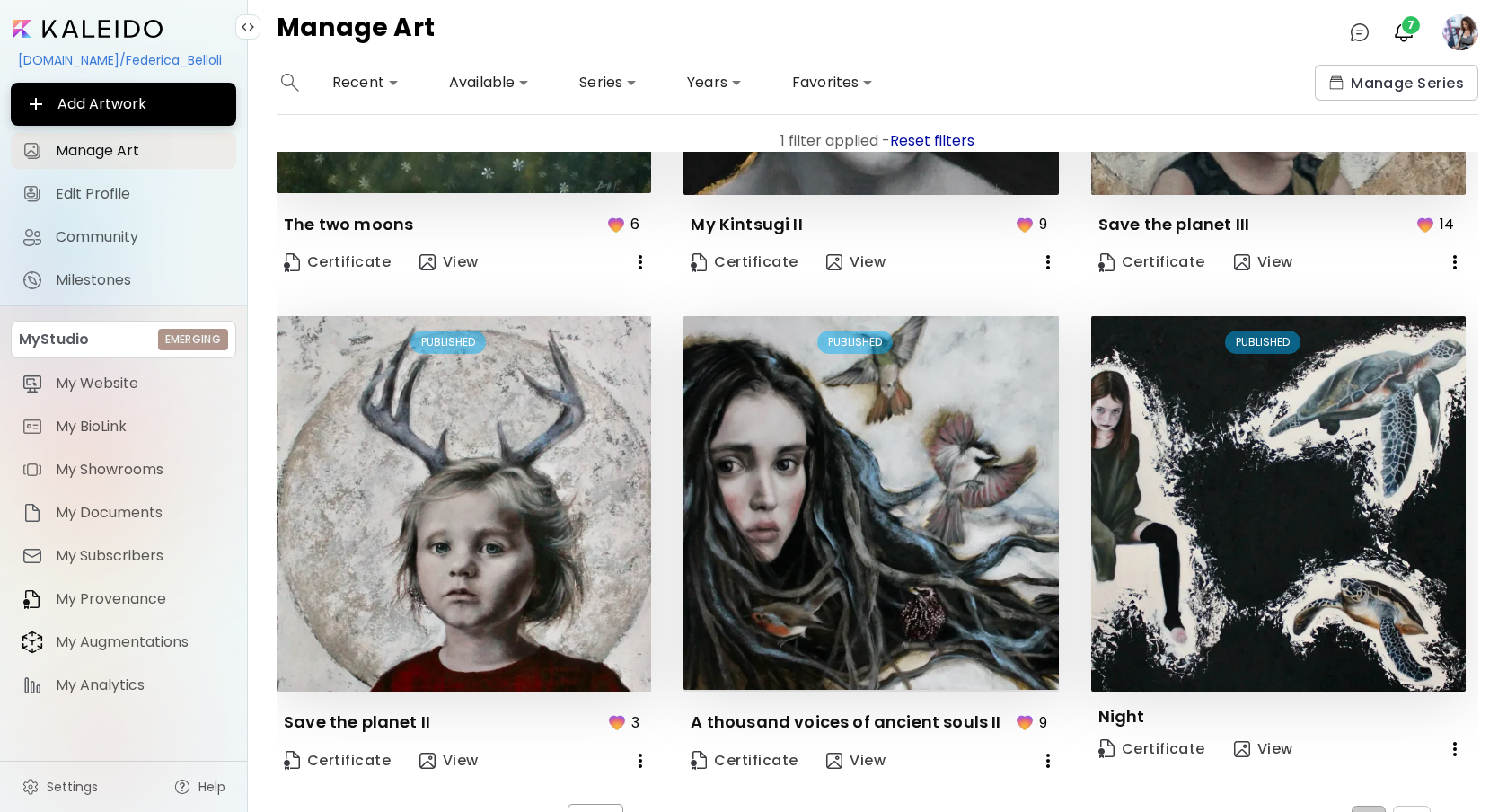
drag, startPoint x: 1411, startPoint y: 807, endPoint x: 1407, endPoint y: 794, distance: 13.6
click at [1409, 807] on button "2" at bounding box center [1412, 819] width 38 height 29
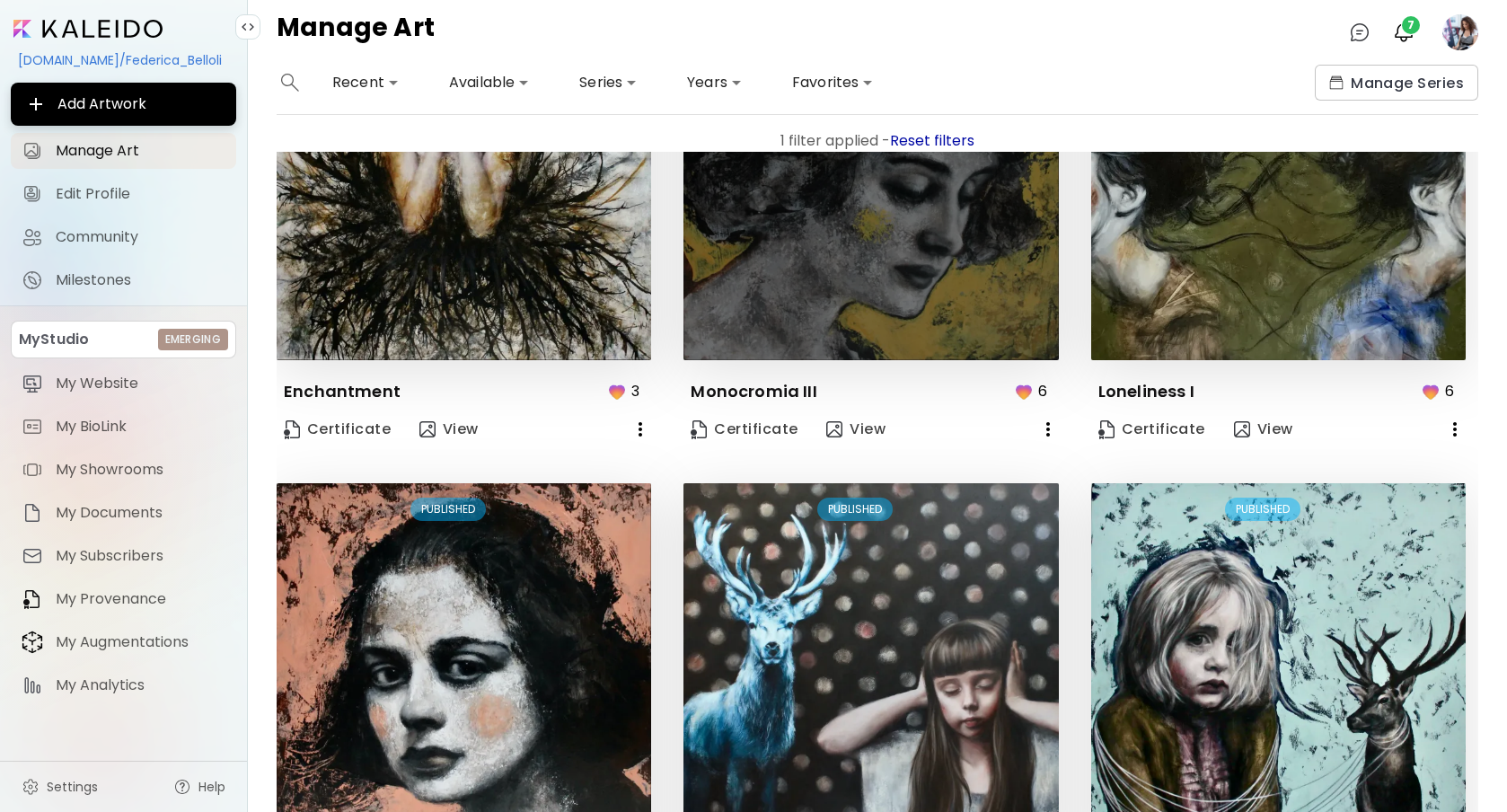
scroll to position [0, 0]
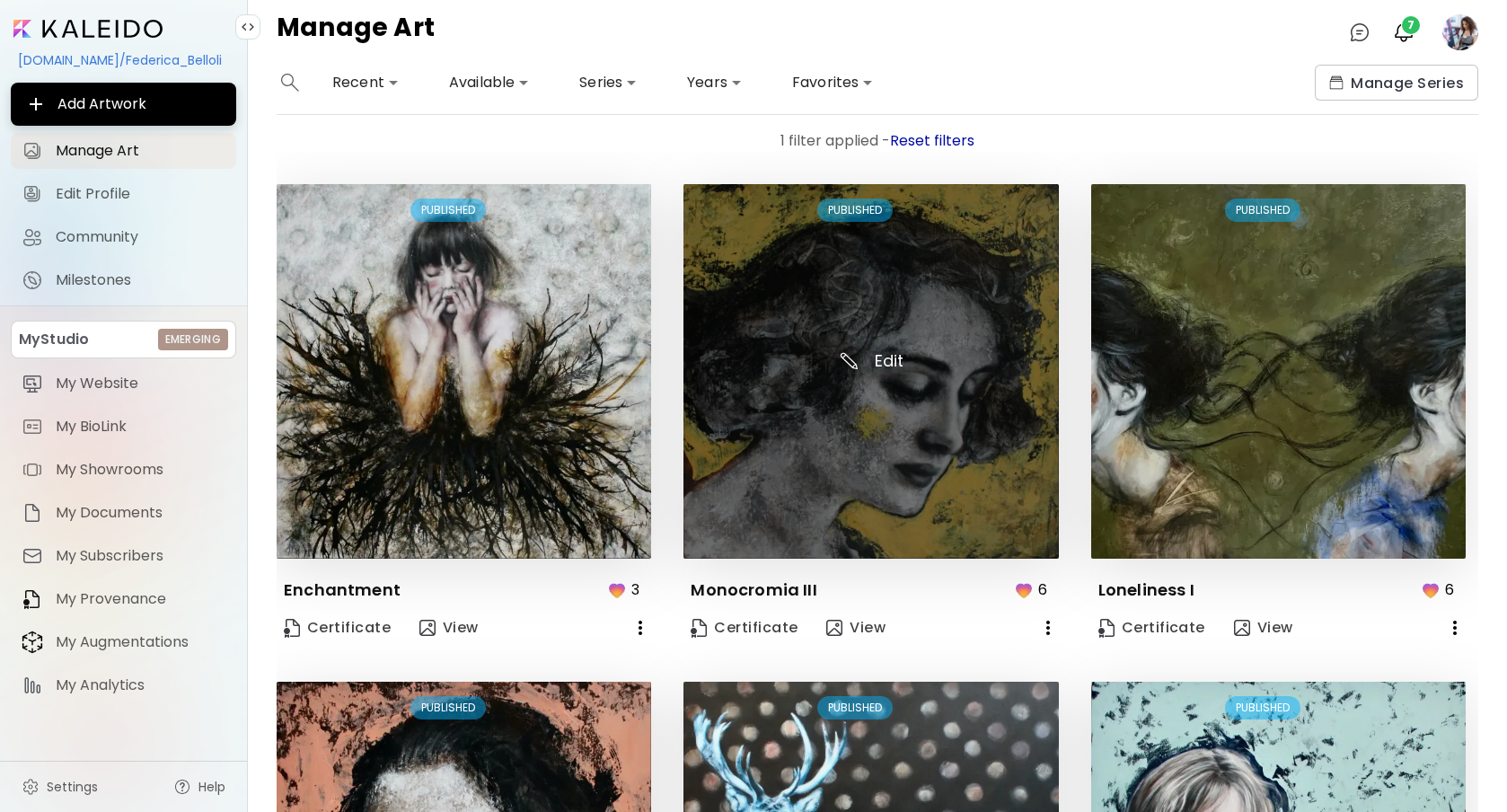
click at [896, 358] on img at bounding box center [871, 371] width 375 height 375
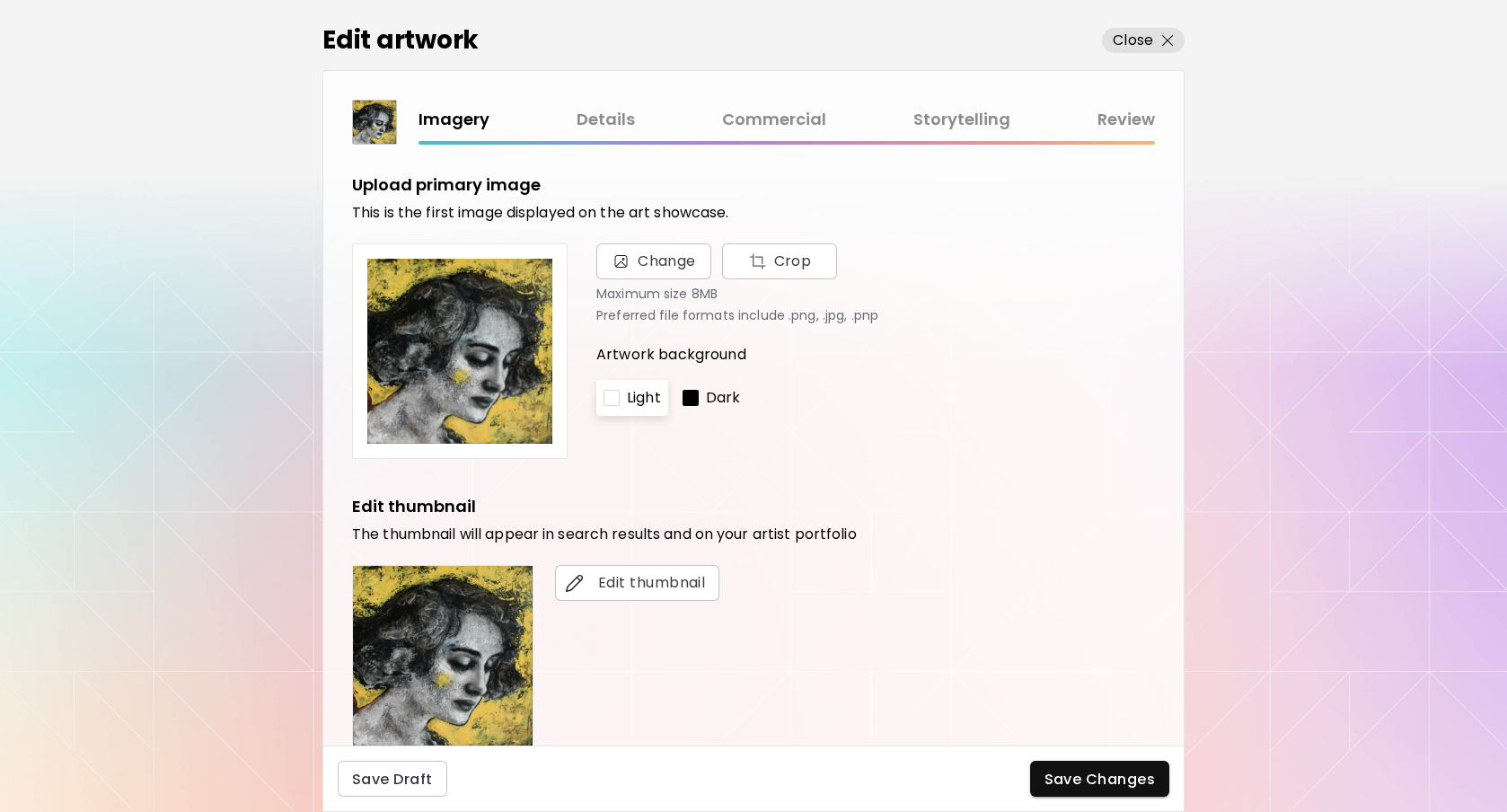
click at [783, 119] on link "Commercial" at bounding box center [774, 120] width 105 height 26
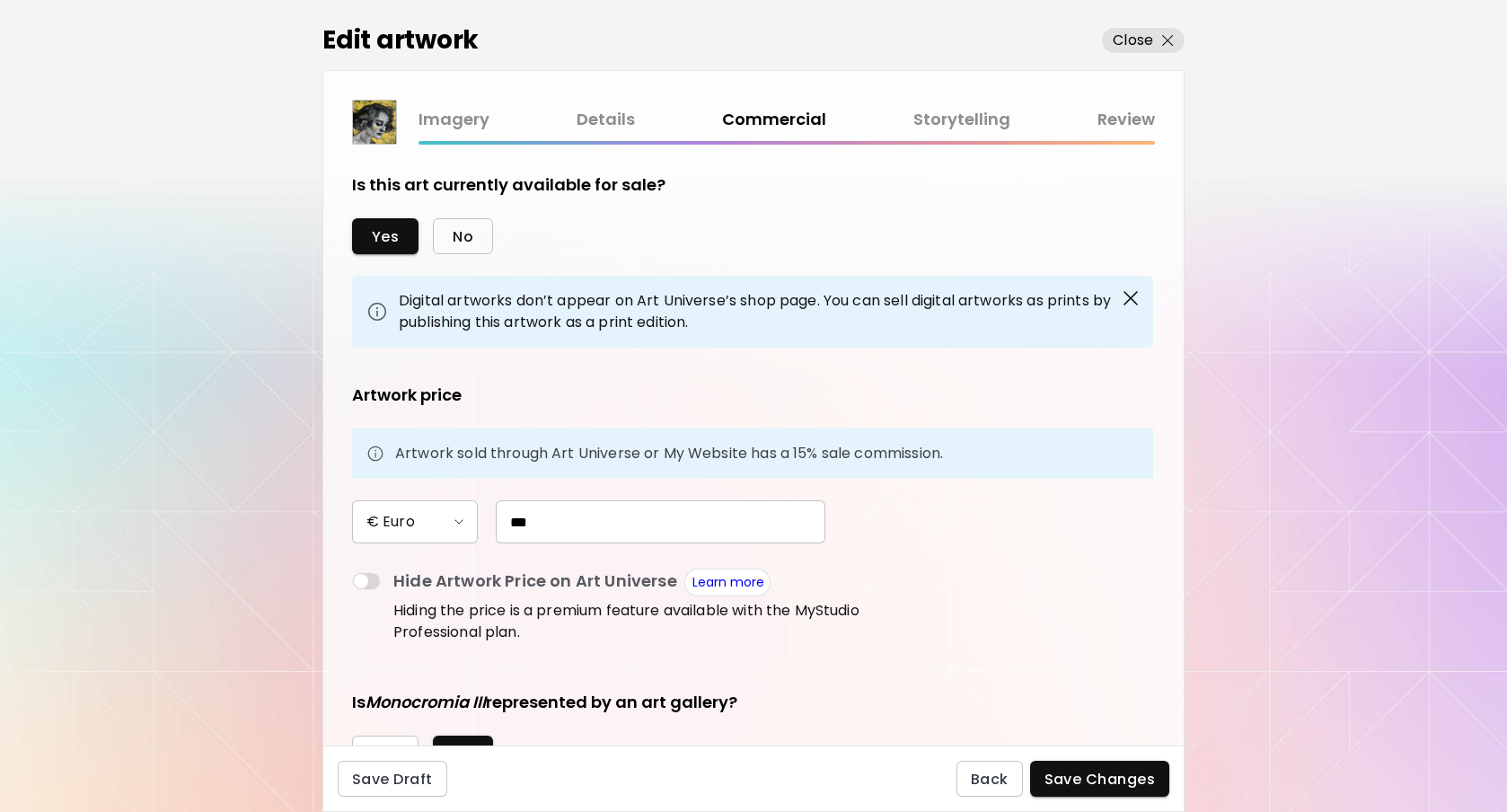
click at [479, 237] on button "No" at bounding box center [463, 236] width 60 height 36
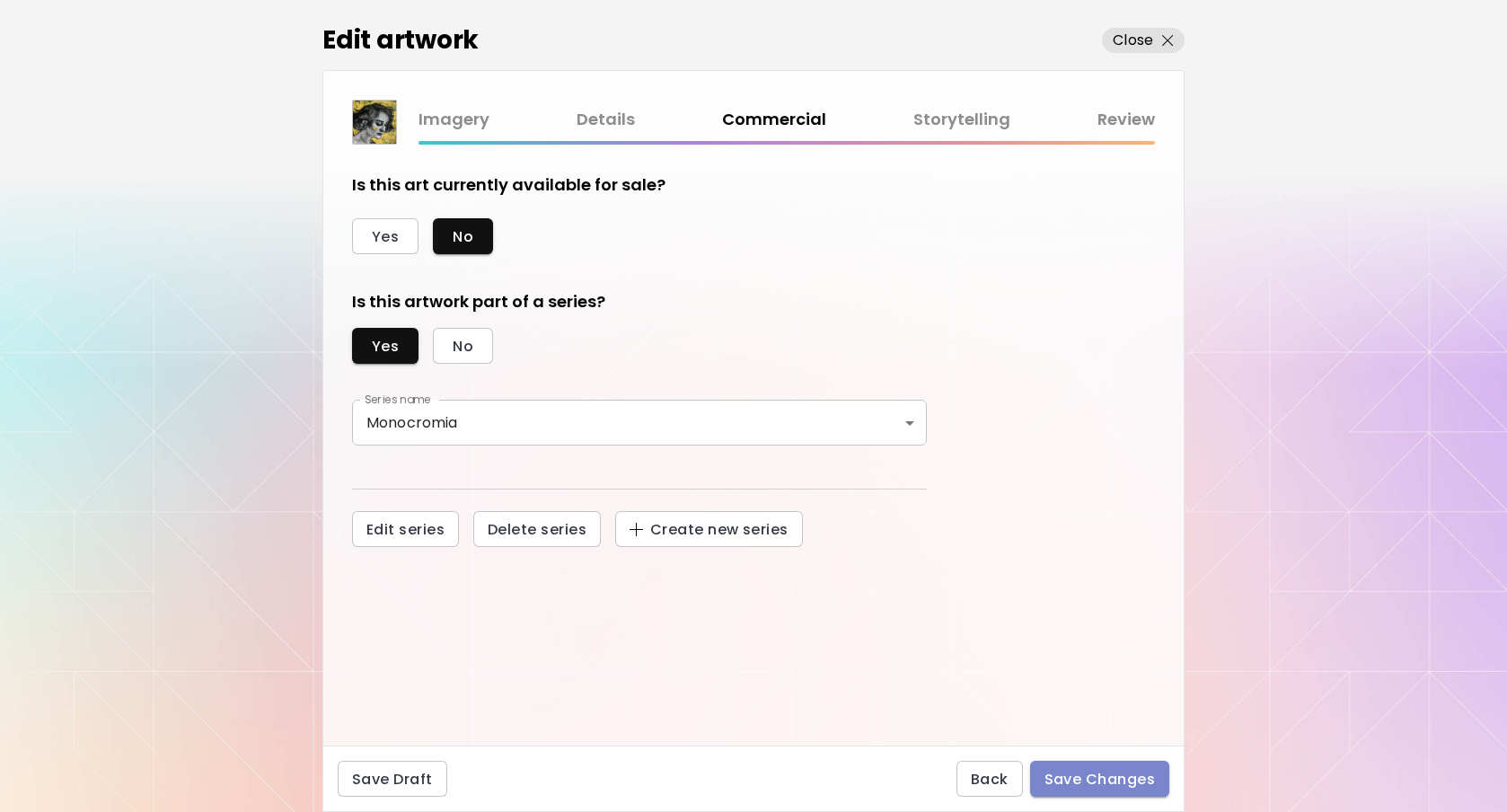
click at [1105, 773] on span "Save Changes" at bounding box center [1100, 779] width 111 height 18
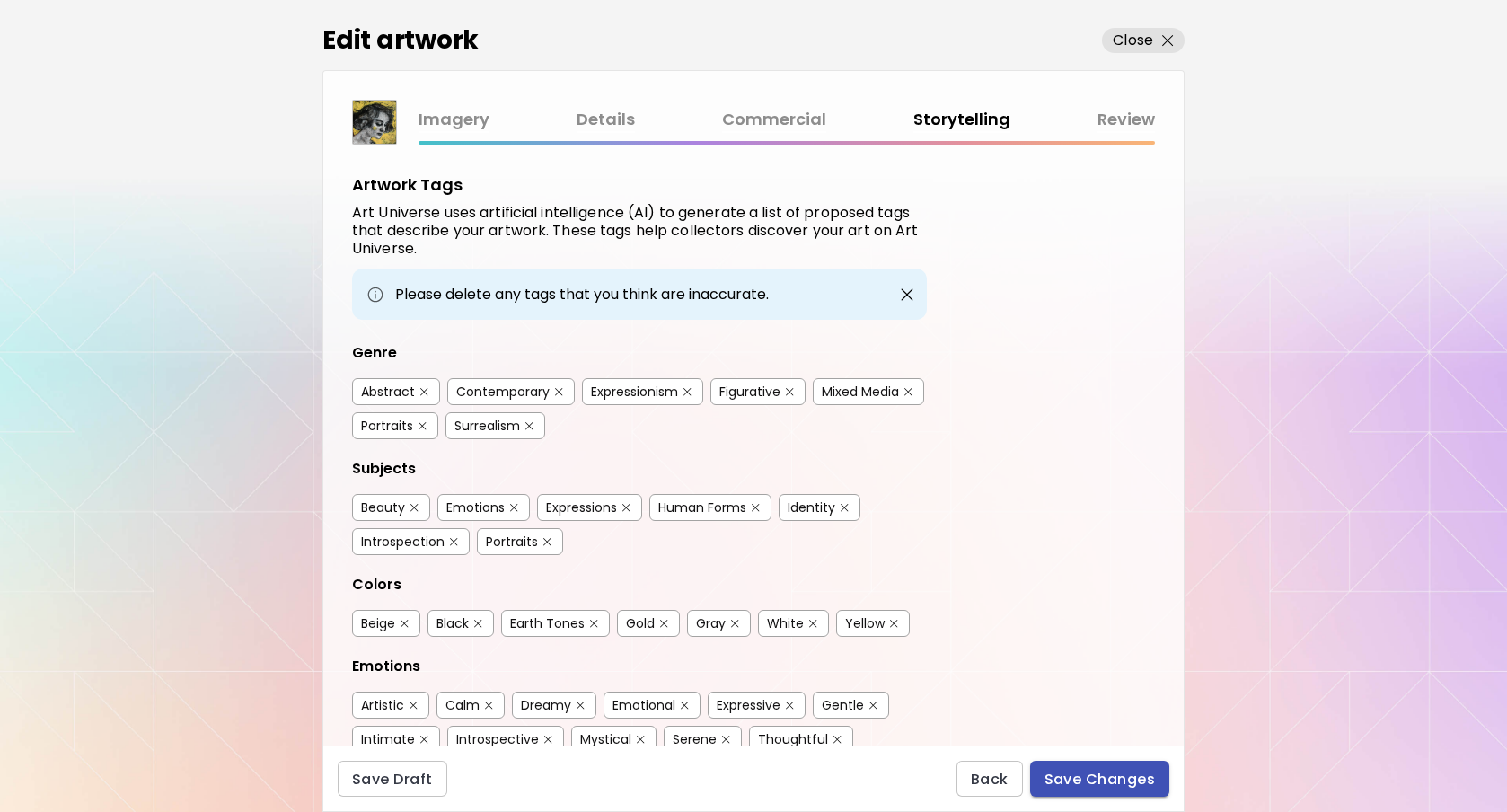
click at [1090, 787] on span "Save Changes" at bounding box center [1100, 779] width 111 height 18
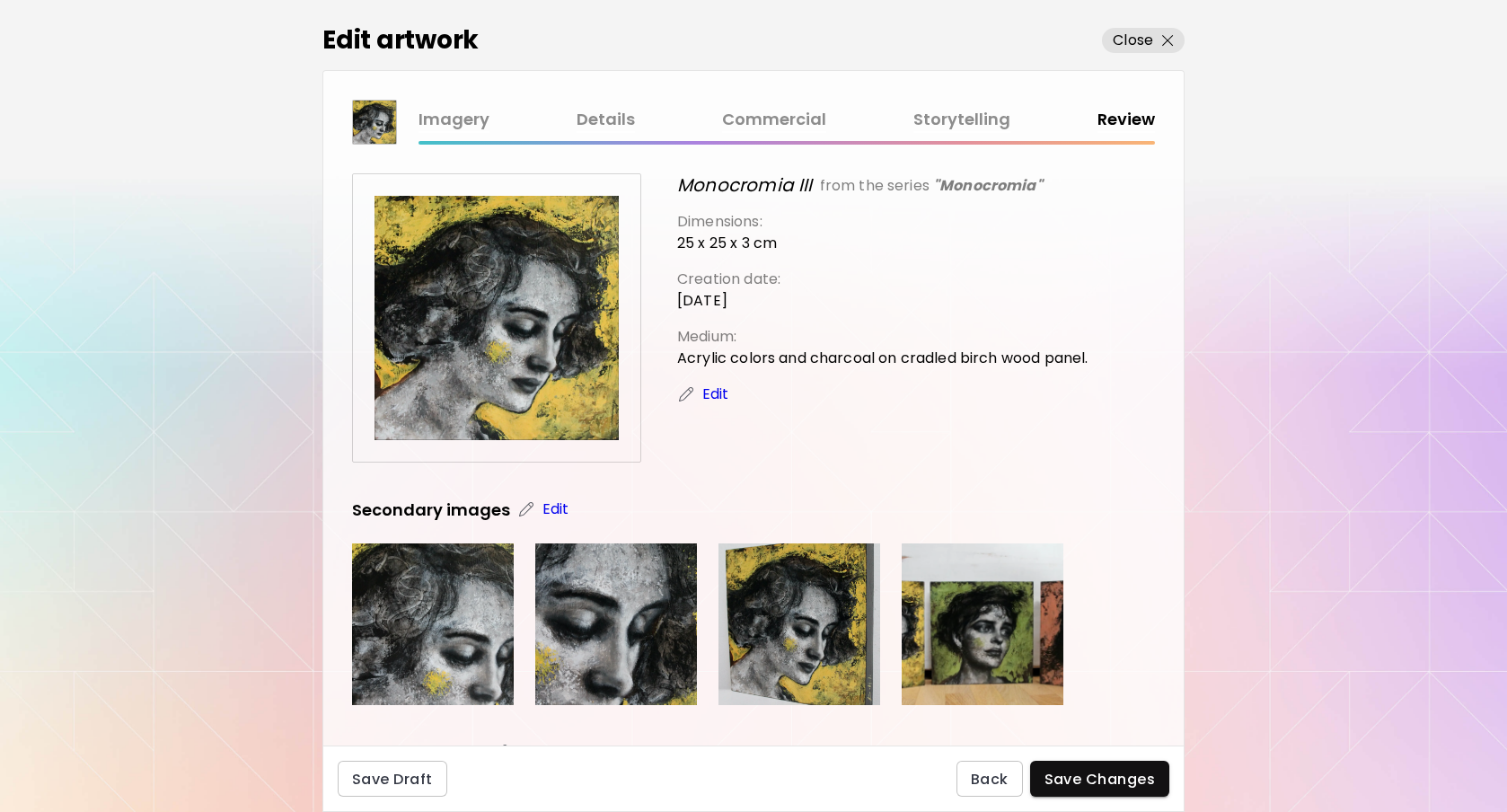
click at [1087, 785] on span "Save Changes" at bounding box center [1100, 779] width 111 height 18
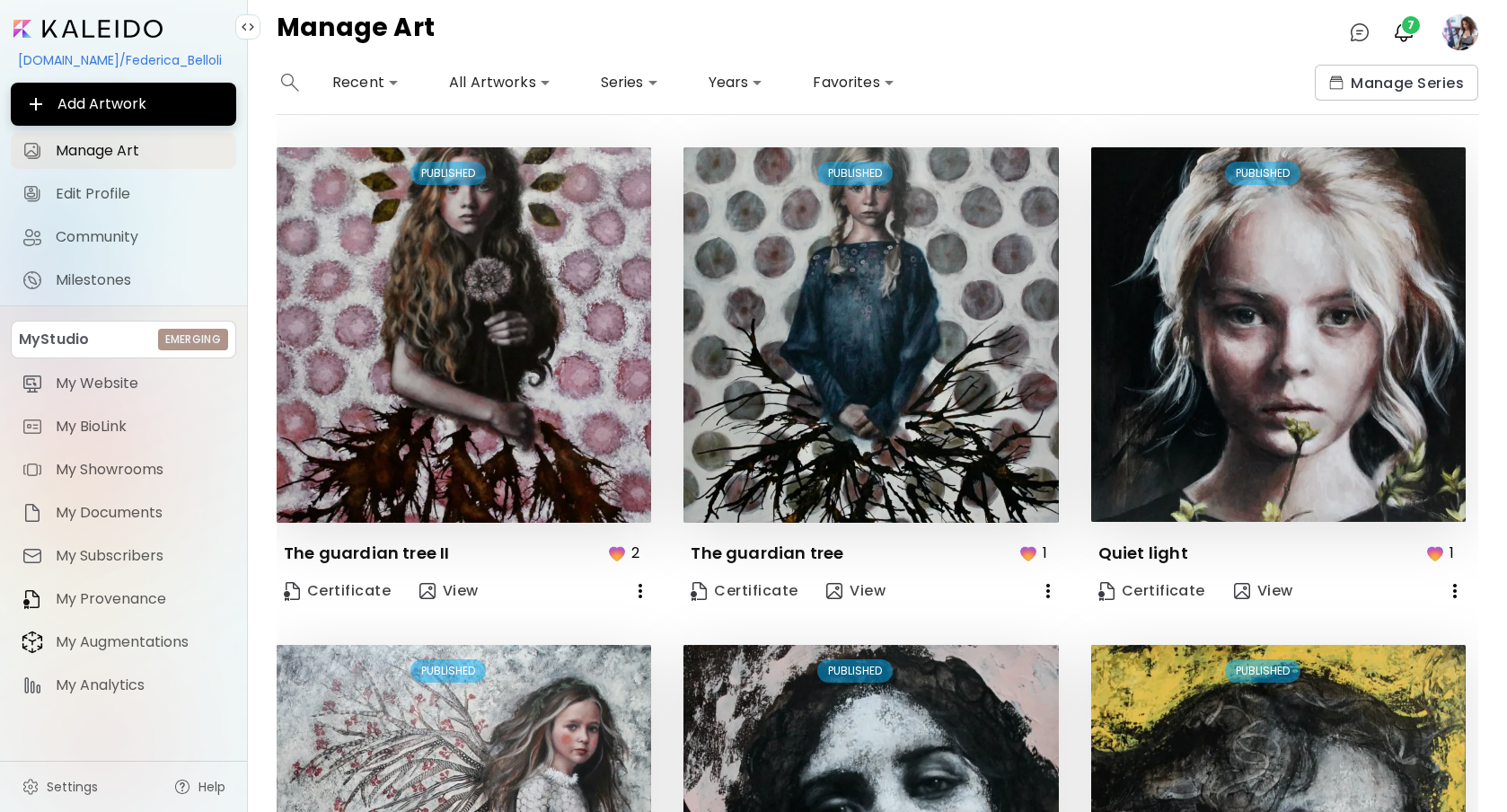
click at [483, 78] on body "**********" at bounding box center [753, 406] width 1507 height 812
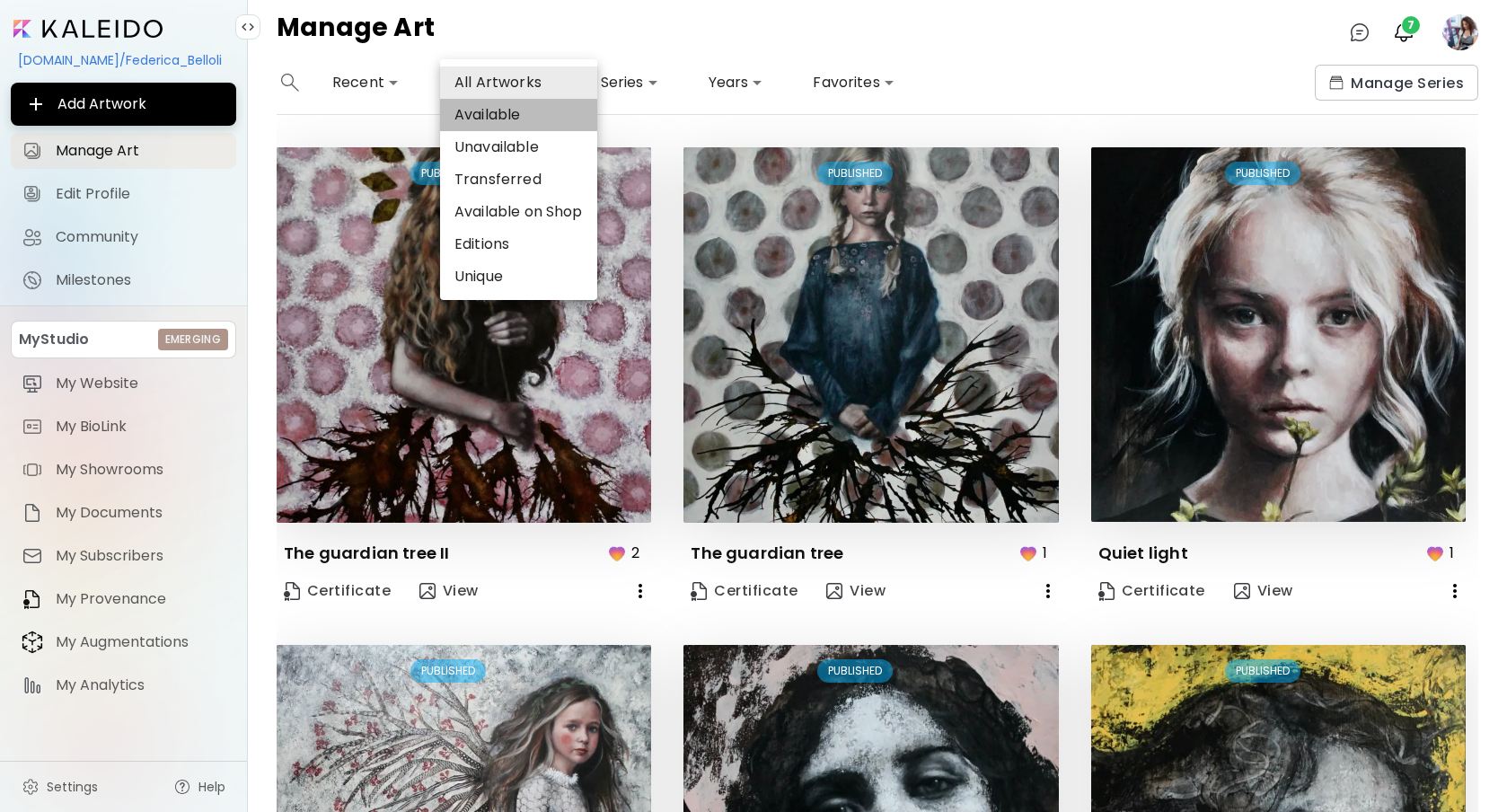
click at [505, 117] on li "Available" at bounding box center [519, 115] width 157 height 32
type input "*********"
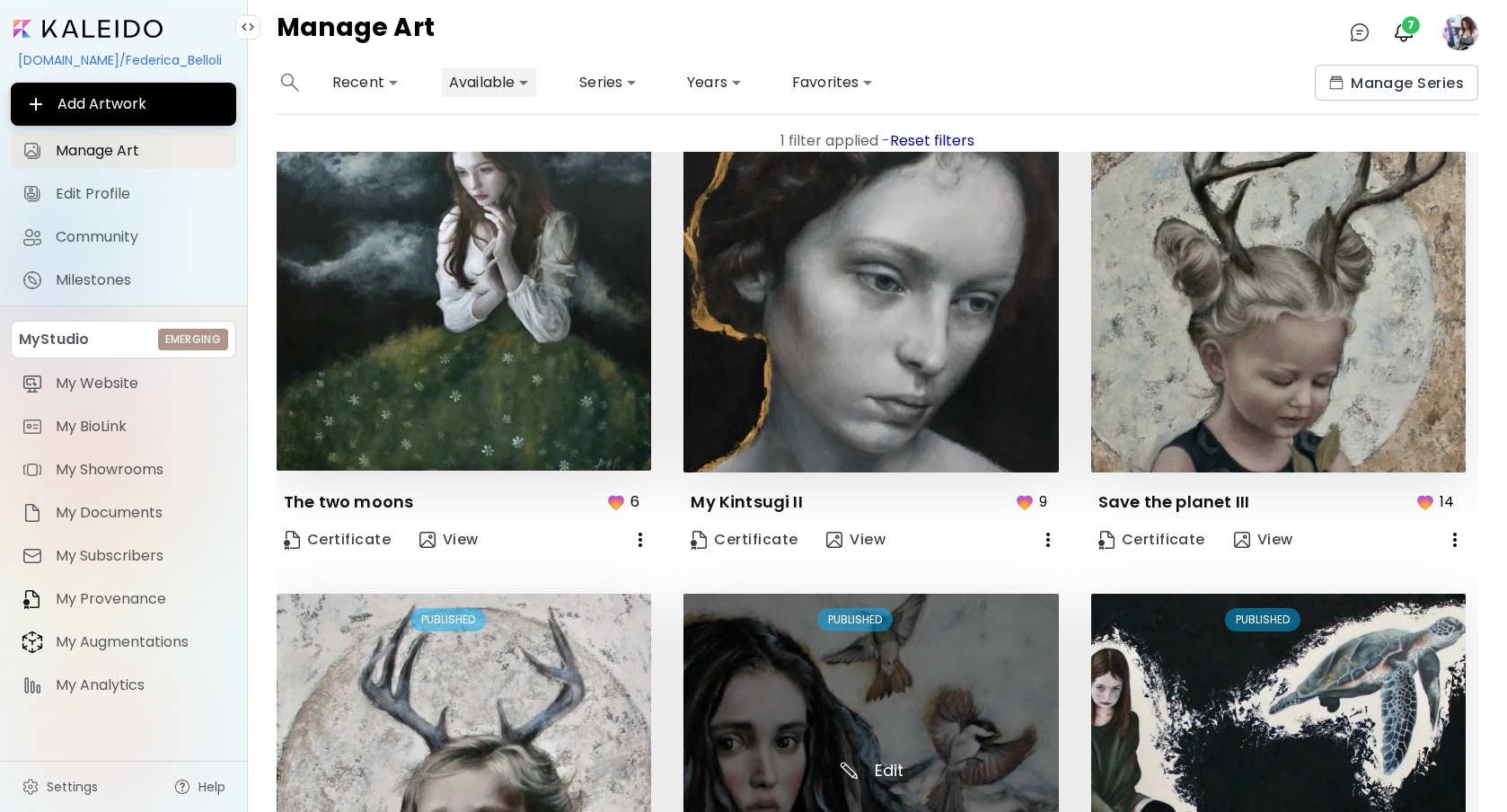
scroll to position [1361, 0]
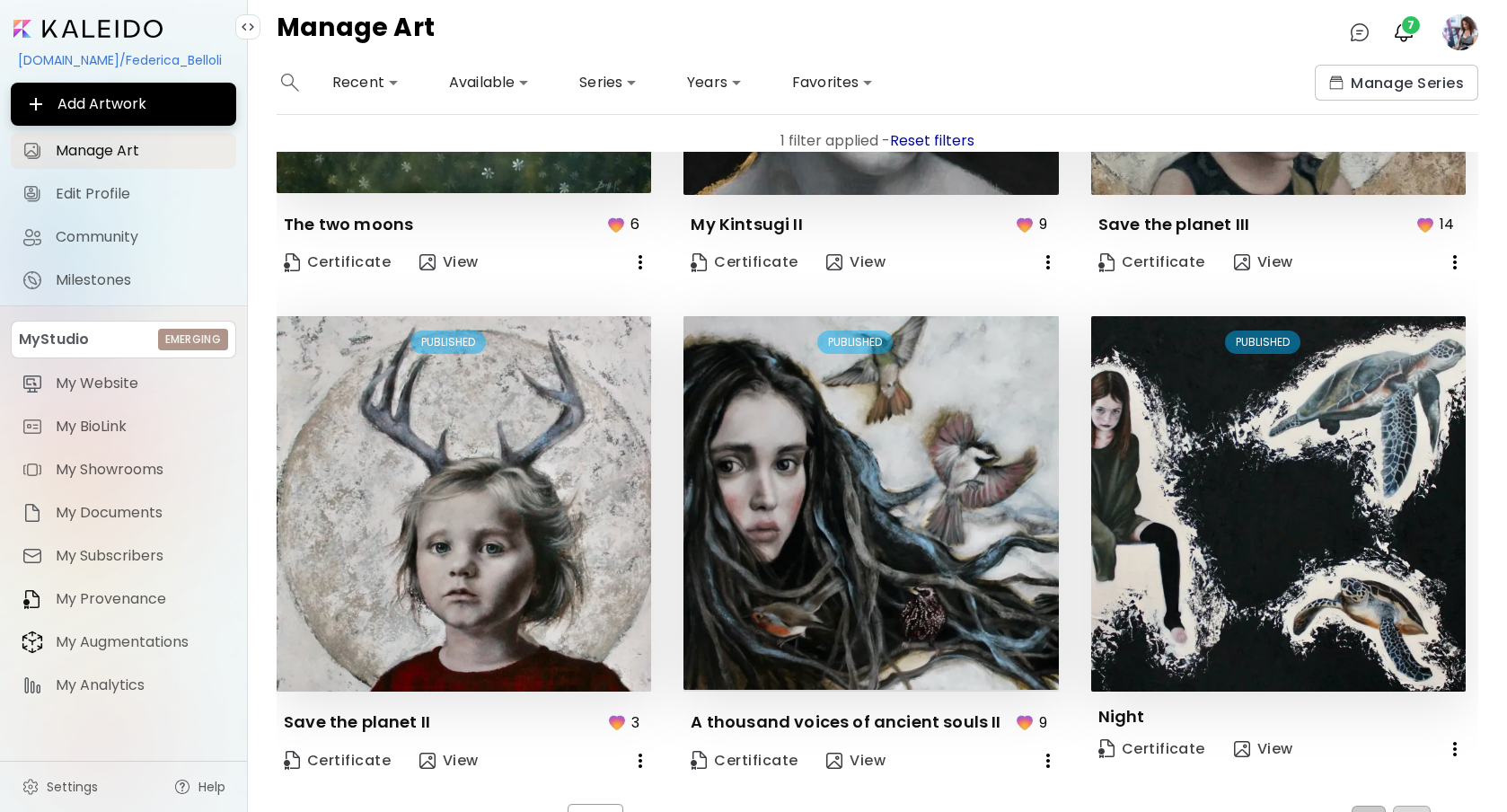
click at [1407, 811] on span "2" at bounding box center [1412, 819] width 9 height 16
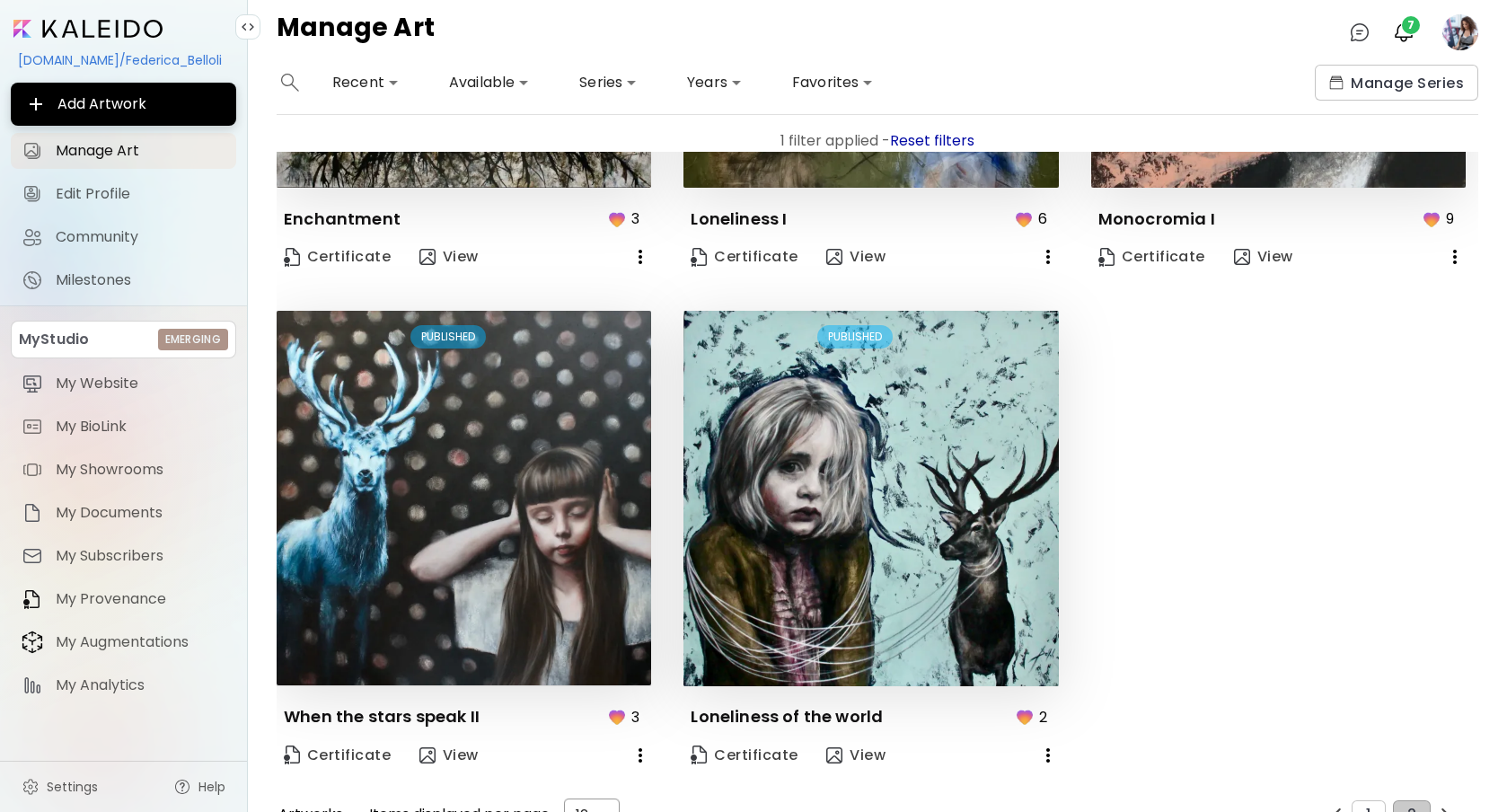
scroll to position [0, 0]
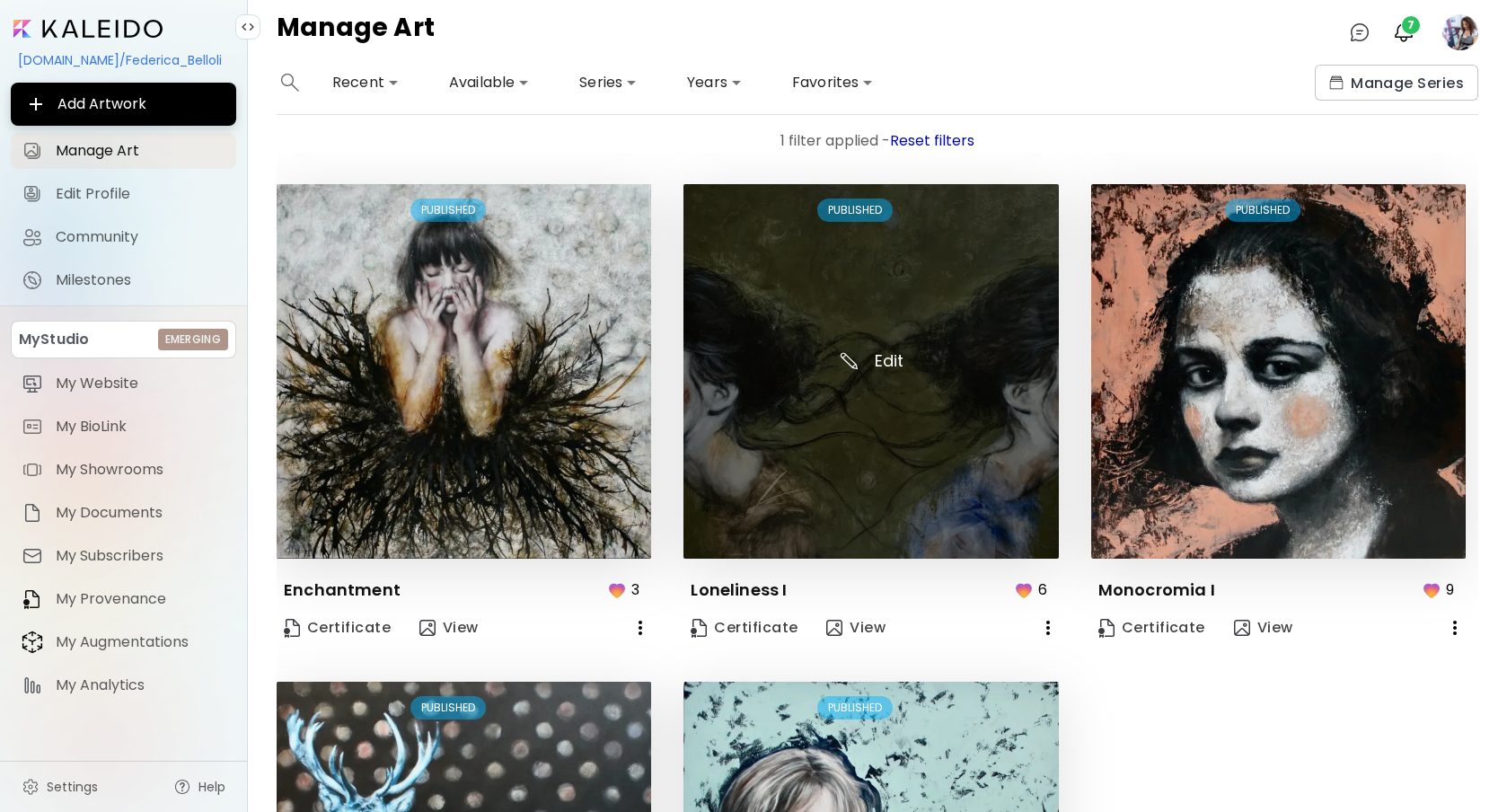
click at [845, 357] on img at bounding box center [871, 371] width 375 height 375
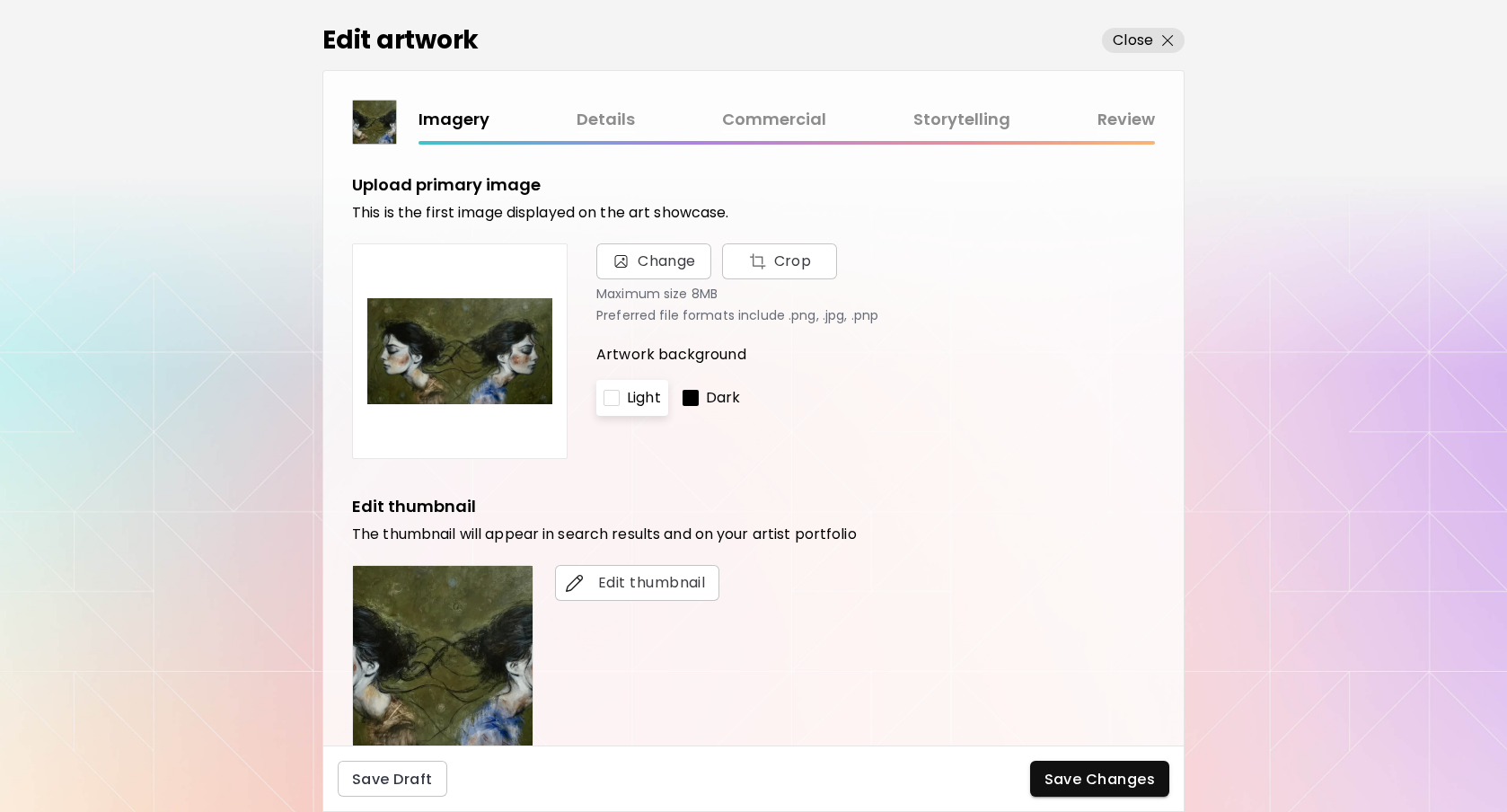
click at [771, 120] on link "Commercial" at bounding box center [774, 120] width 105 height 26
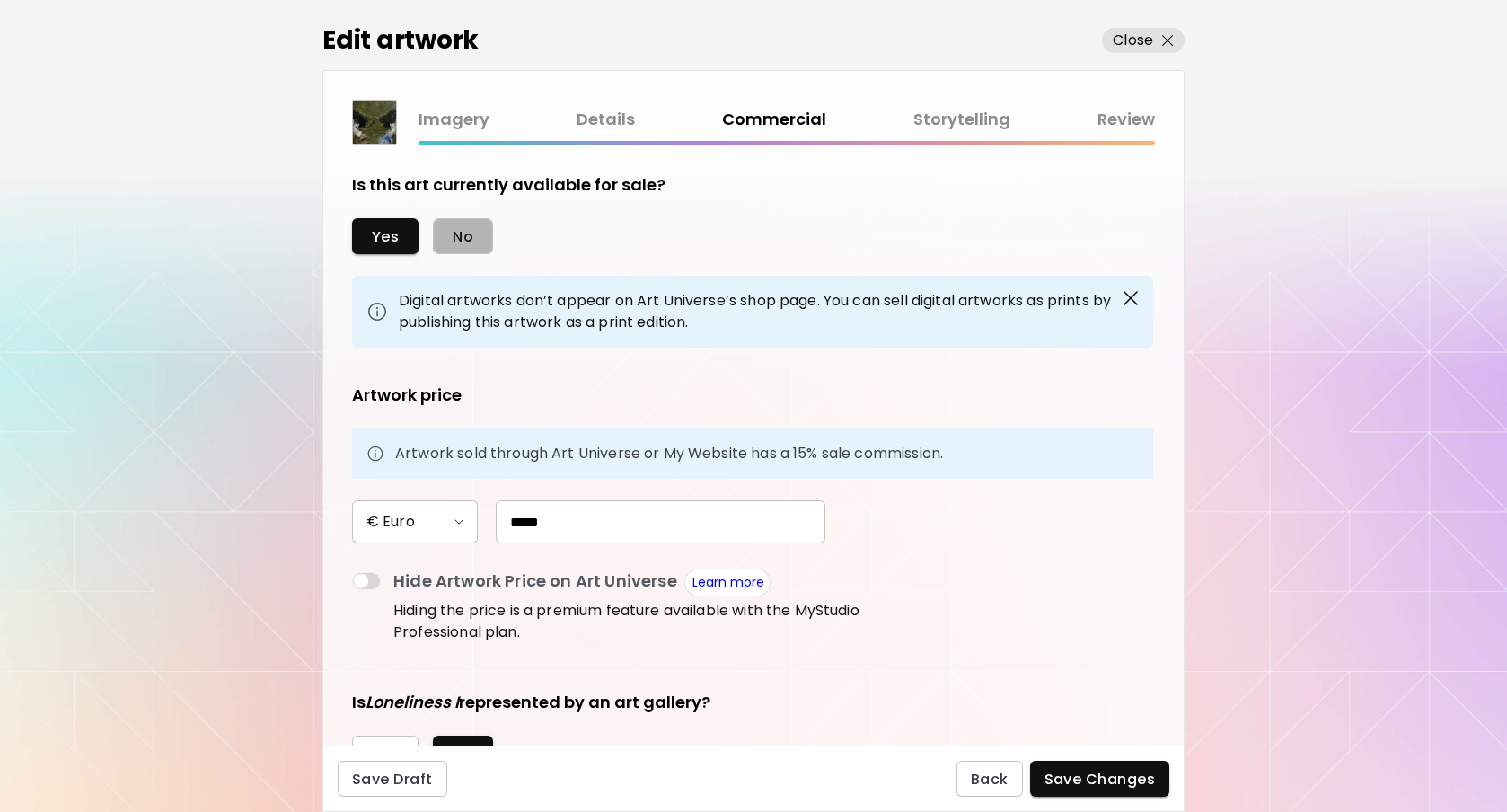
click at [461, 237] on span "No" at bounding box center [463, 237] width 20 height 18
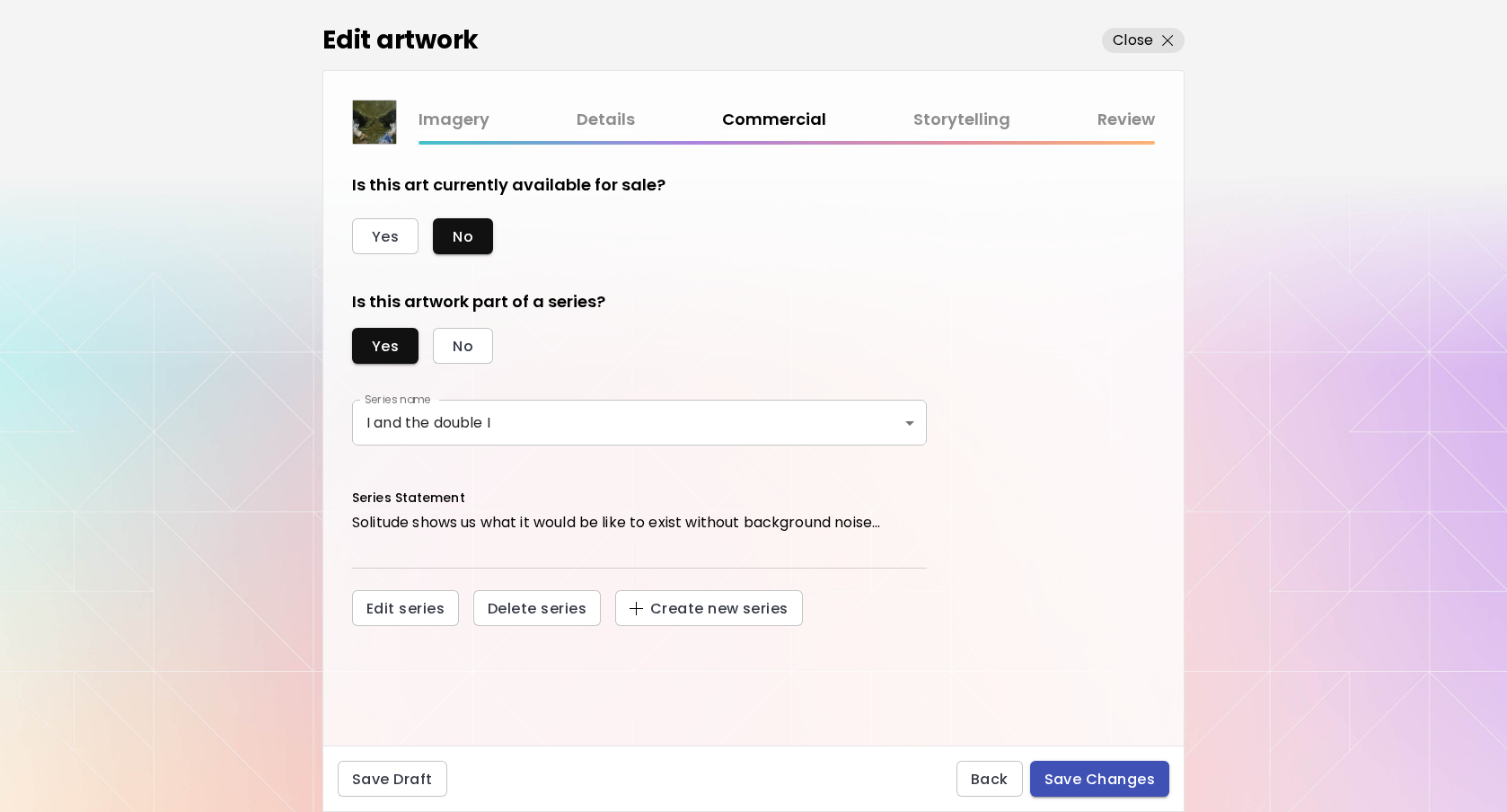
click at [1102, 781] on span "Save Changes" at bounding box center [1100, 779] width 111 height 18
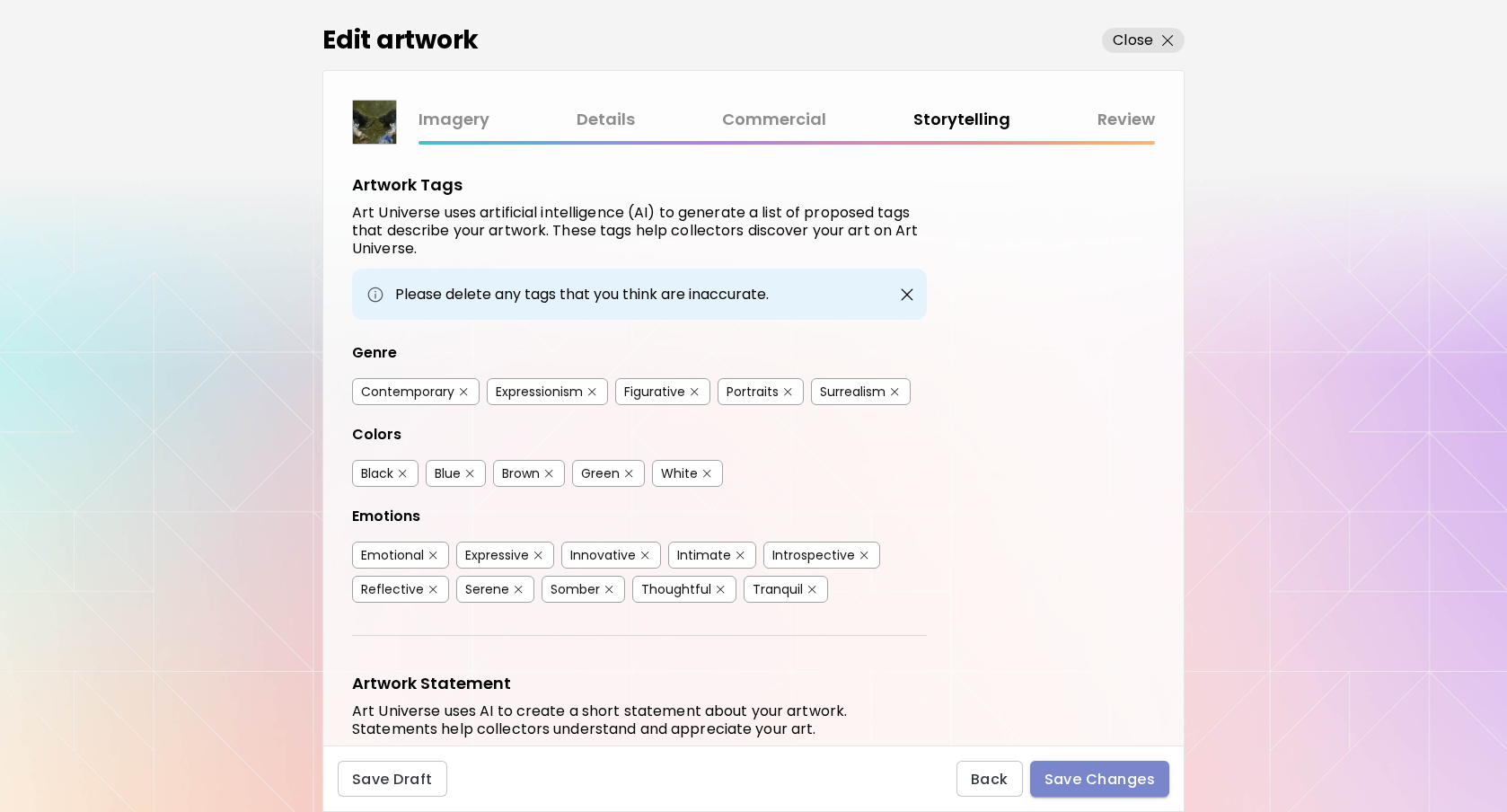
click at [1102, 781] on span "Save Changes" at bounding box center [1100, 779] width 111 height 18
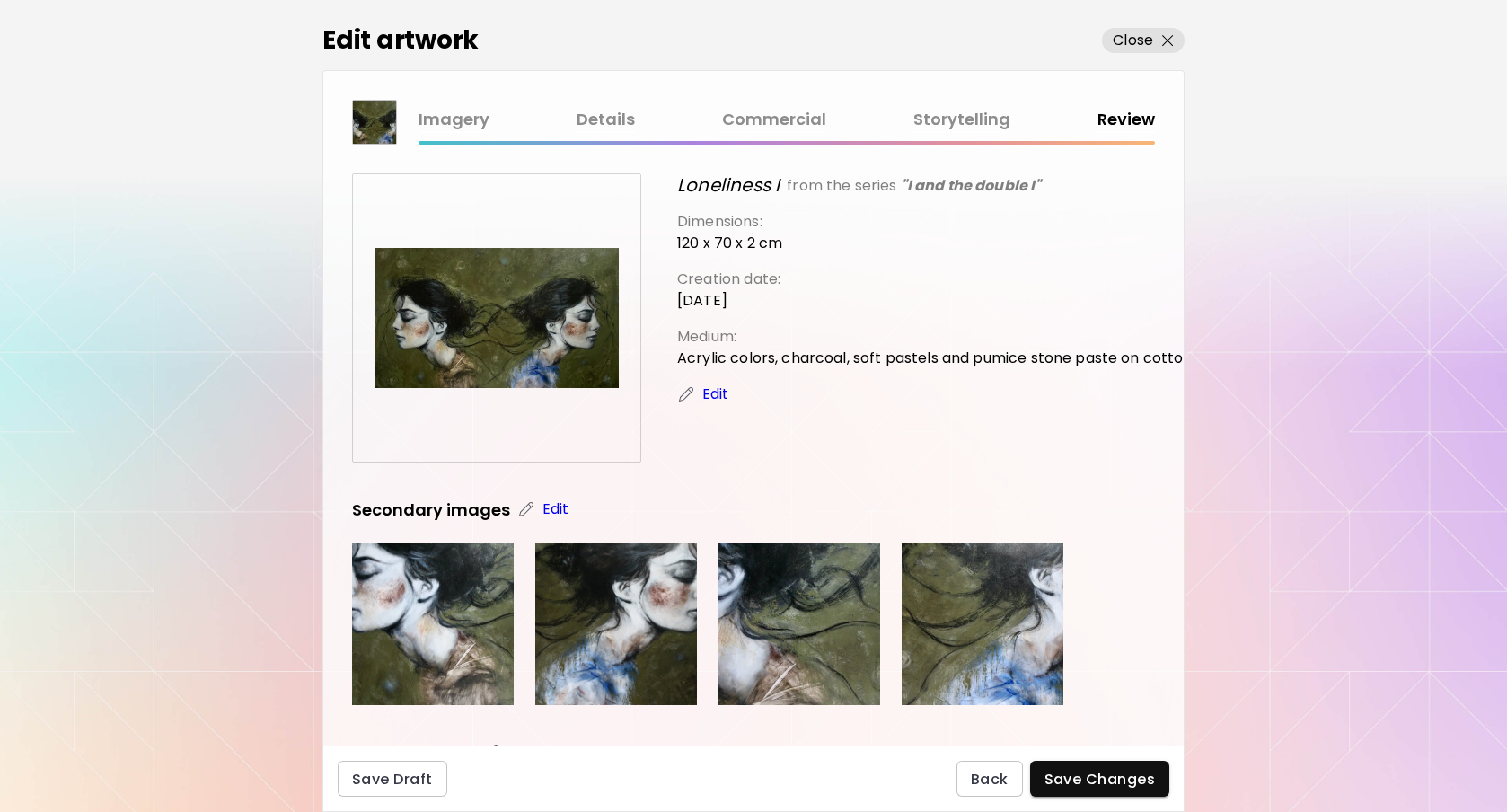
click at [791, 113] on link "Commercial" at bounding box center [774, 120] width 105 height 26
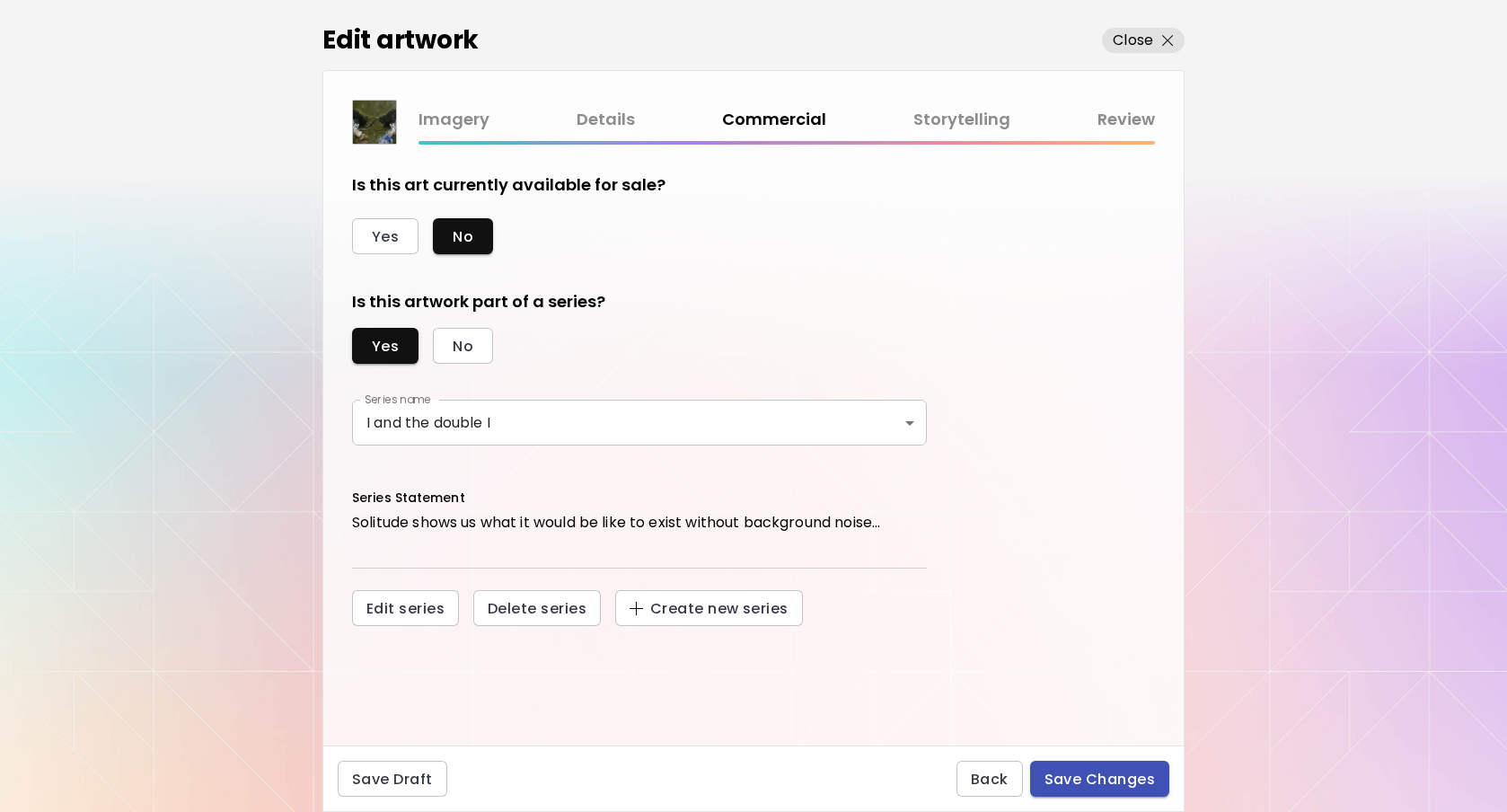
click at [1084, 769] on span "Save Changes" at bounding box center [1100, 779] width 111 height 18
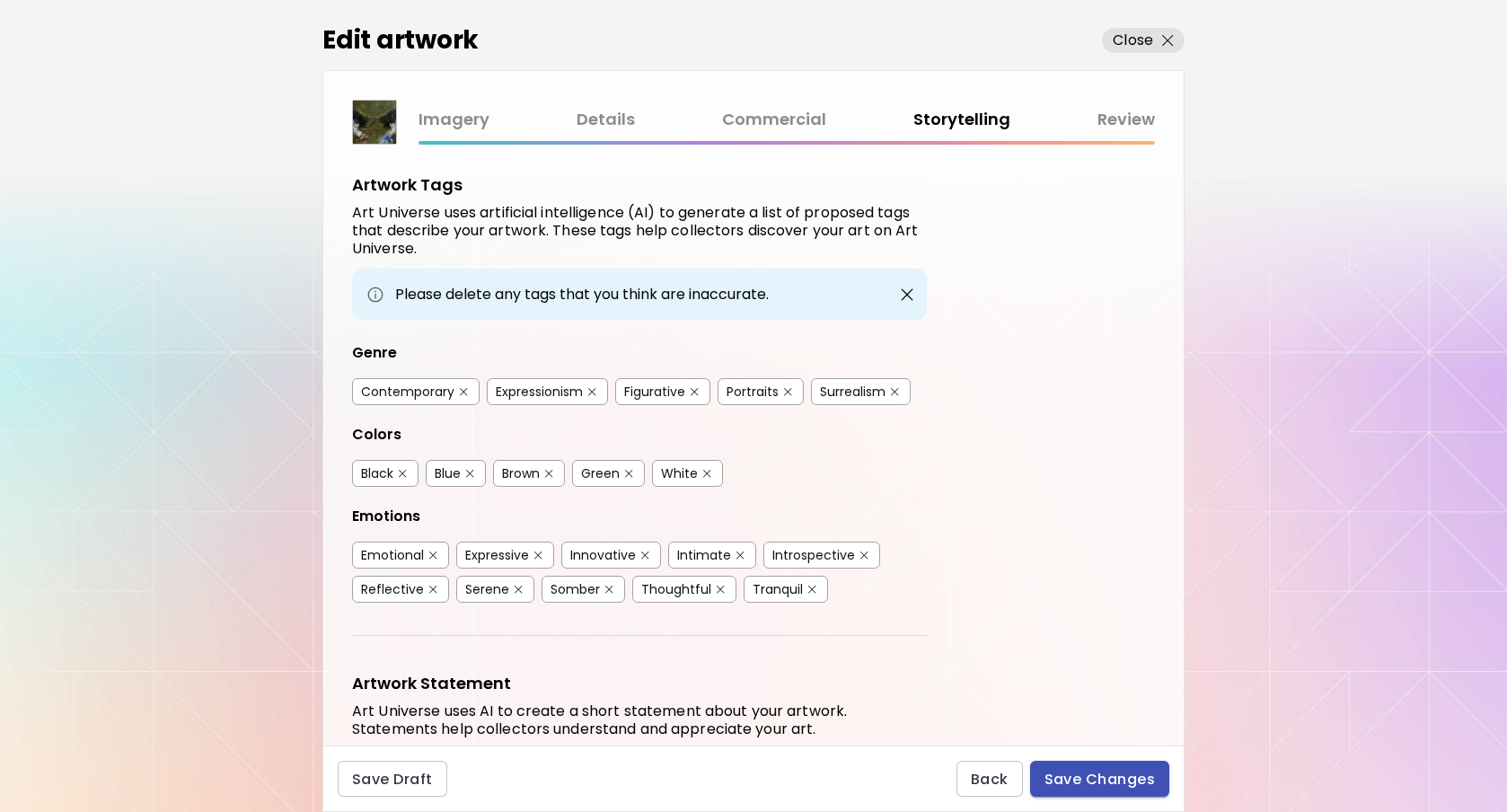
click at [1086, 771] on span "Save Changes" at bounding box center [1100, 779] width 111 height 18
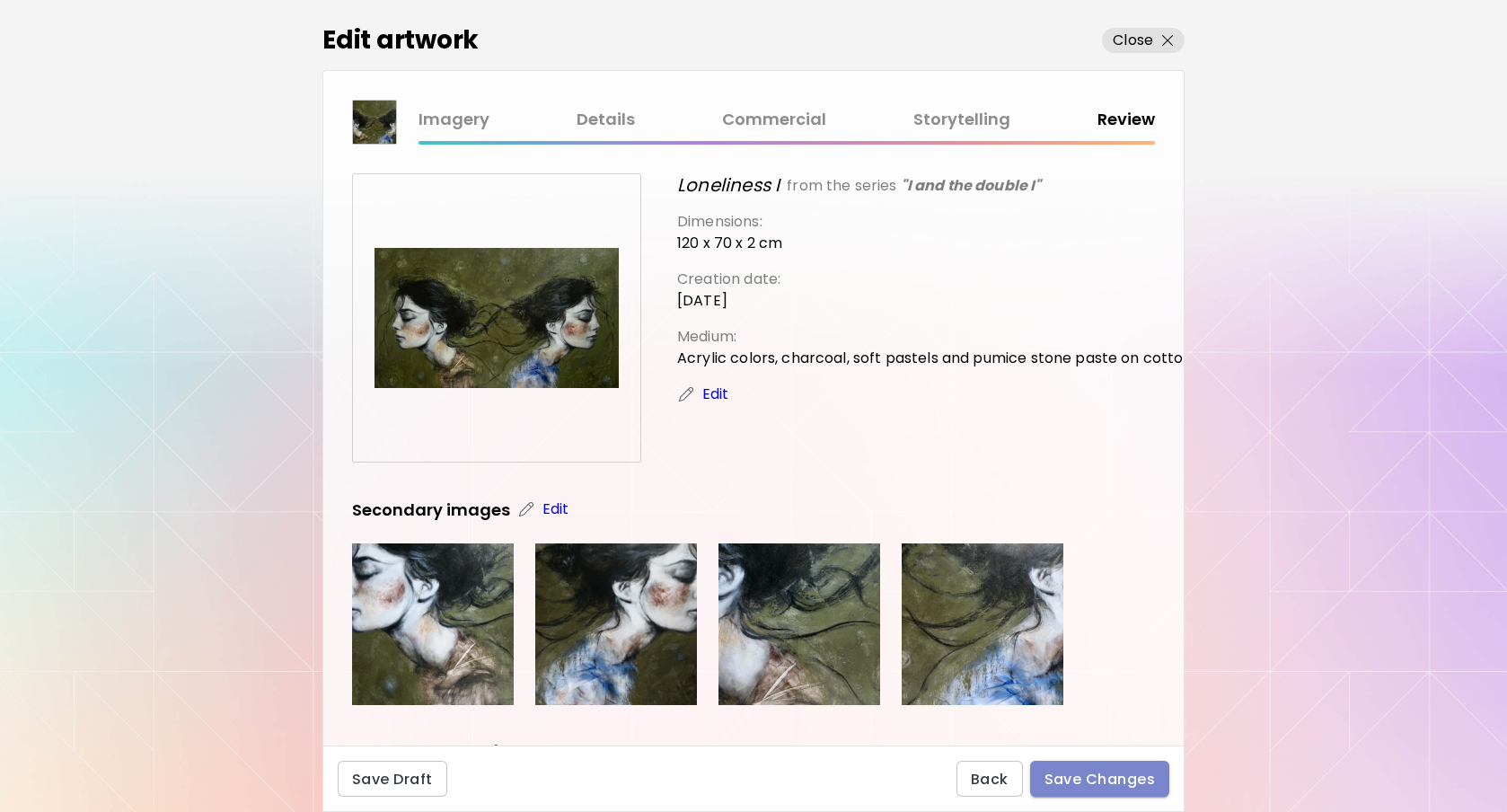
click at [1089, 777] on span "Save Changes" at bounding box center [1100, 779] width 111 height 18
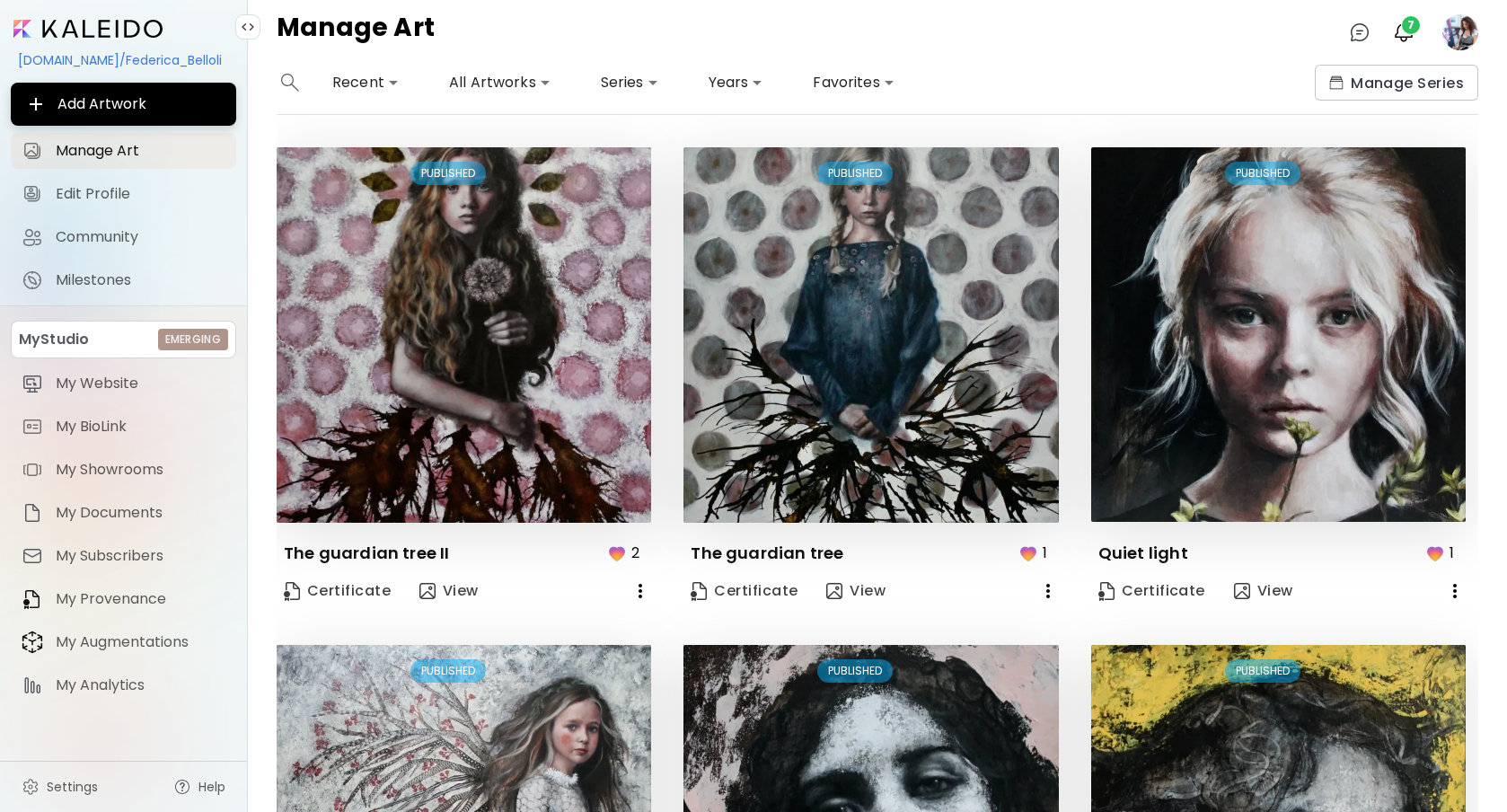
click at [505, 81] on body "**********" at bounding box center [753, 406] width 1507 height 812
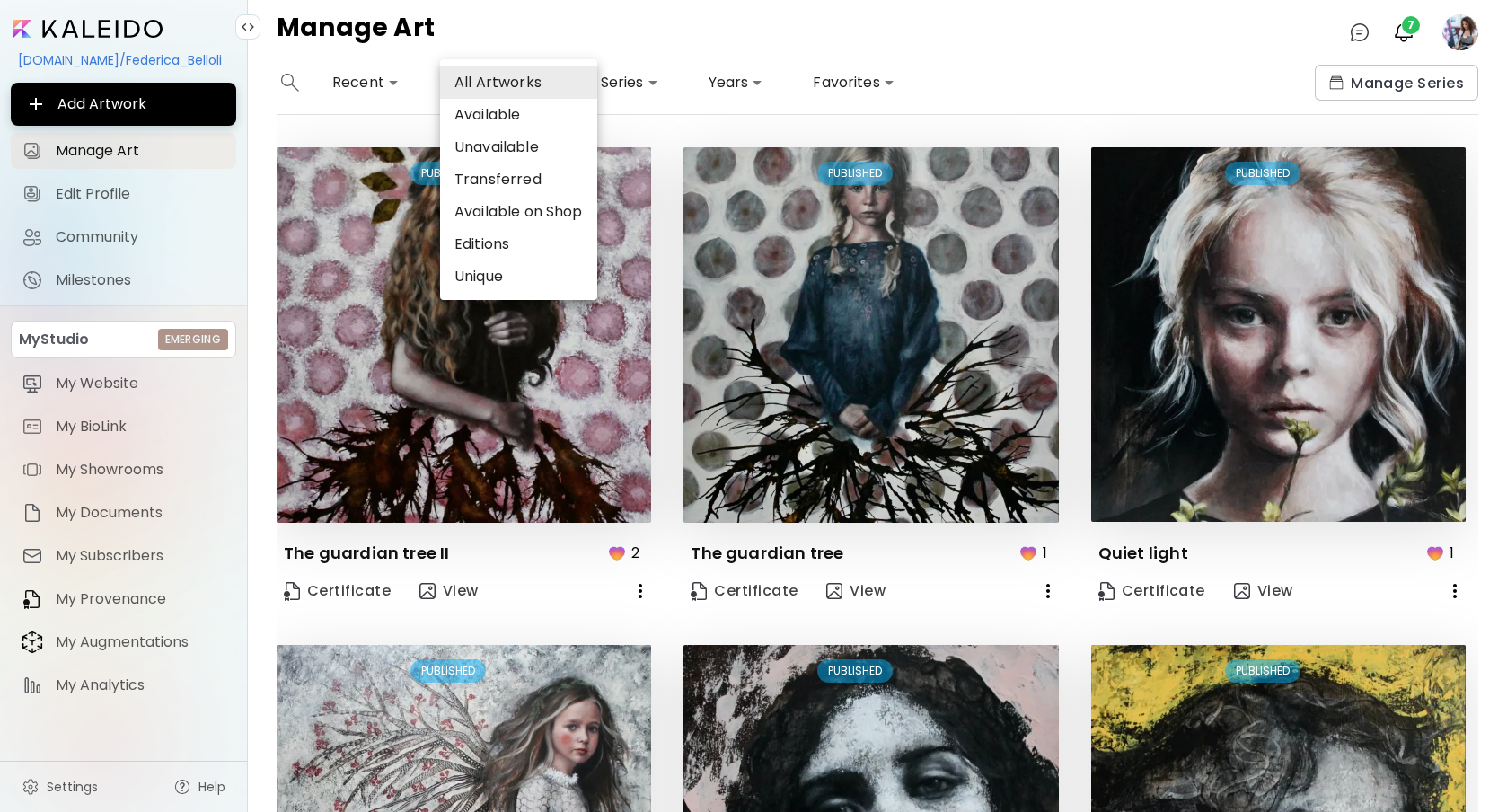
click at [503, 109] on li "Available" at bounding box center [519, 115] width 157 height 32
type input "*********"
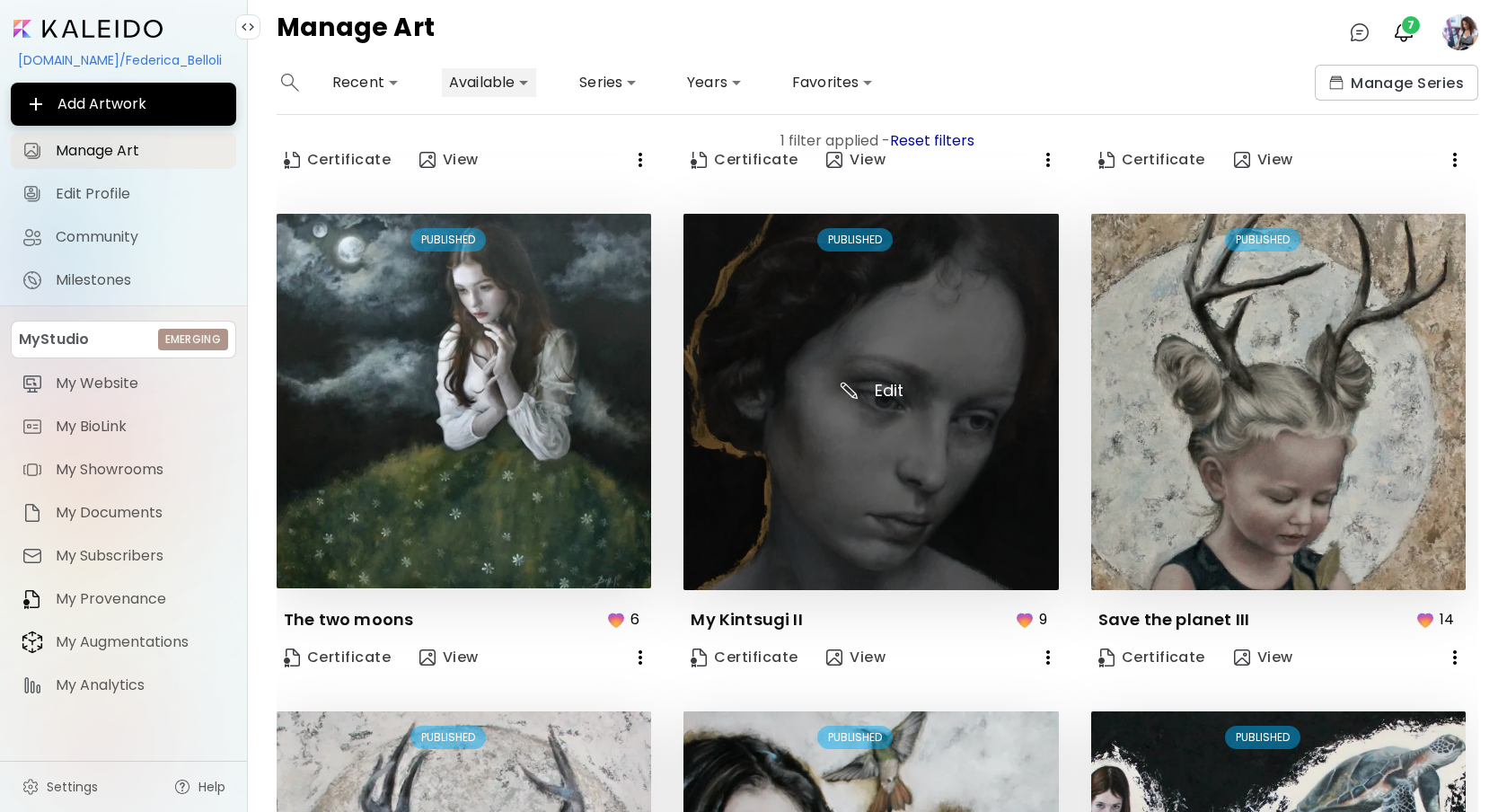
scroll to position [1361, 0]
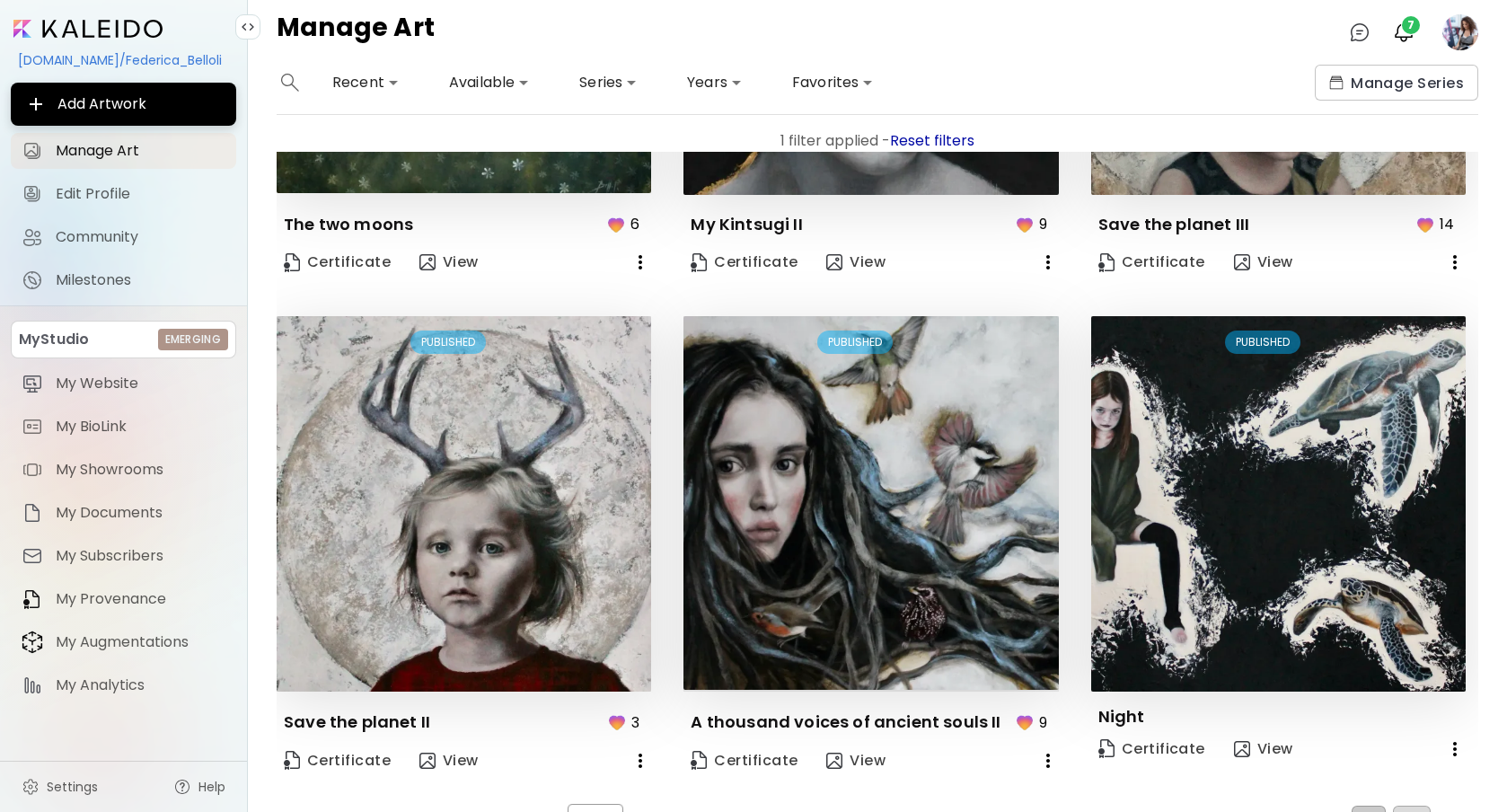
click at [1409, 806] on button "2" at bounding box center [1412, 819] width 38 height 29
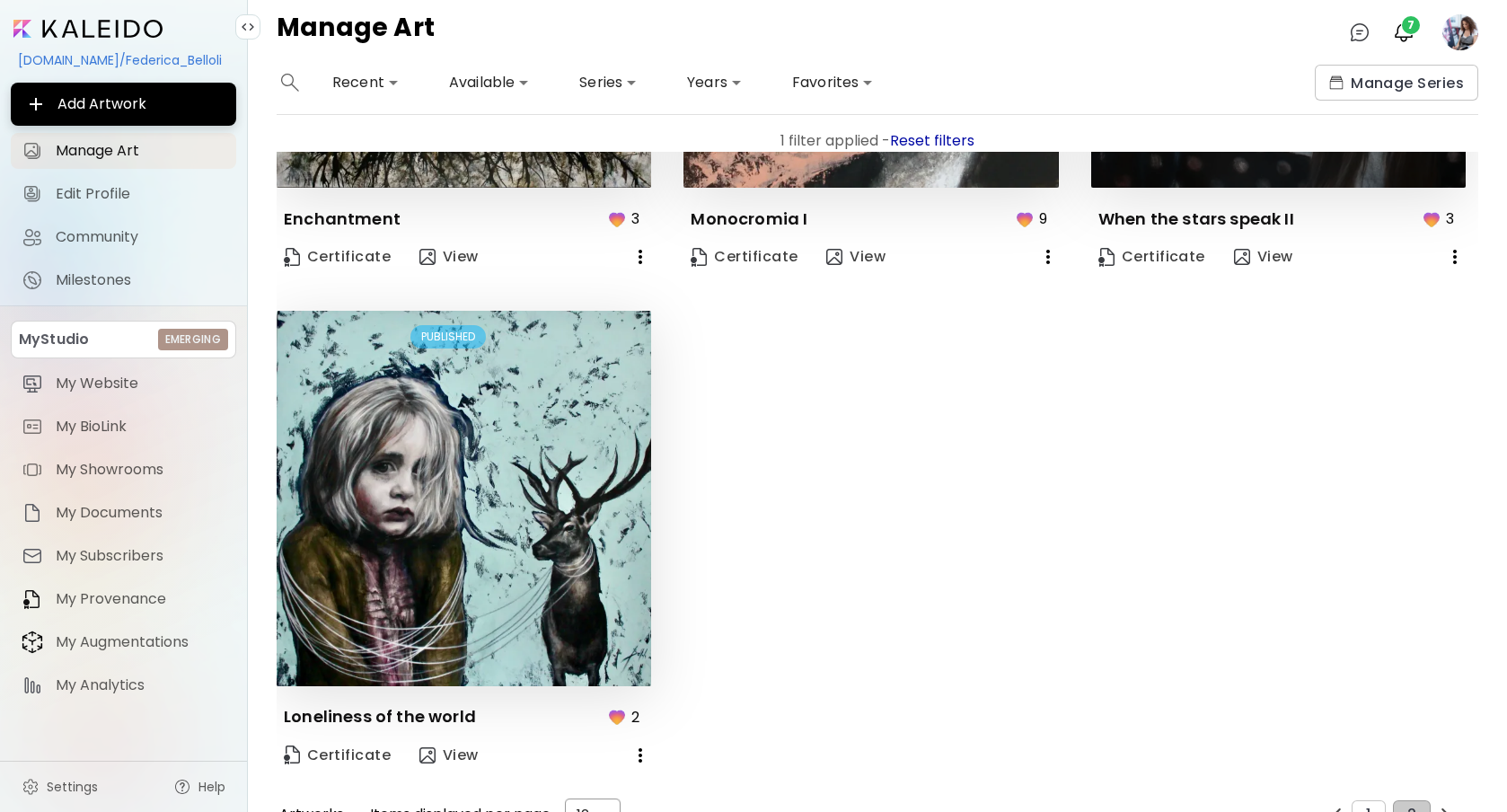
scroll to position [0, 0]
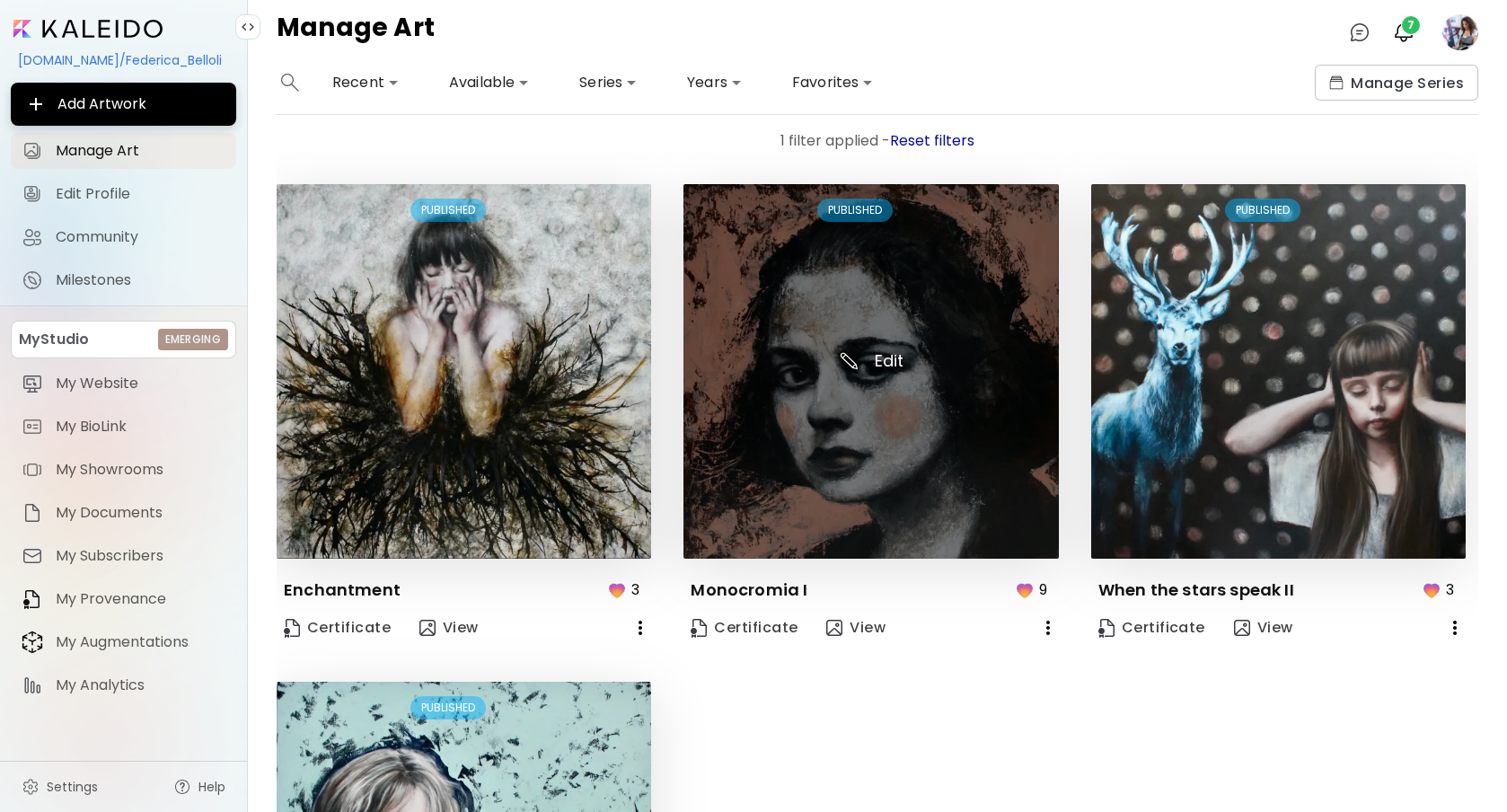
click at [850, 360] on img at bounding box center [871, 371] width 375 height 375
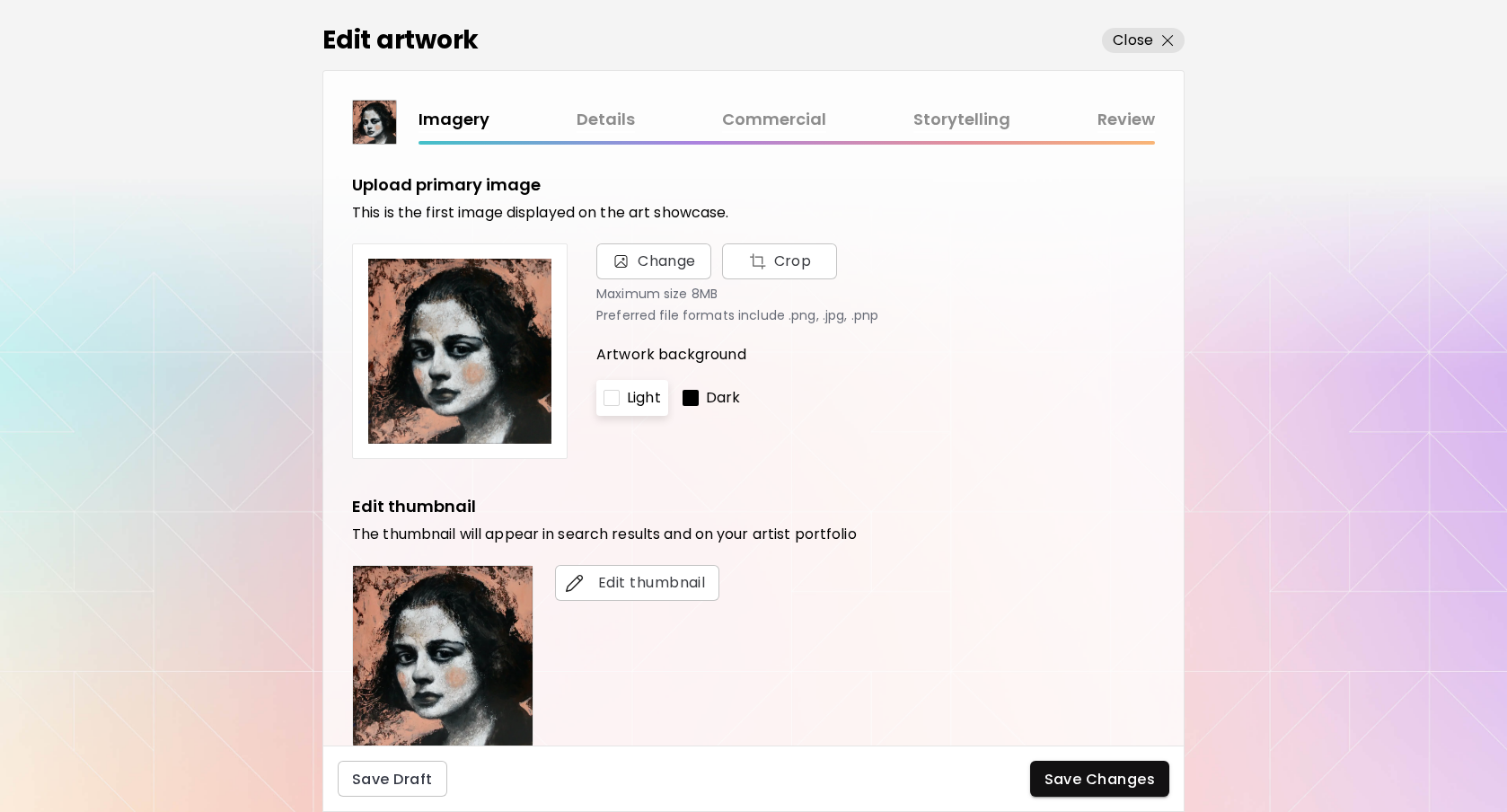
click at [772, 122] on link "Commercial" at bounding box center [774, 120] width 105 height 26
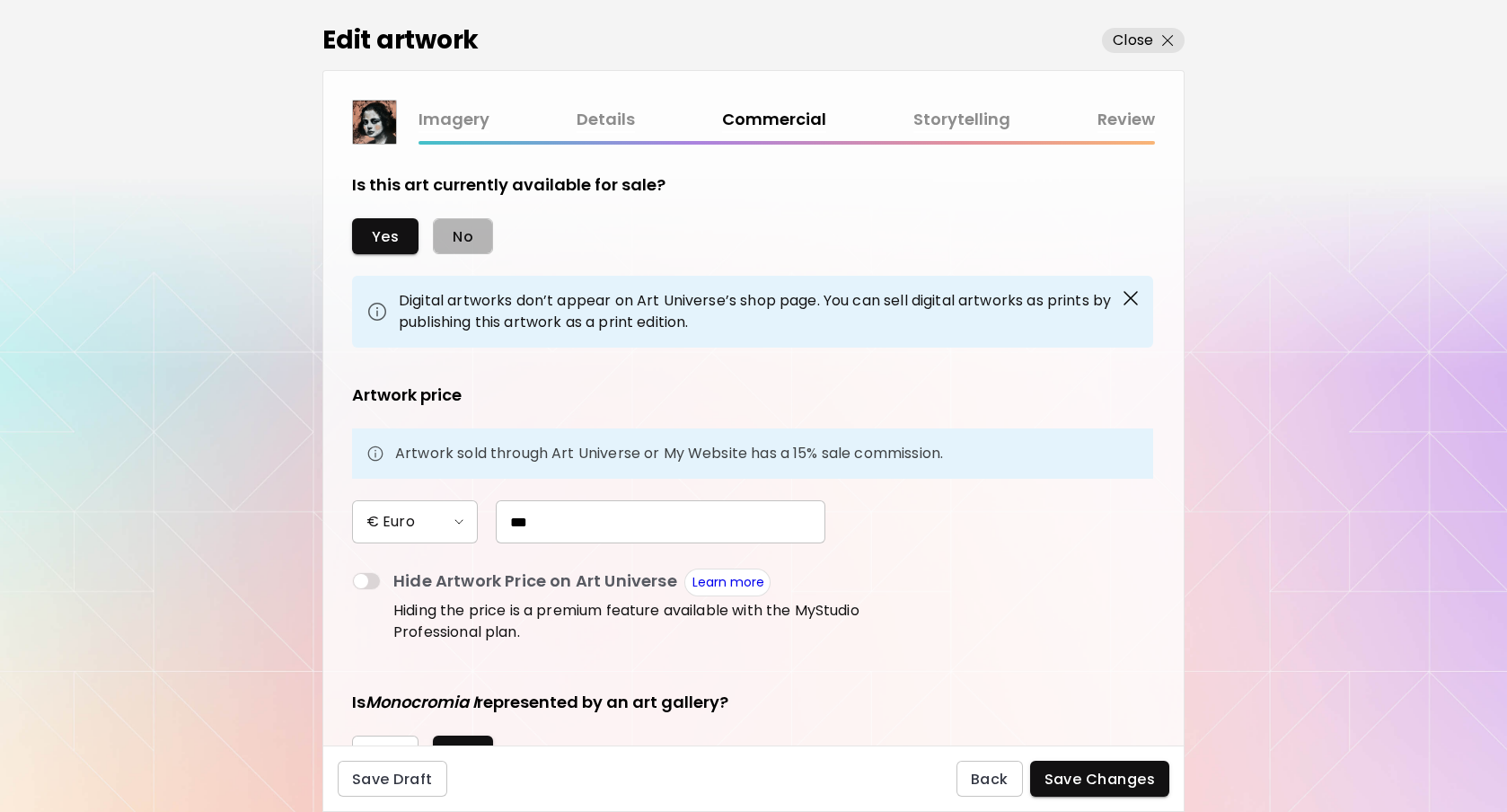
click at [459, 237] on span "No" at bounding box center [463, 237] width 20 height 18
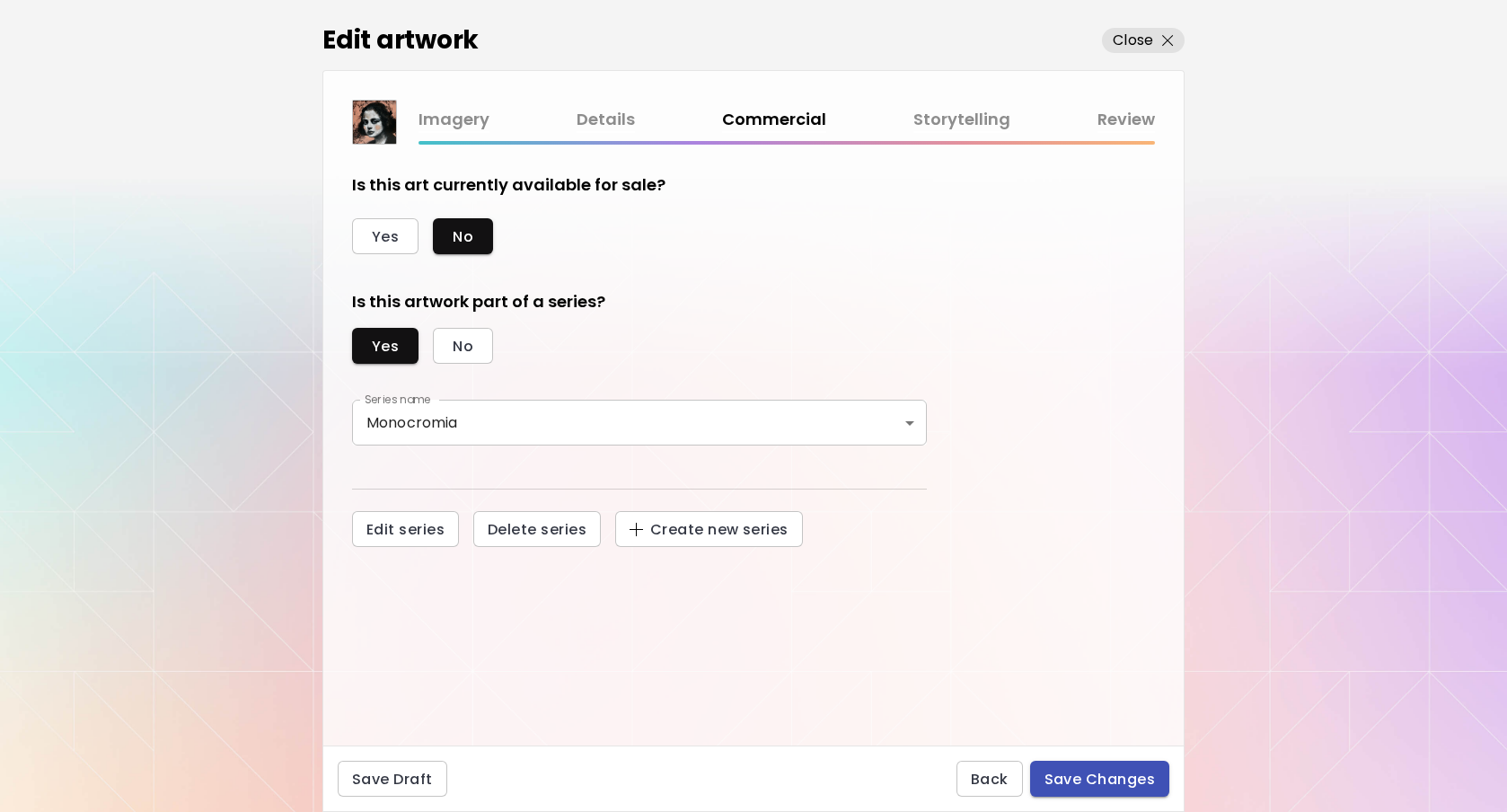
click at [1050, 778] on span "Save Changes" at bounding box center [1100, 779] width 111 height 18
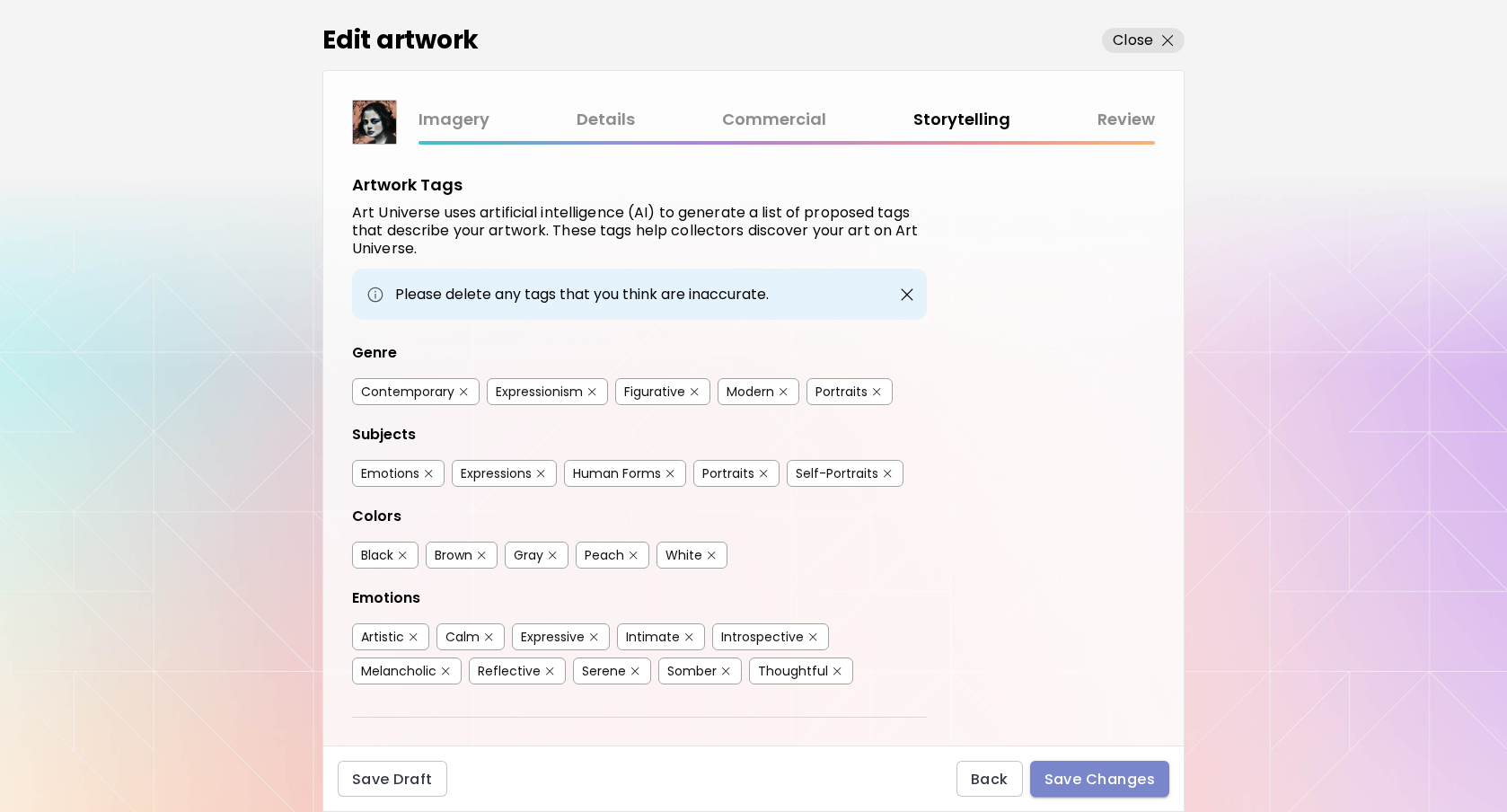
click at [1052, 776] on span "Save Changes" at bounding box center [1100, 779] width 111 height 18
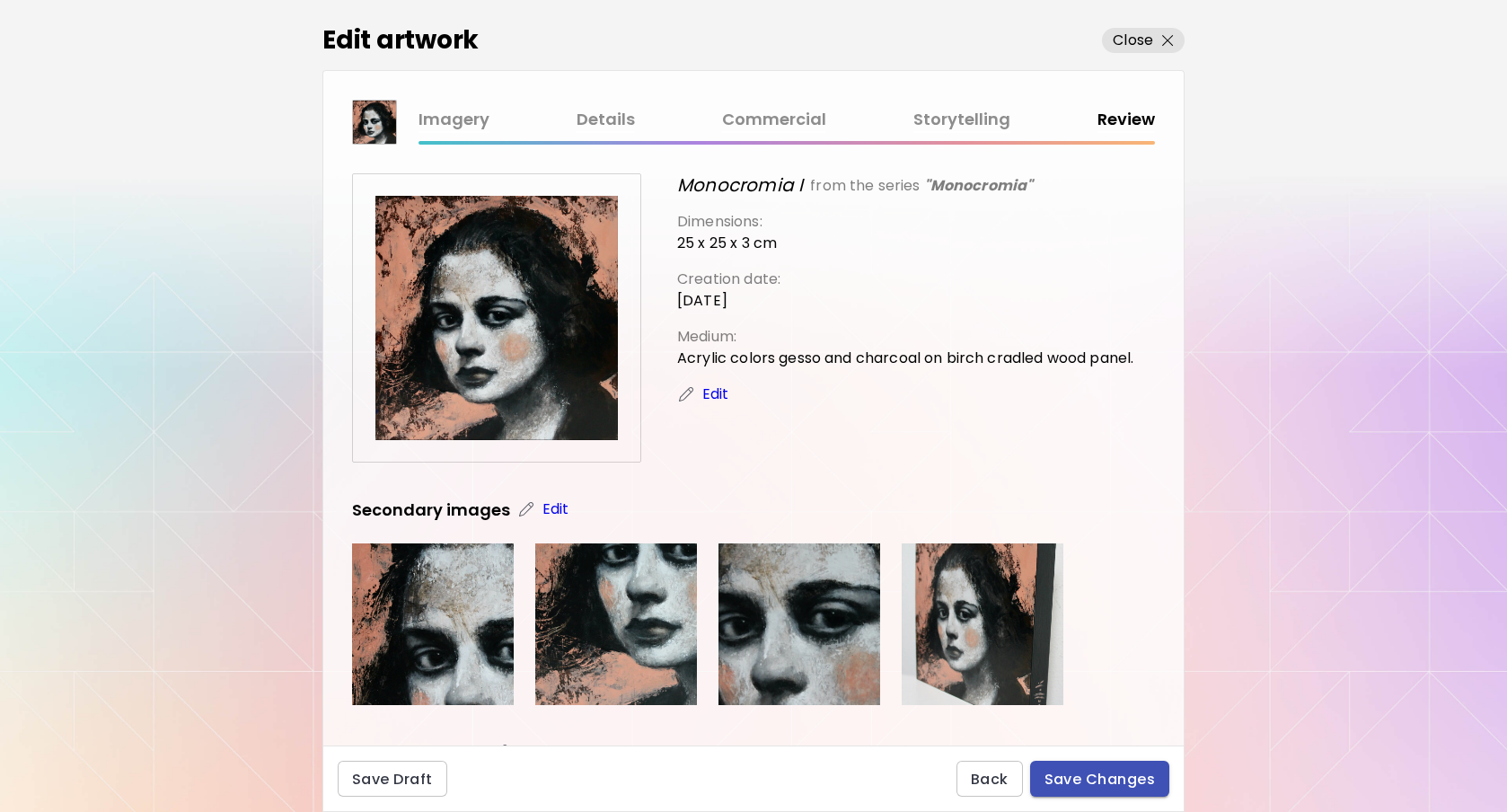
click at [1067, 773] on span "Save Changes" at bounding box center [1100, 779] width 111 height 18
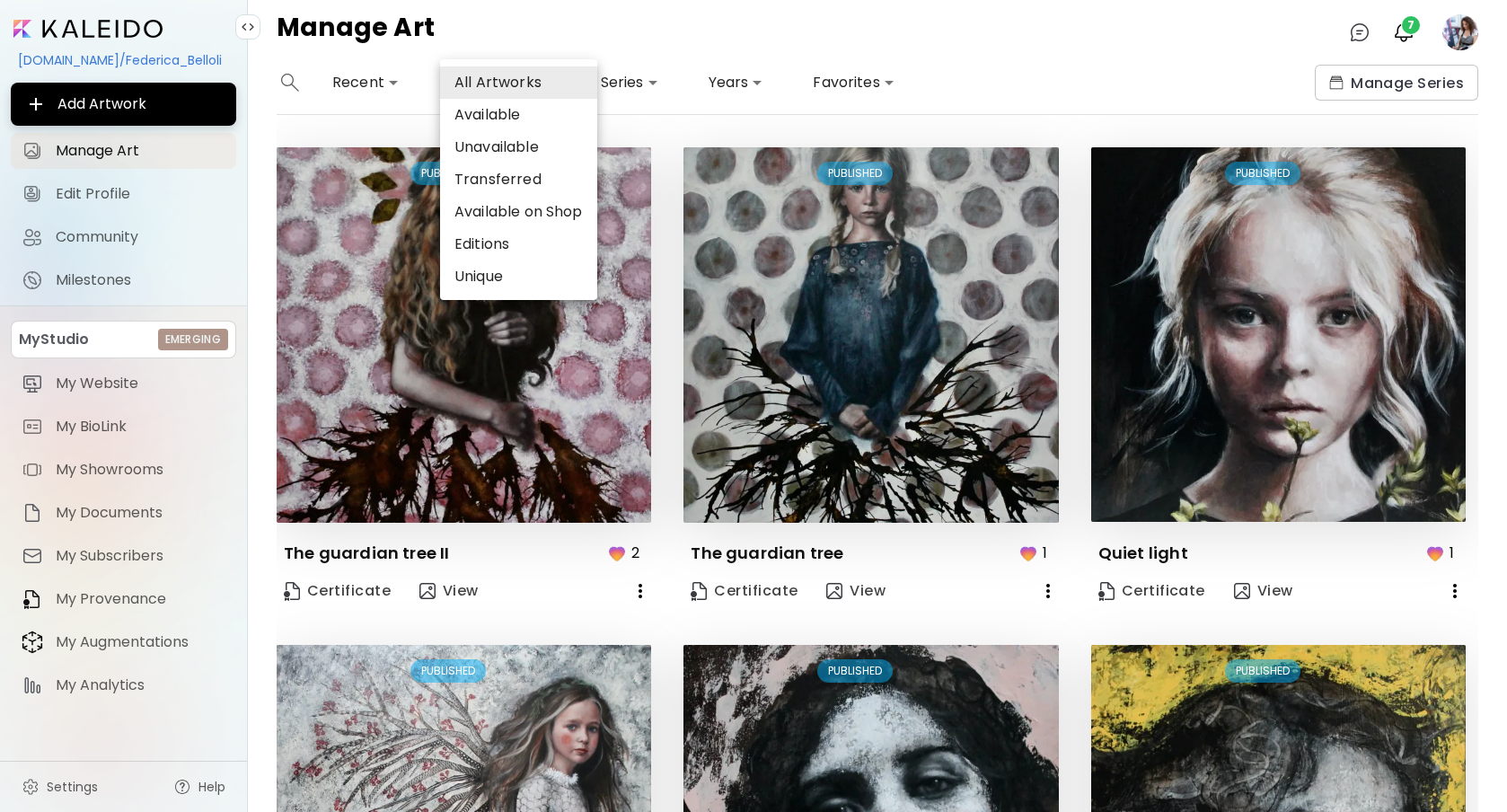
click at [478, 83] on body "**********" at bounding box center [753, 406] width 1507 height 812
click at [502, 112] on li "Available" at bounding box center [519, 115] width 157 height 32
type input "*********"
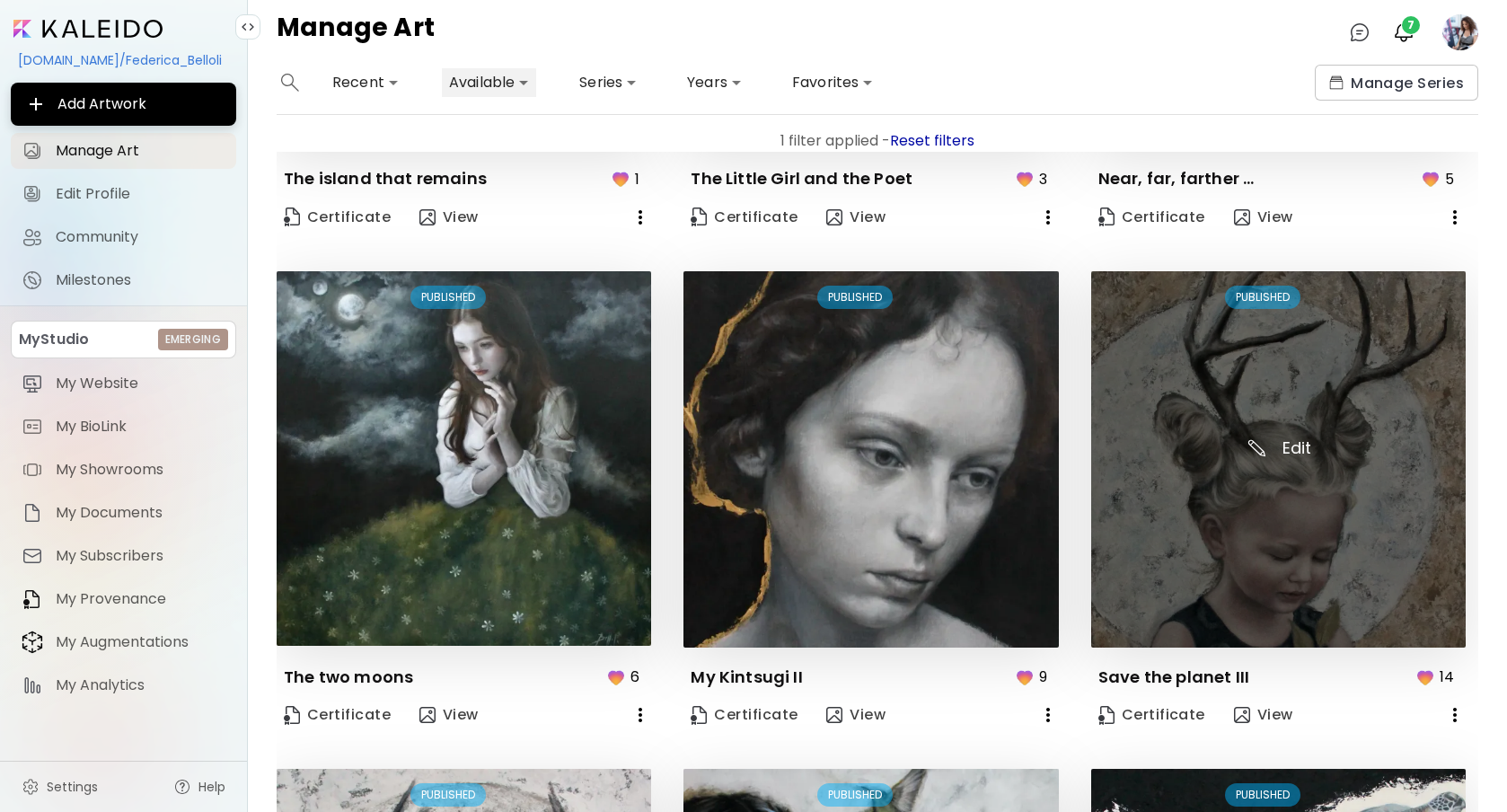
scroll to position [1361, 0]
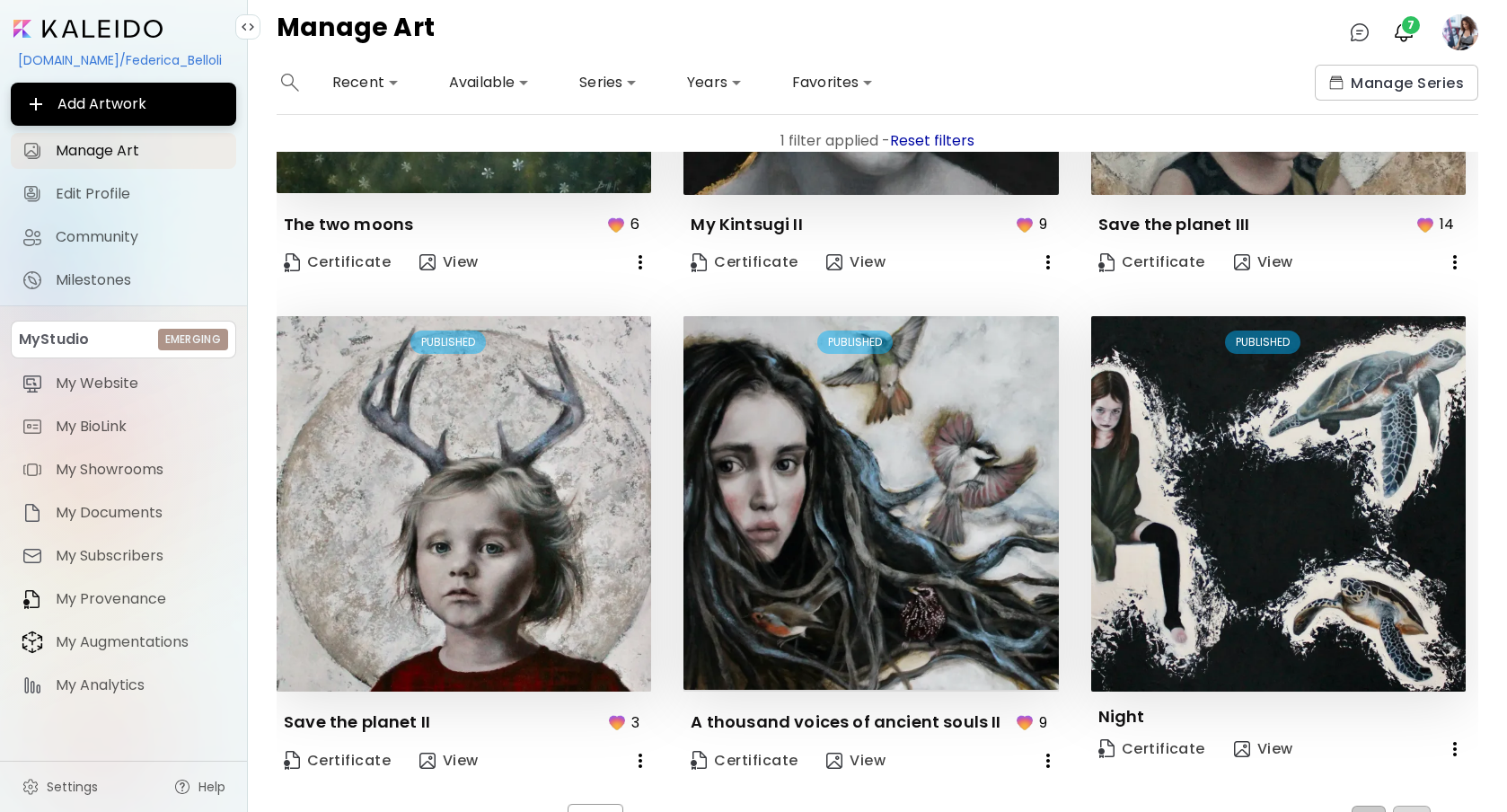
click at [1407, 811] on span "2" at bounding box center [1412, 819] width 9 height 16
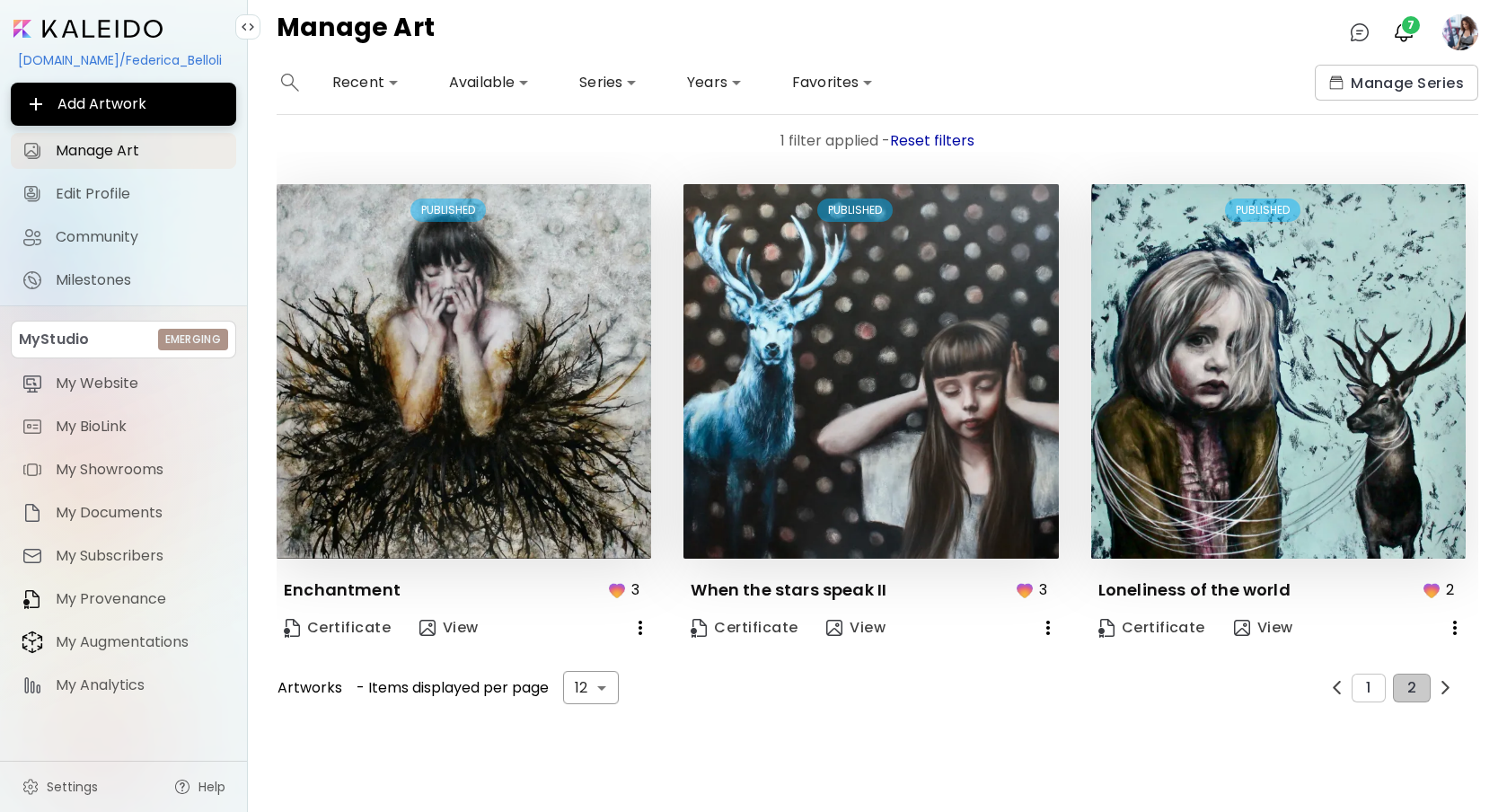
scroll to position [0, 0]
click at [1367, 683] on span "1" at bounding box center [1368, 687] width 5 height 16
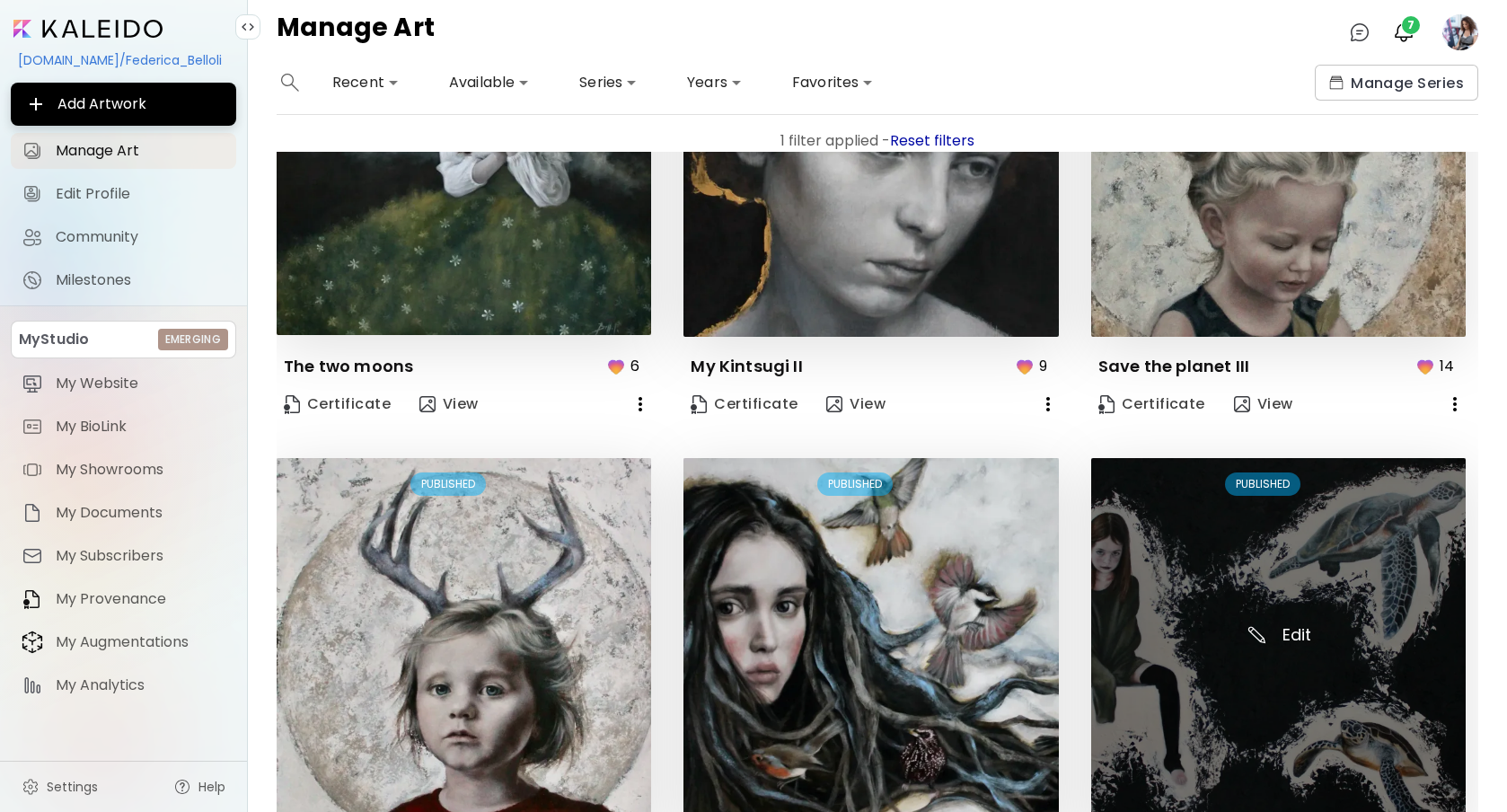
scroll to position [1361, 0]
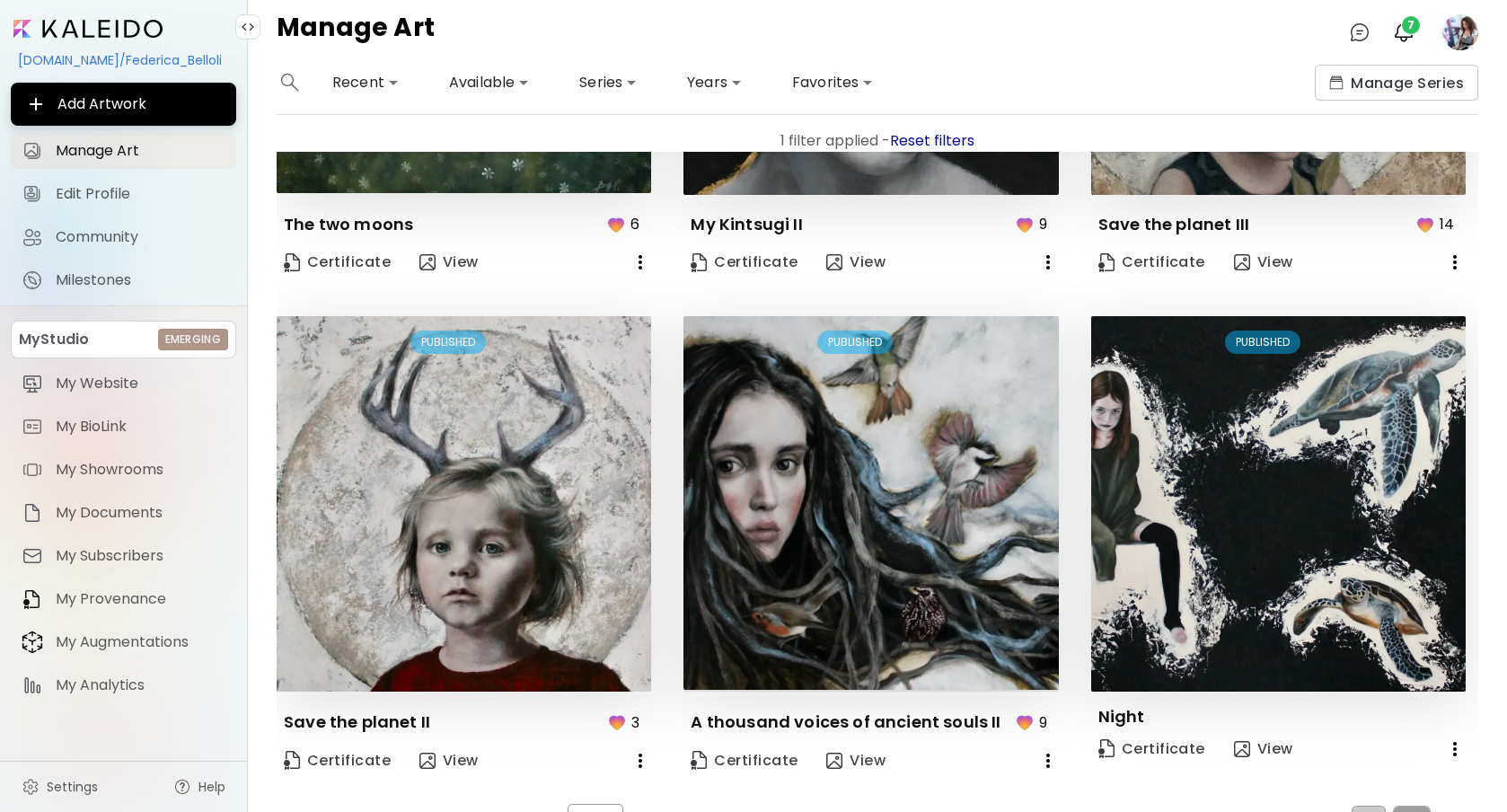
click at [1407, 811] on span "2" at bounding box center [1412, 819] width 9 height 16
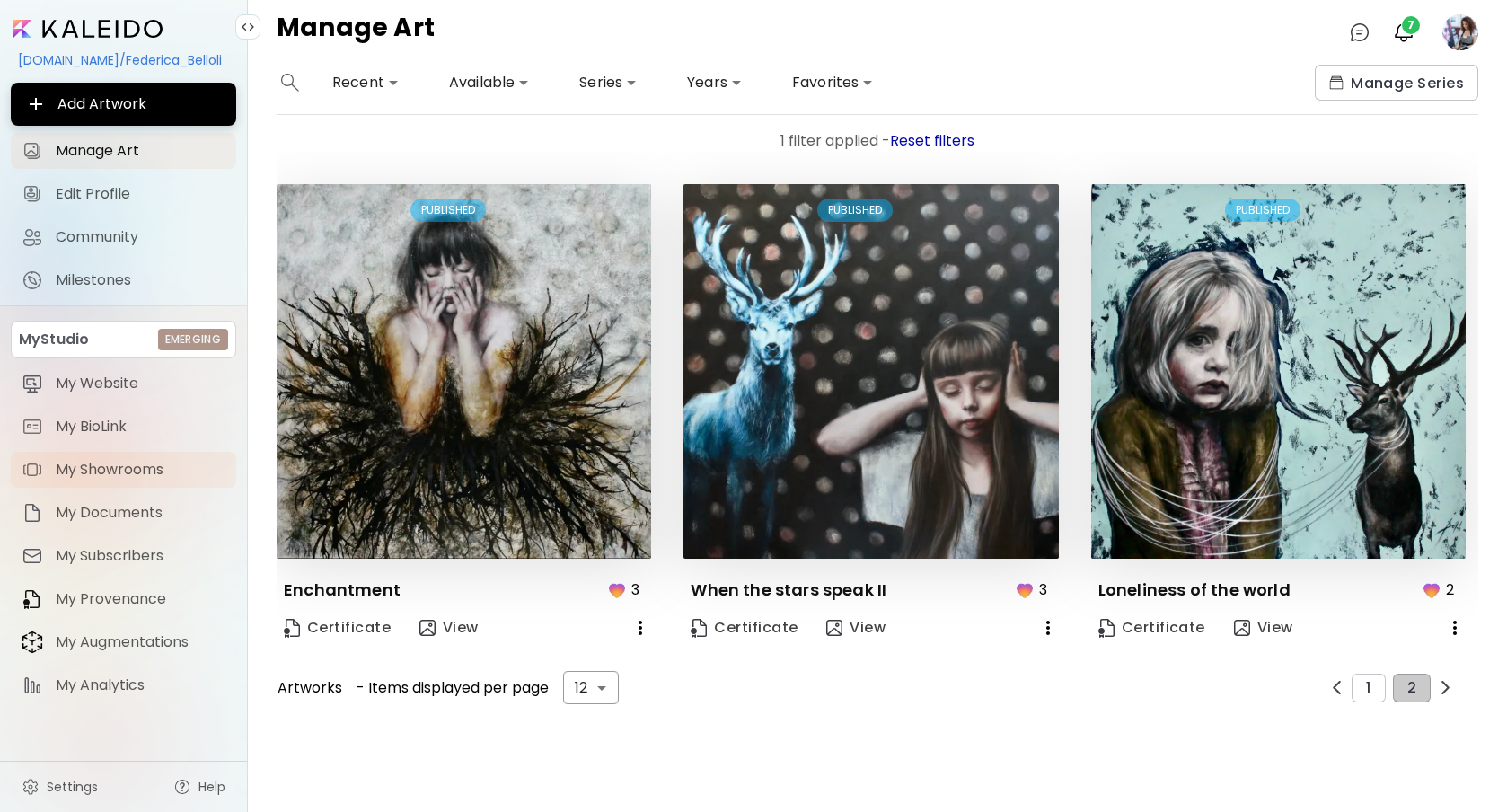
click at [154, 468] on span "My Showrooms" at bounding box center [140, 469] width 169 height 18
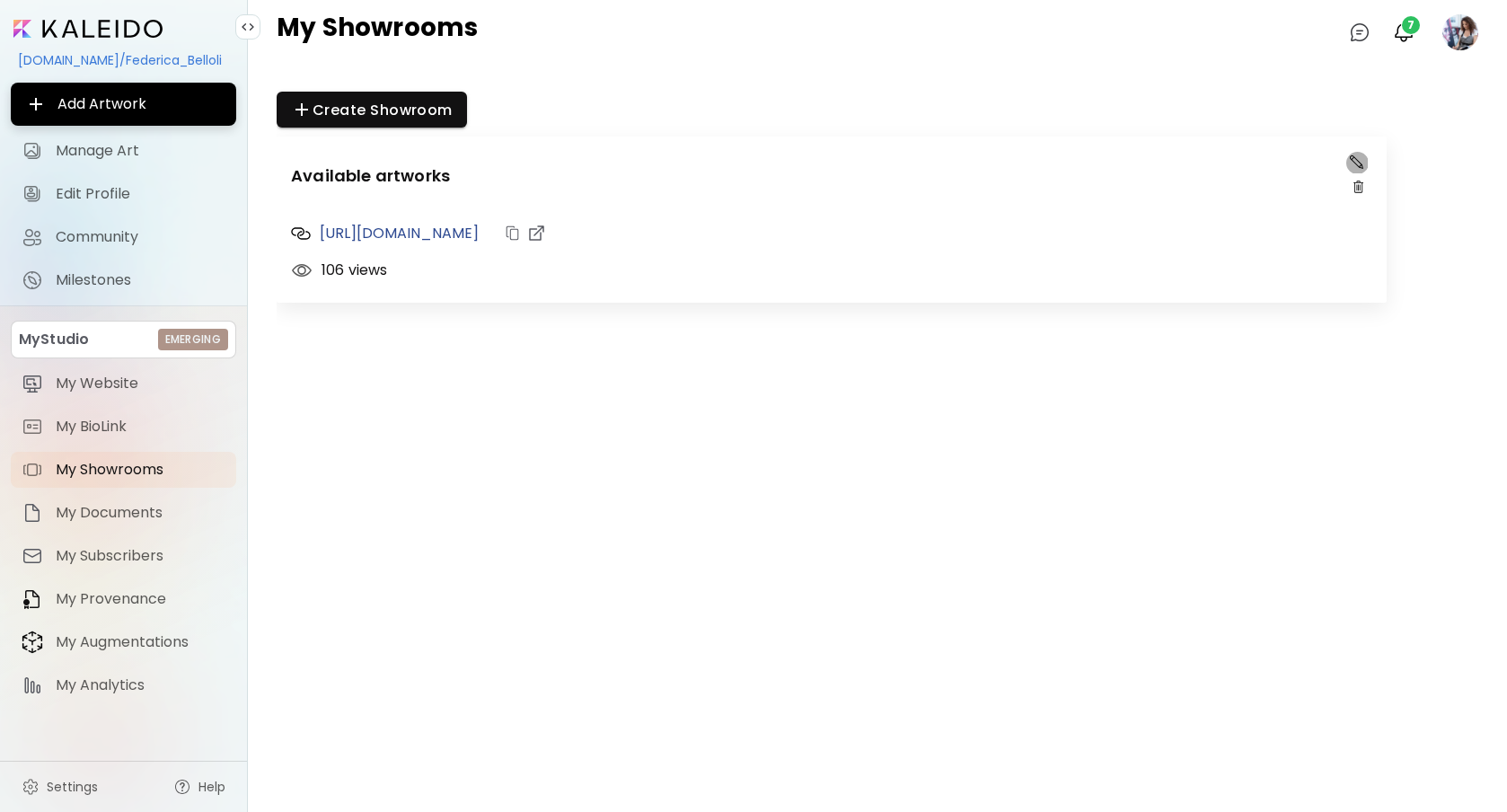
click at [1363, 157] on img "button" at bounding box center [1356, 162] width 14 height 14
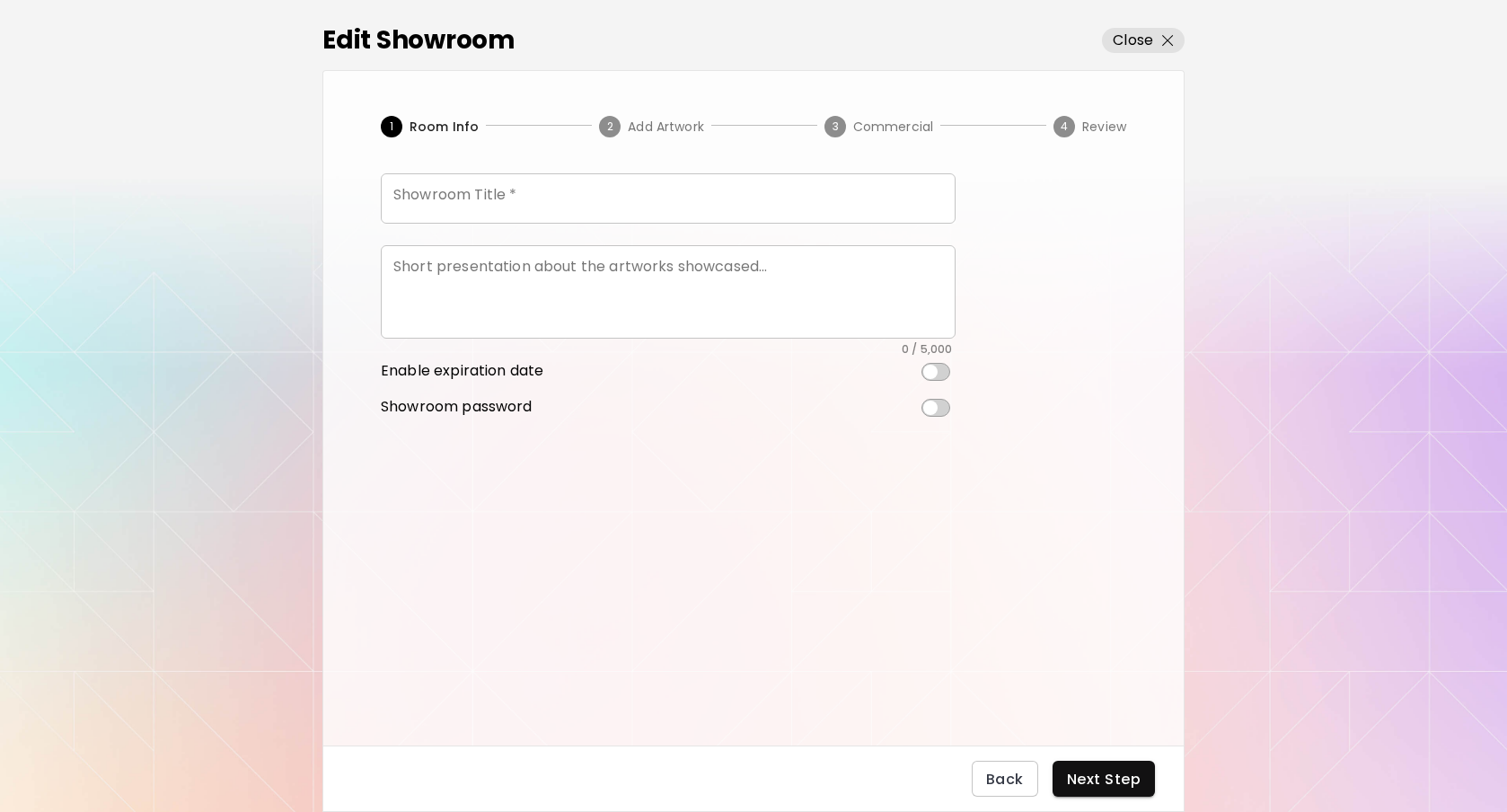
type input "**********"
click at [662, 127] on span "Add Artwork" at bounding box center [666, 126] width 77 height 18
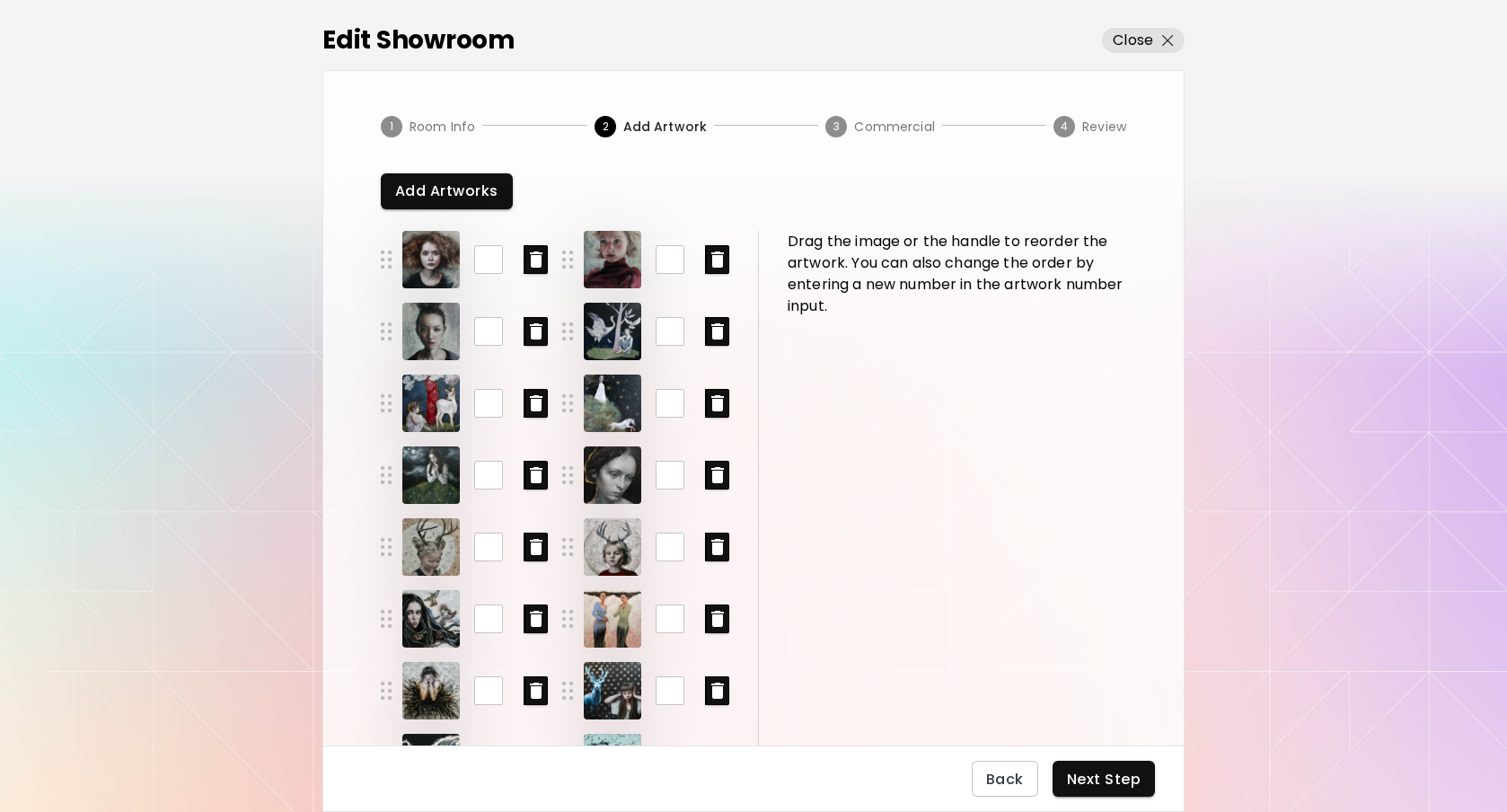
scroll to position [154, 0]
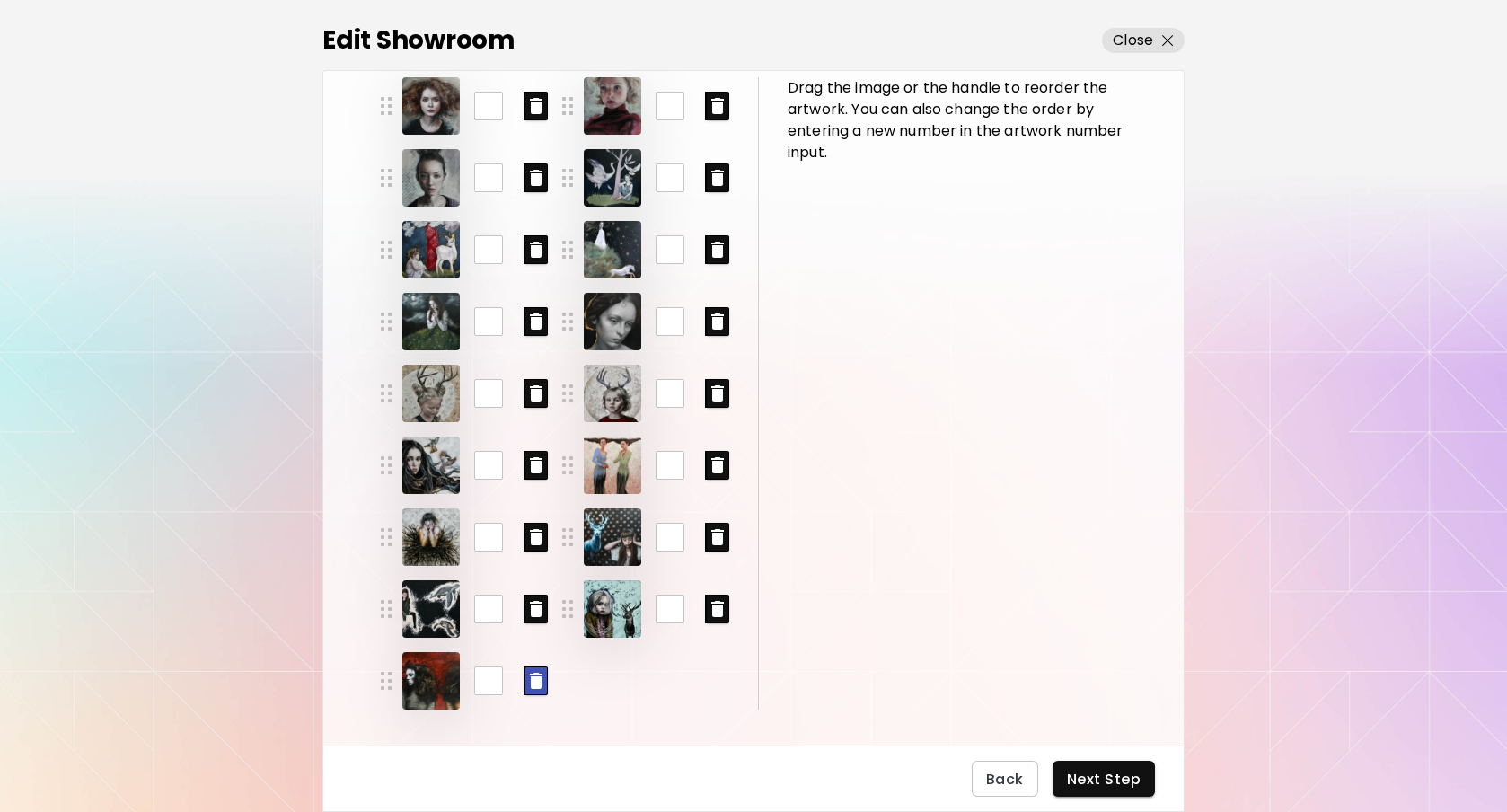
click at [536, 683] on icon "button" at bounding box center [537, 680] width 13 height 16
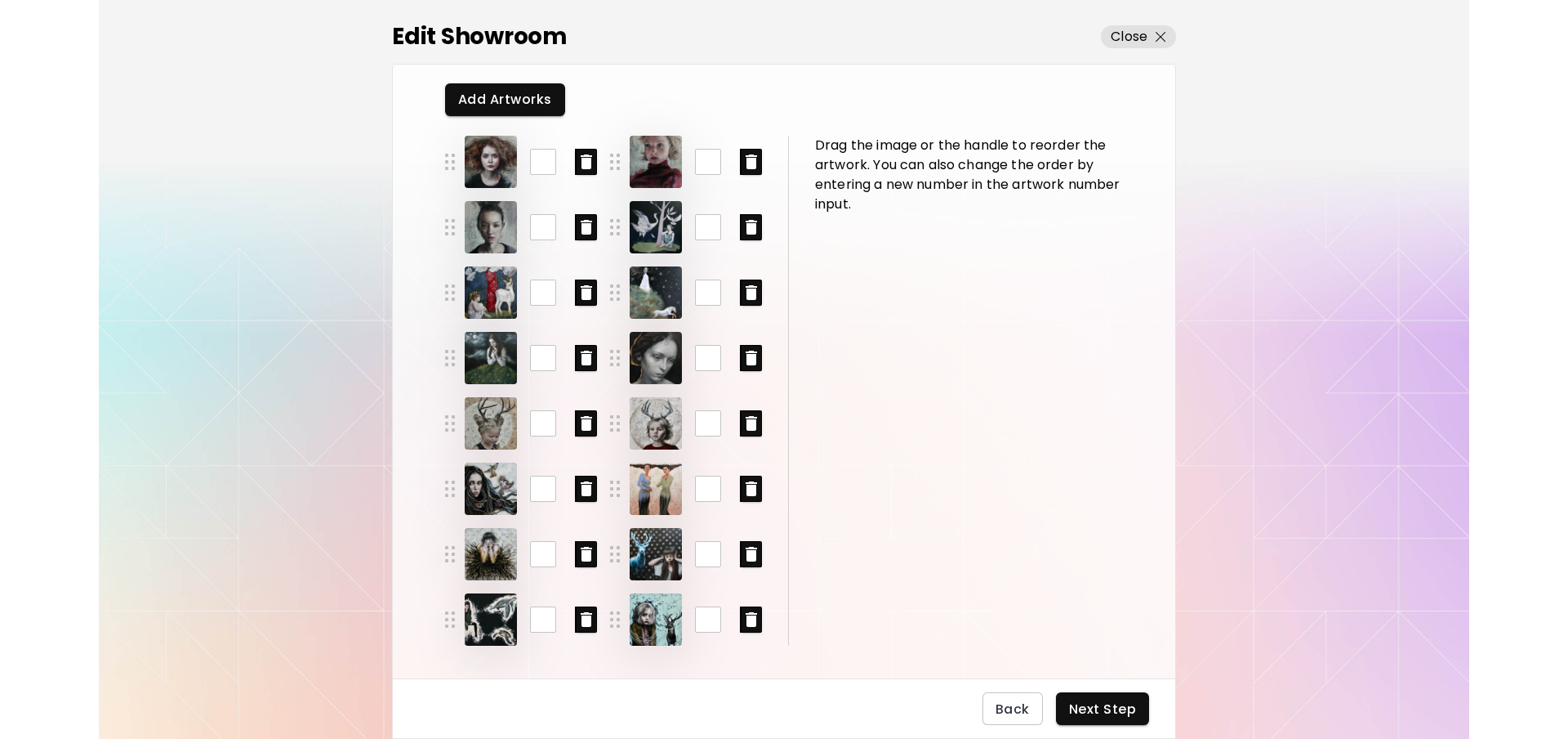
scroll to position [74, 0]
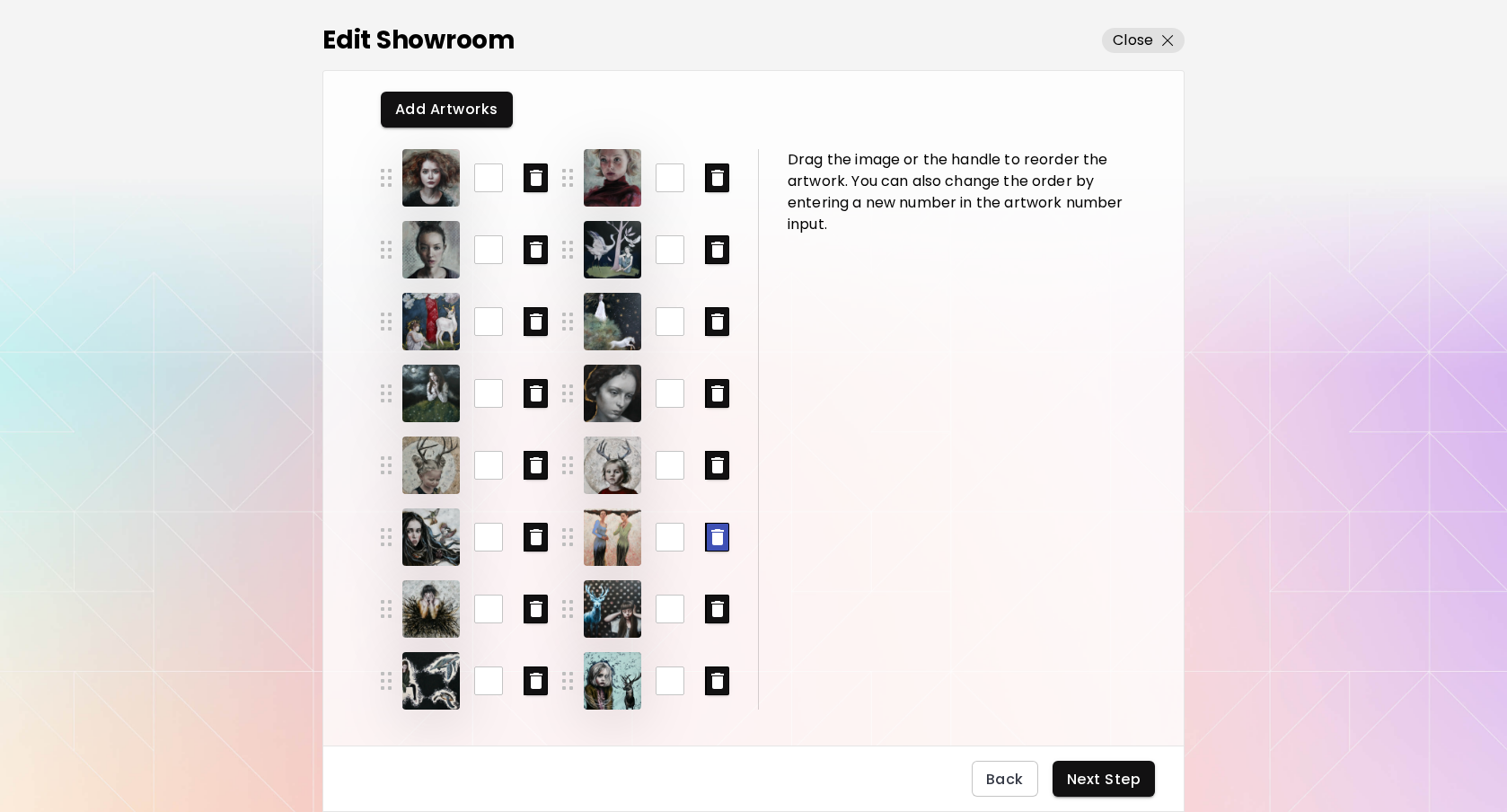
click at [716, 533] on icon "button" at bounding box center [718, 536] width 13 height 16
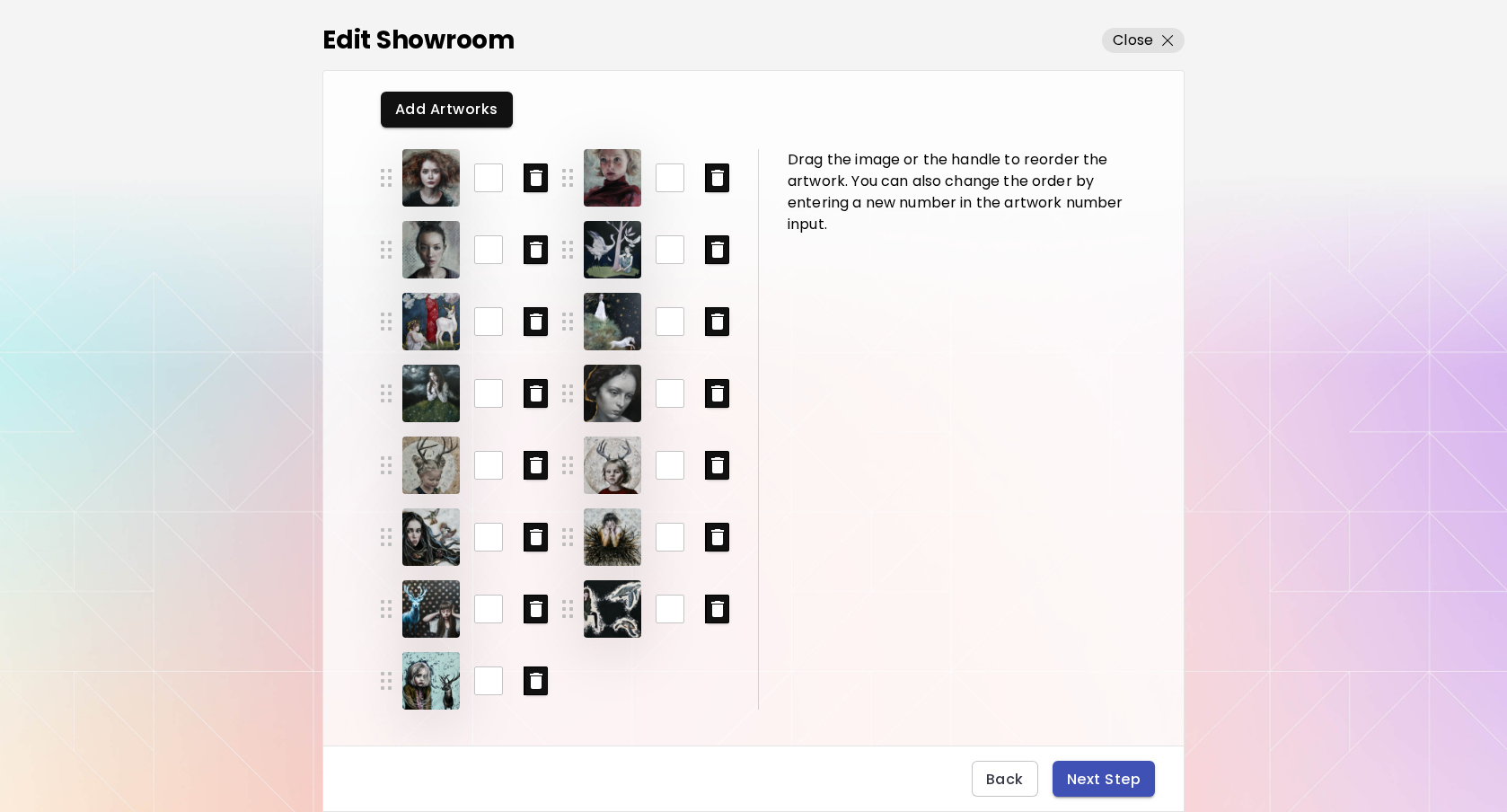
click at [1108, 773] on span "Next Step" at bounding box center [1104, 779] width 74 height 18
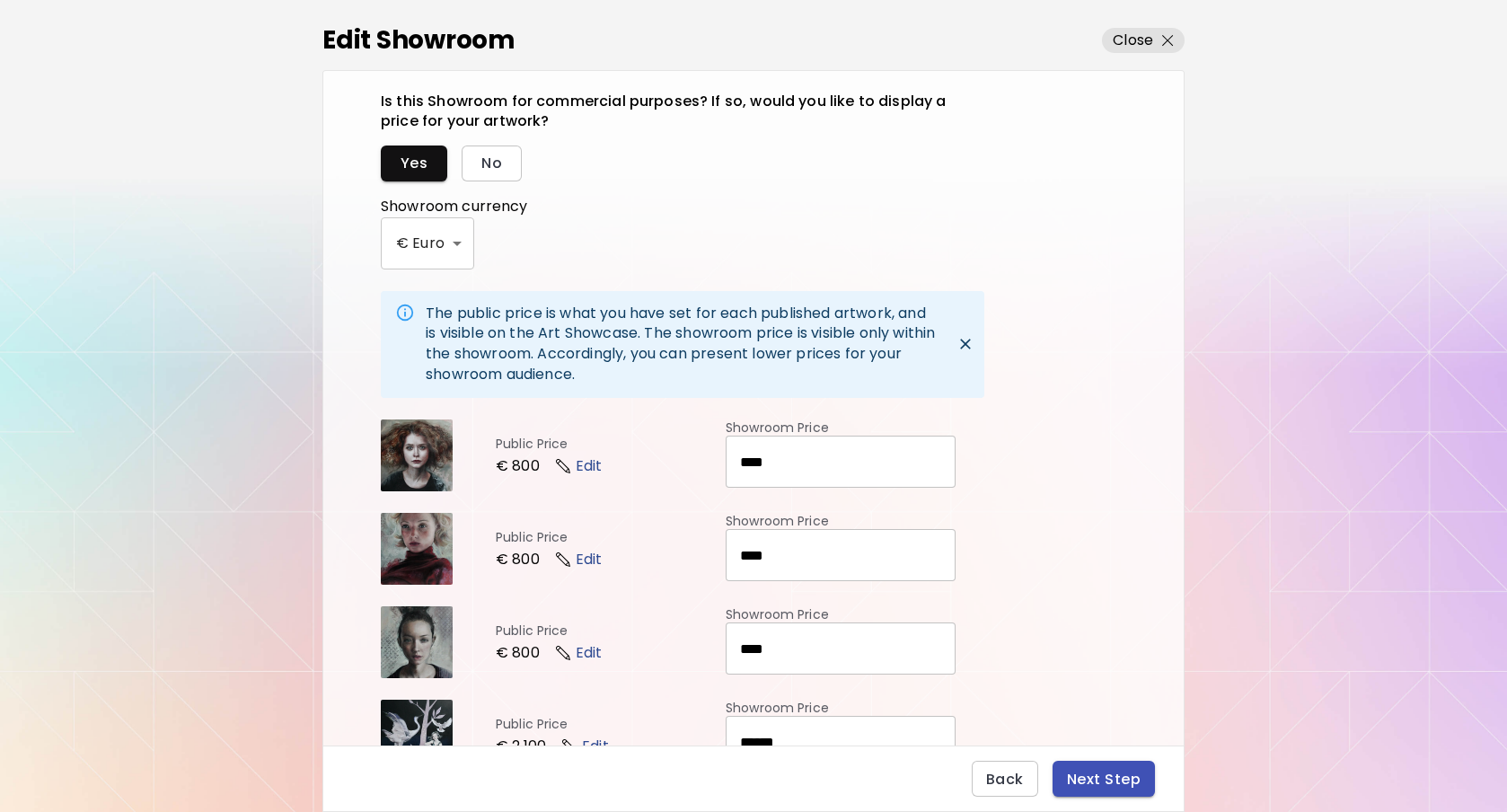
click at [1099, 769] on span "Next Step" at bounding box center [1104, 779] width 74 height 18
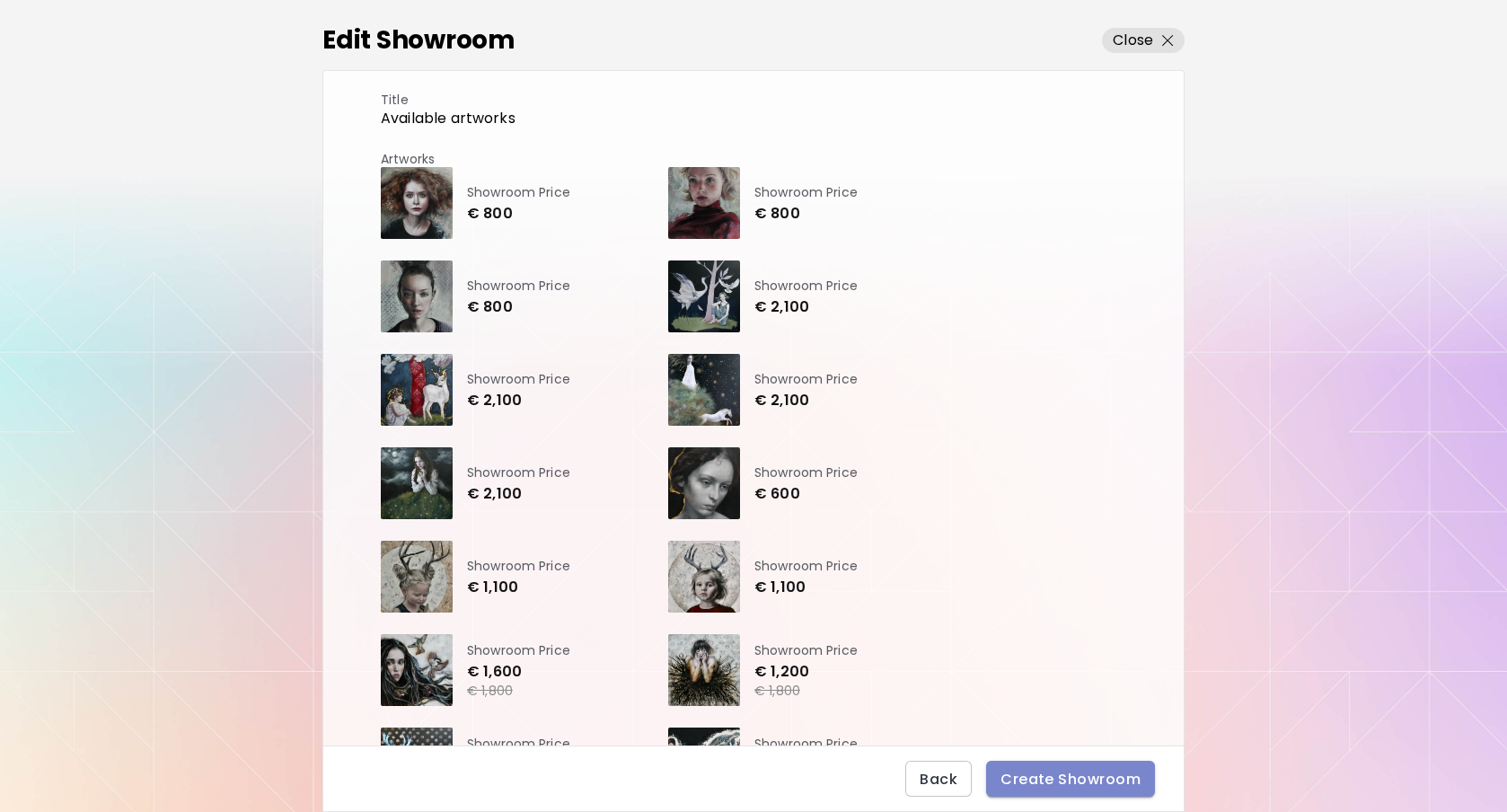
click at [1096, 776] on span "Create Showroom" at bounding box center [1070, 779] width 140 height 18
